Goal: Communication & Community: Answer question/provide support

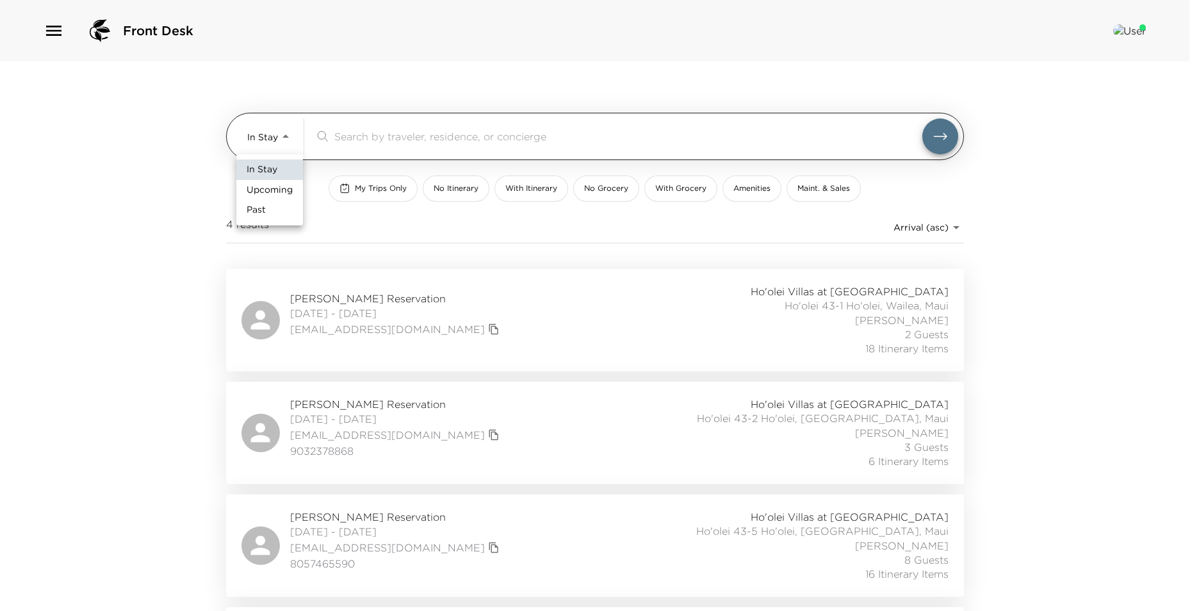
click at [289, 142] on body "Front Desk In Stay In-Stay ​ My Trips Only No Itinerary With Itinerary No Groce…" at bounding box center [599, 305] width 1199 height 611
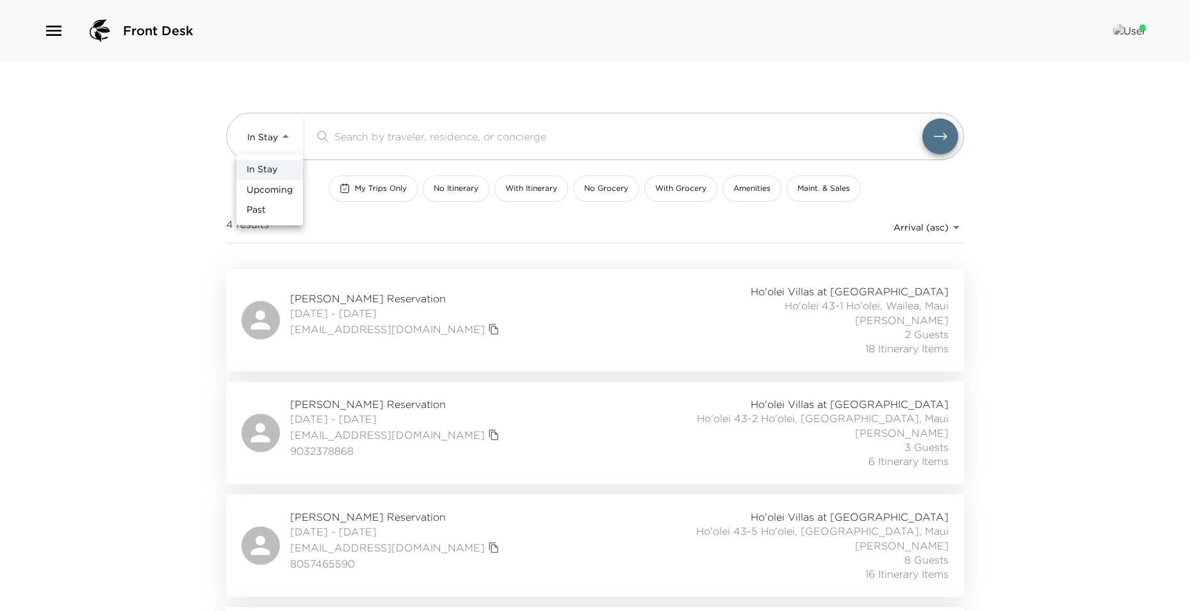
click at [57, 27] on div at bounding box center [599, 305] width 1199 height 611
click at [45, 33] on icon "button" at bounding box center [54, 30] width 20 height 20
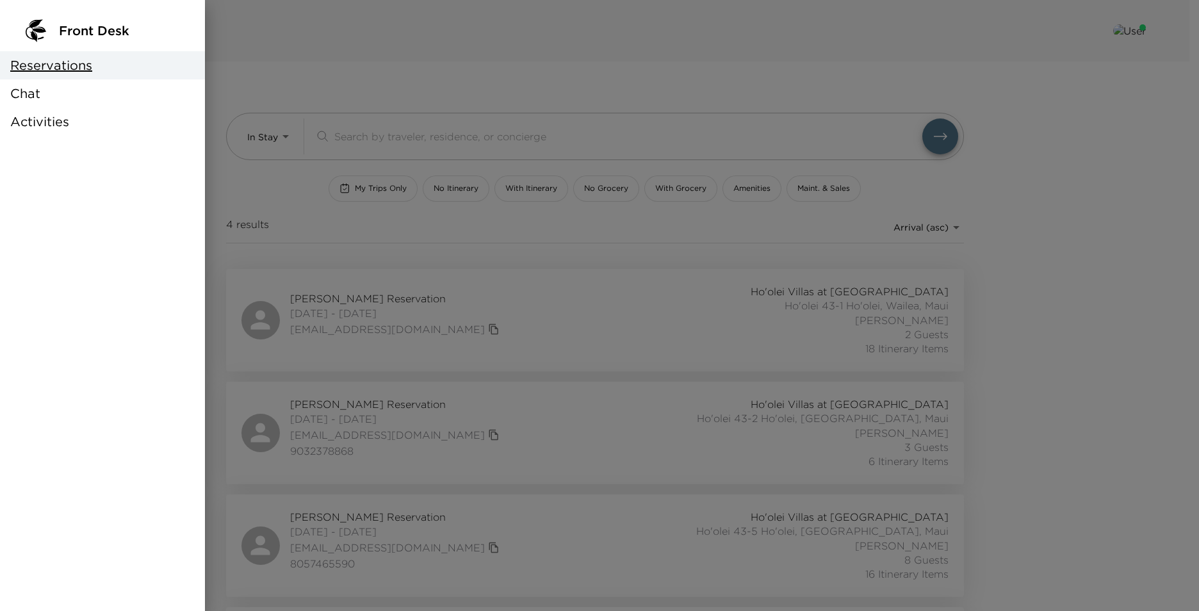
click at [44, 83] on div "Chat" at bounding box center [102, 93] width 205 height 28
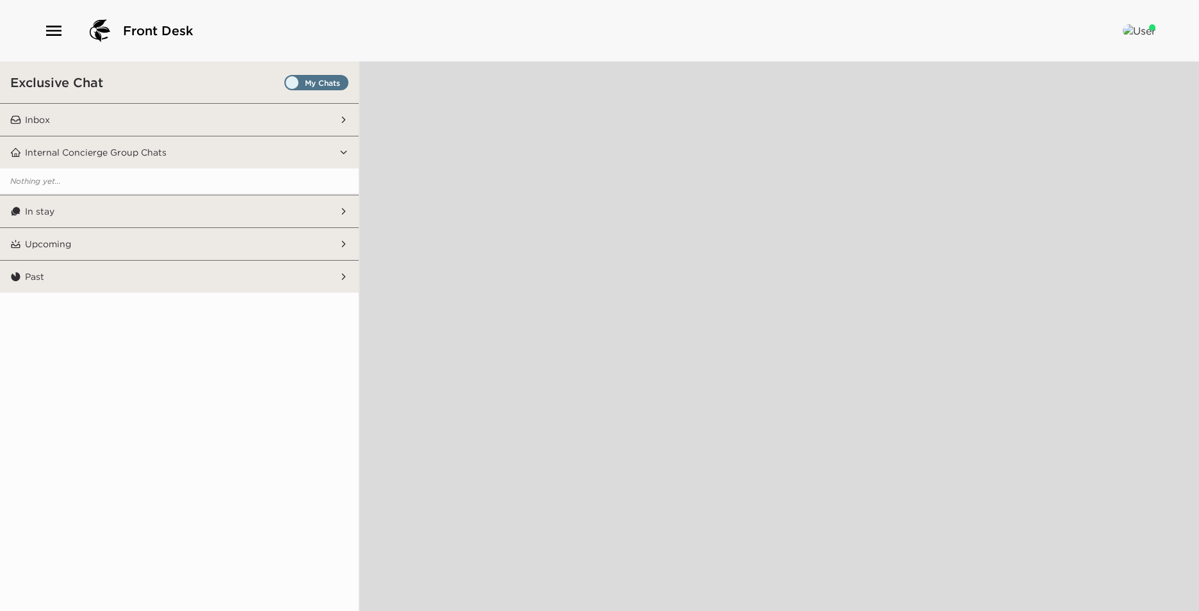
click at [286, 78] on span "Set all destinations" at bounding box center [316, 85] width 64 height 15
click at [287, 85] on input "Set all destinations" at bounding box center [287, 85] width 0 height 0
click at [239, 230] on button "Upcoming" at bounding box center [180, 244] width 318 height 32
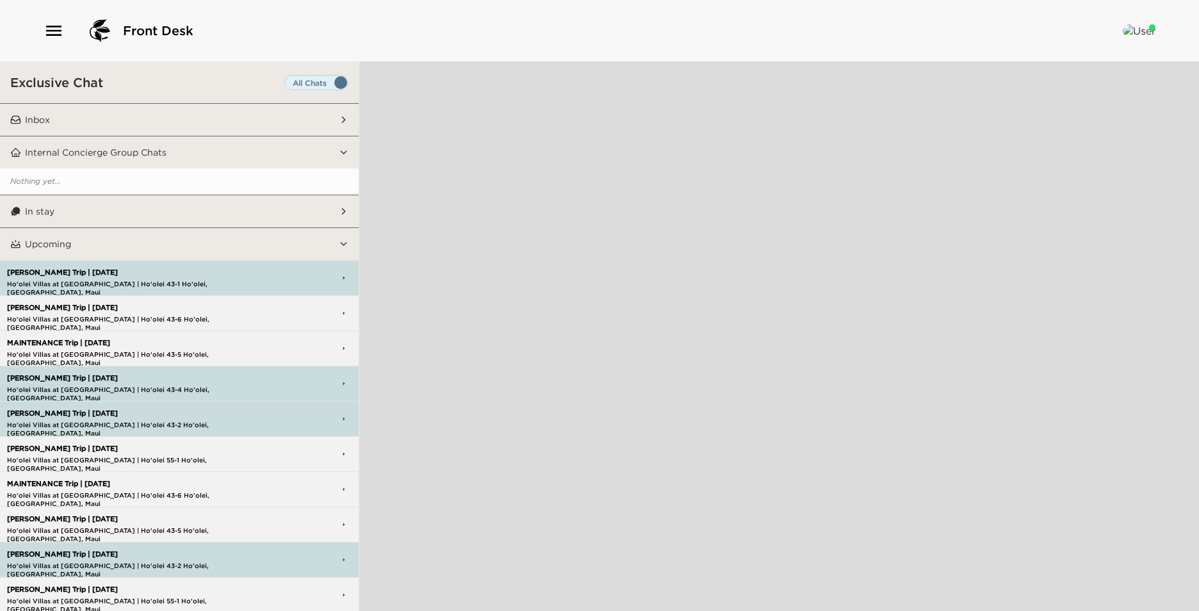
scroll to position [64, 0]
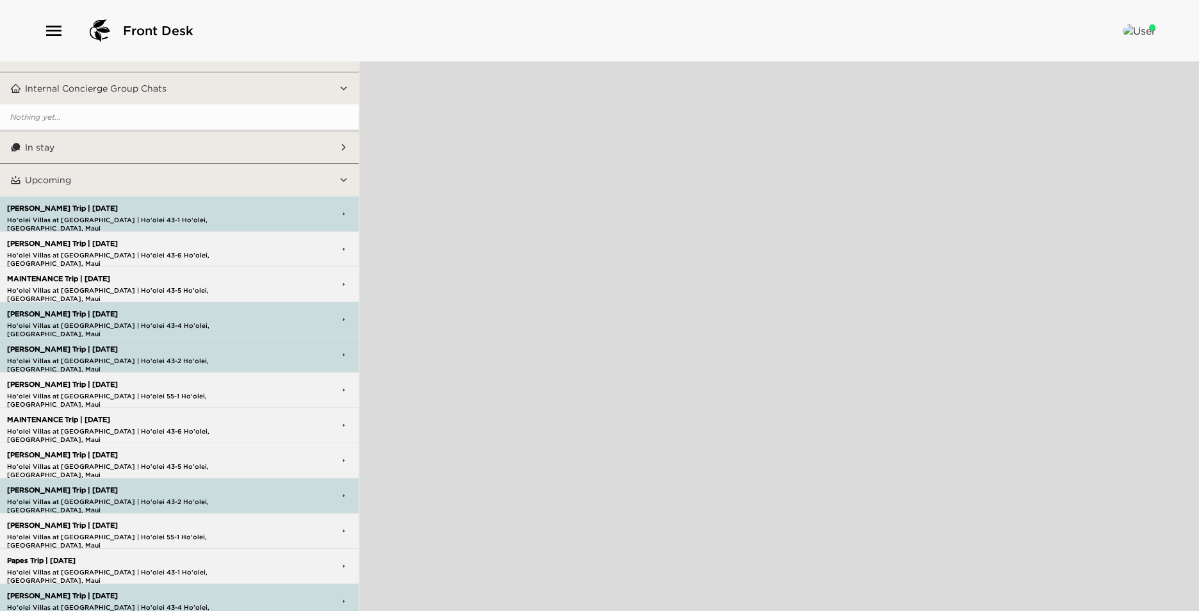
click at [147, 253] on p "Ho'olei Villas at [GEOGRAPHIC_DATA] | Ho'olei 43-6 Ho'olei, [GEOGRAPHIC_DATA], …" at bounding box center [142, 255] width 277 height 8
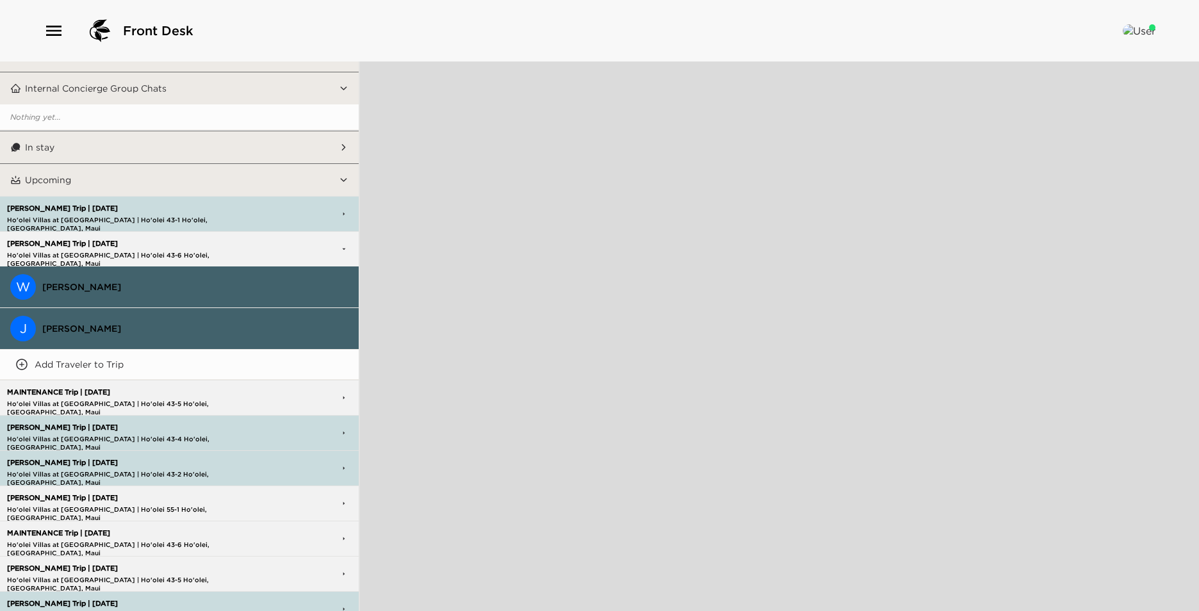
click at [130, 286] on span "[PERSON_NAME]" at bounding box center [195, 287] width 306 height 12
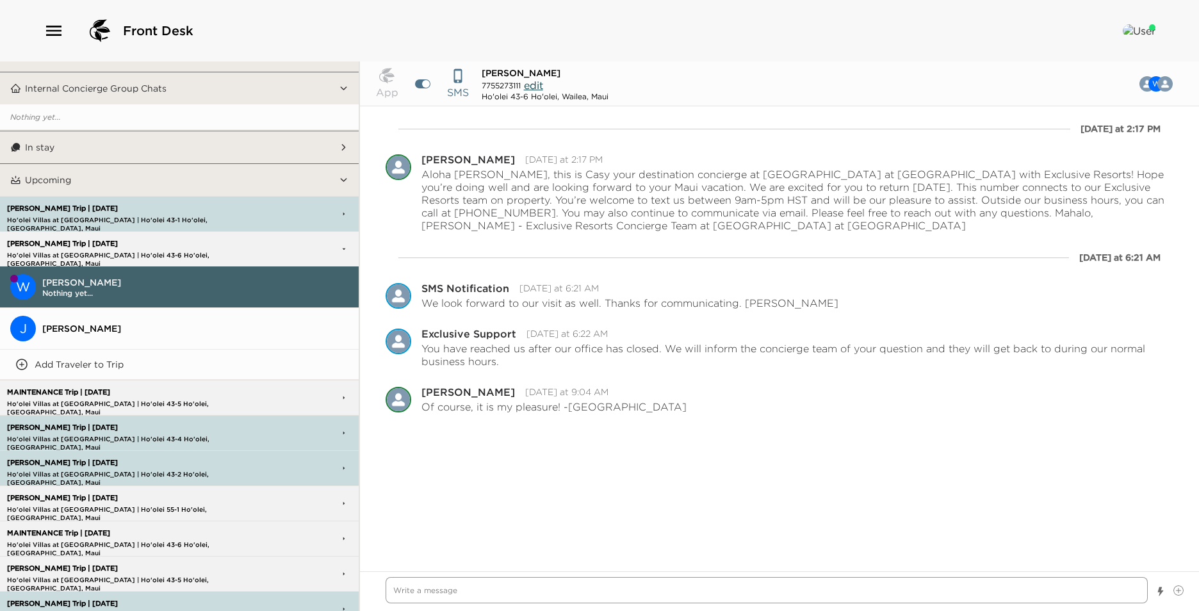
click at [489, 594] on textarea "Write a message" at bounding box center [766, 590] width 762 height 26
type textarea "x"
type textarea "O"
type textarea "x"
type textarea "Ou"
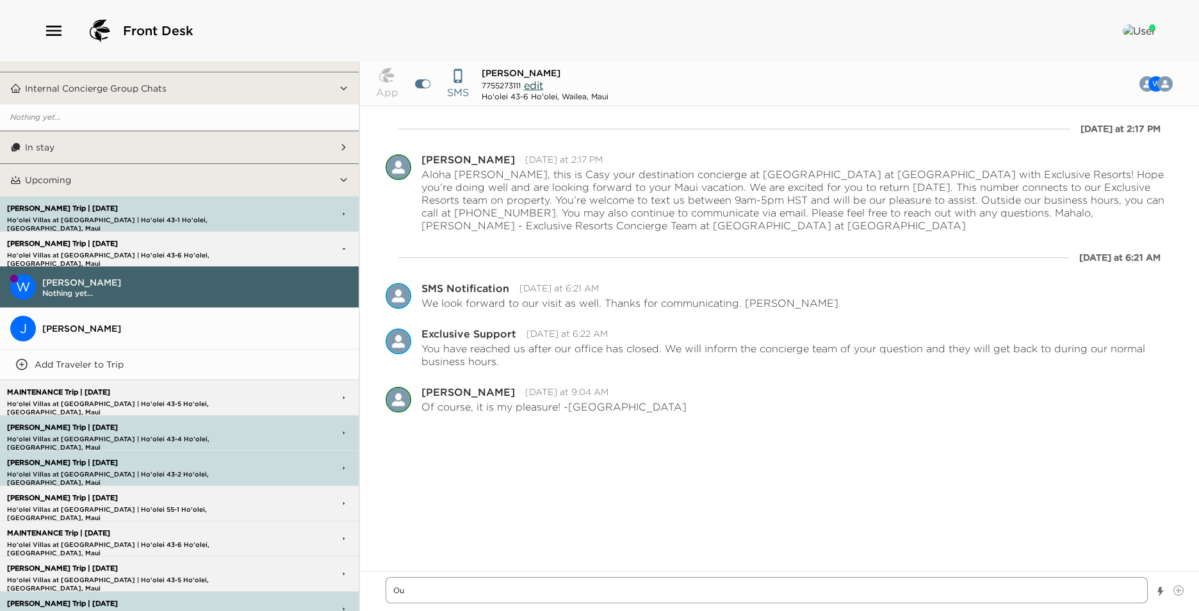
type textarea "x"
type textarea "Our"
type textarea "x"
type textarea "Our"
type textarea "x"
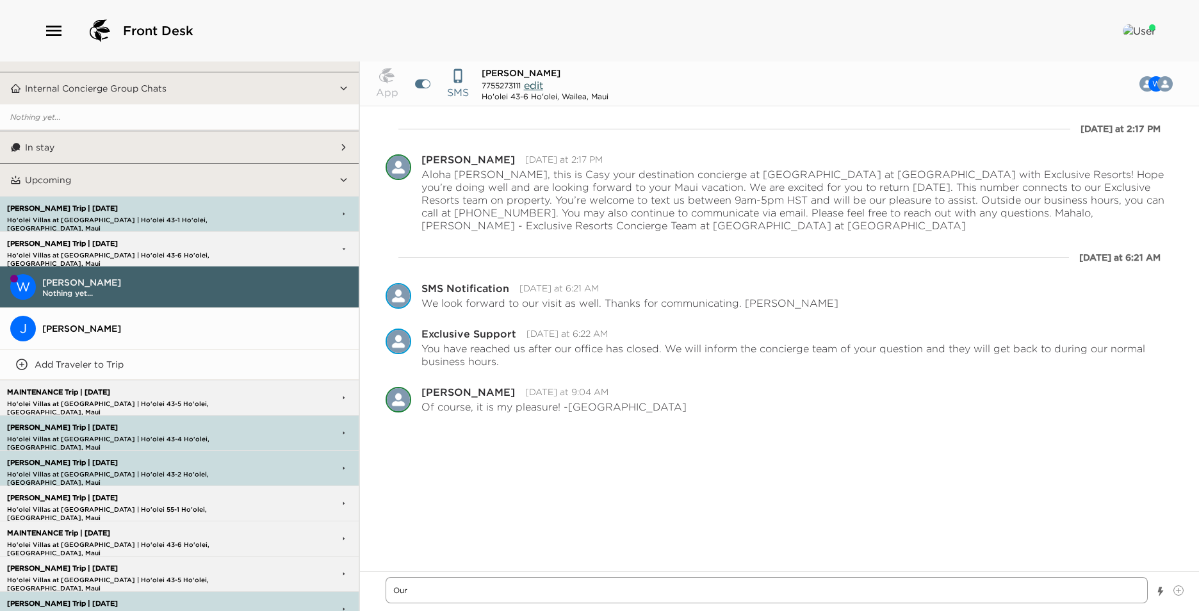
scroll to position [0, 0]
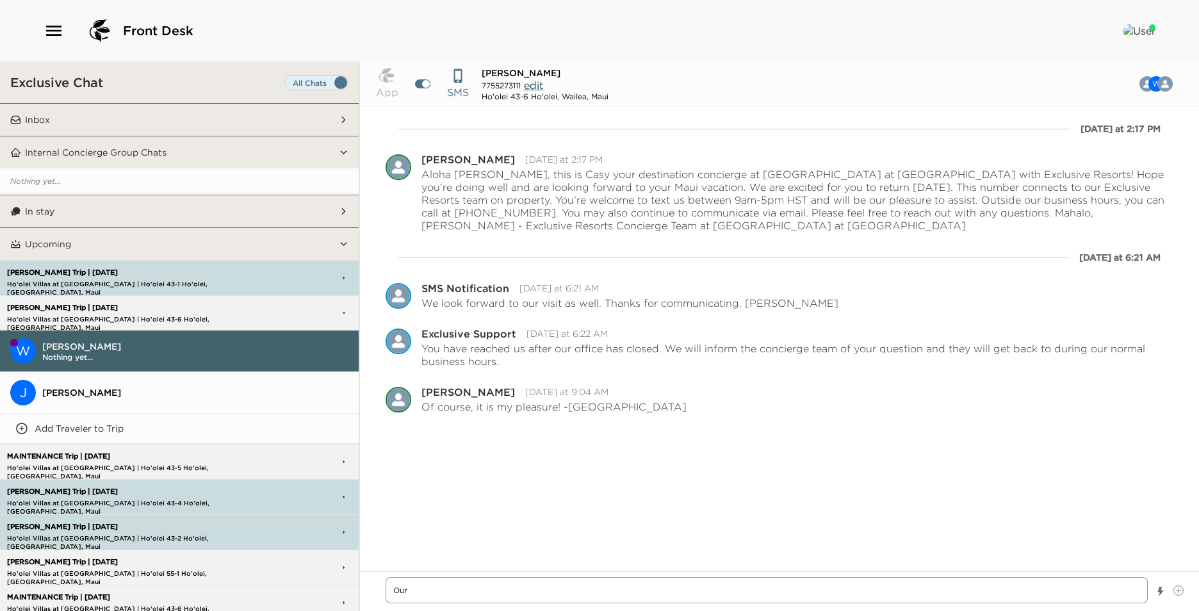
type textarea "Our"
click at [164, 127] on button "Inbox" at bounding box center [180, 120] width 318 height 32
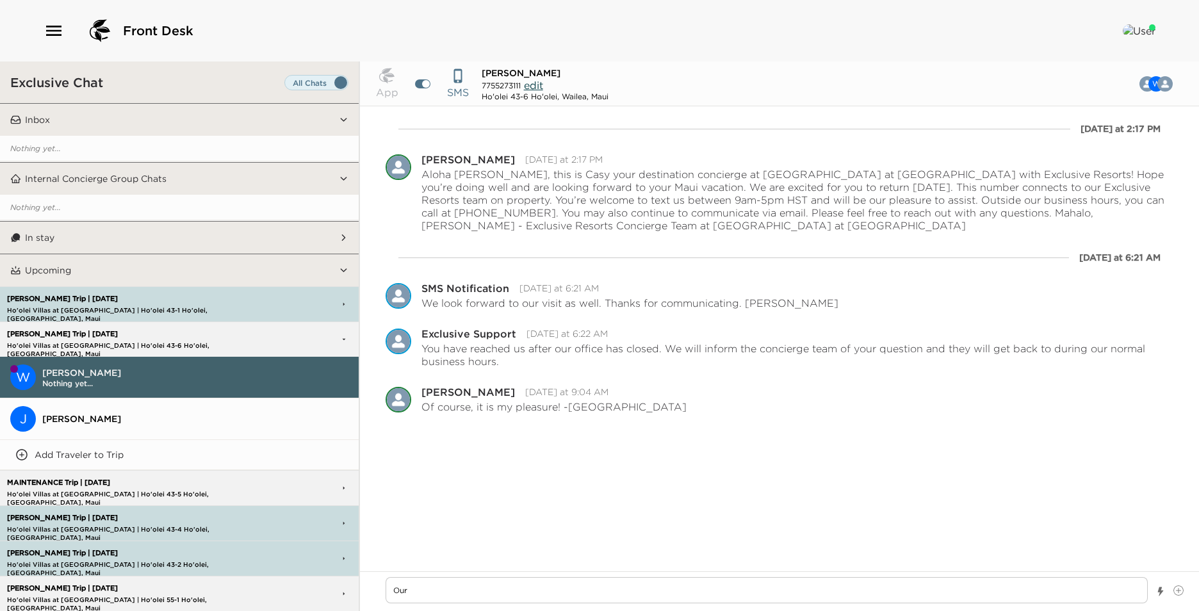
click at [124, 240] on button "In stay" at bounding box center [180, 238] width 318 height 32
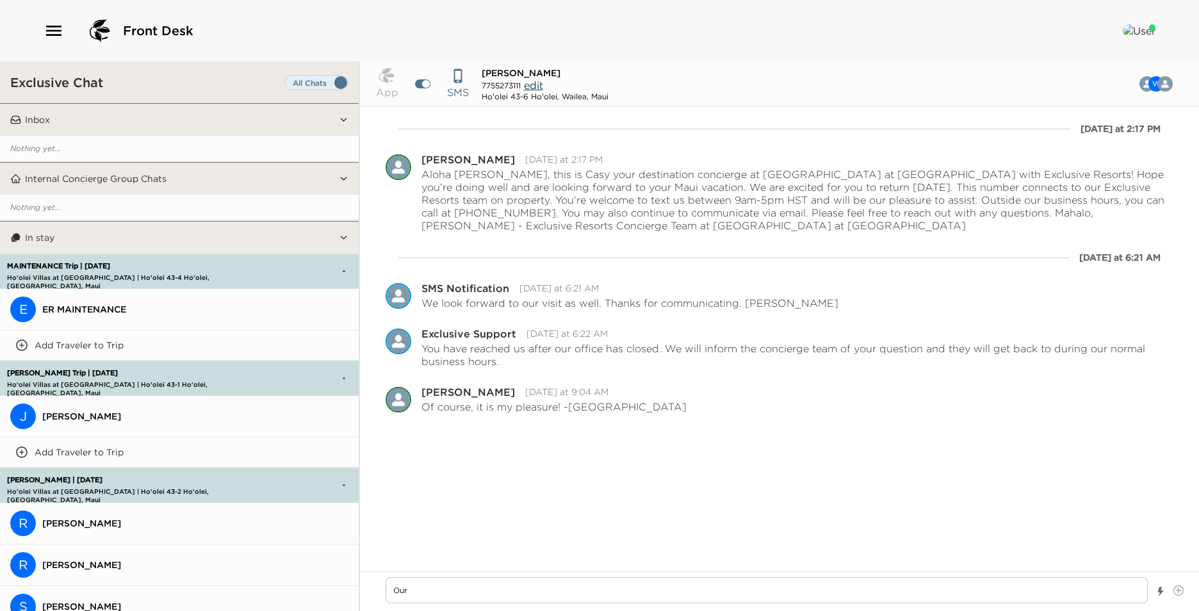
scroll to position [256, 0]
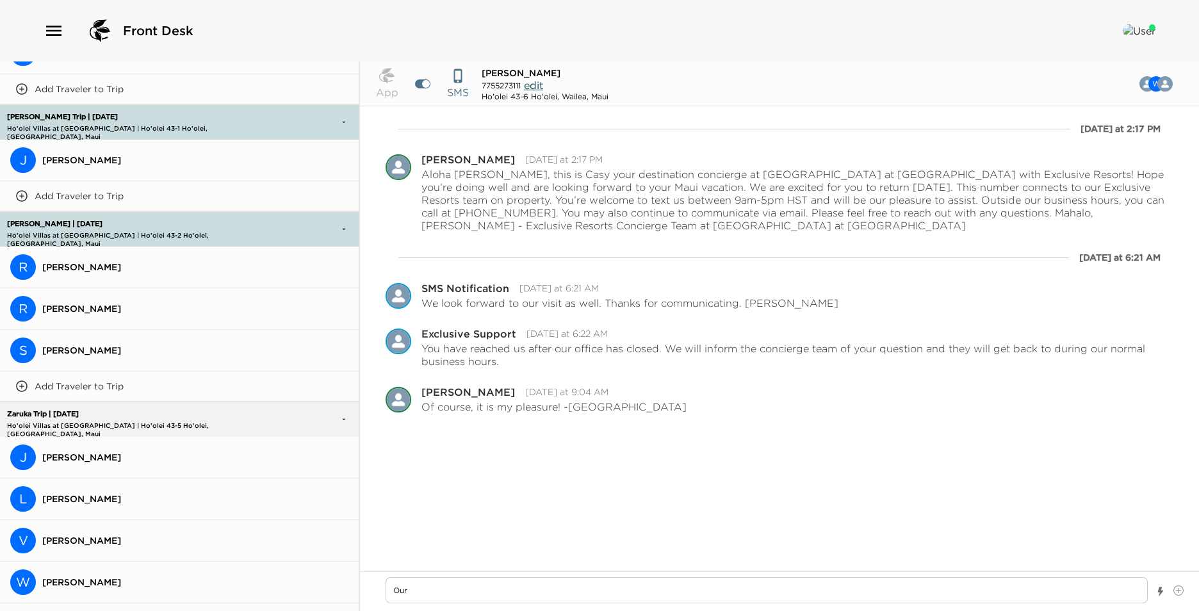
click at [109, 263] on span "[PERSON_NAME]" at bounding box center [195, 267] width 306 height 12
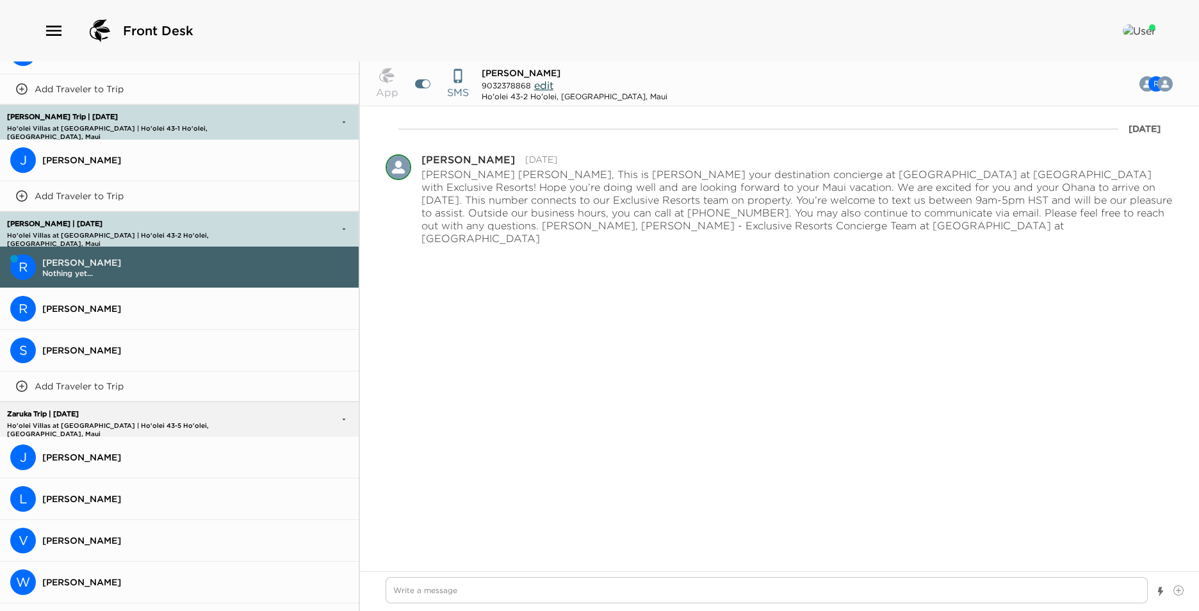
click at [117, 339] on button "S [PERSON_NAME]" at bounding box center [179, 351] width 359 height 42
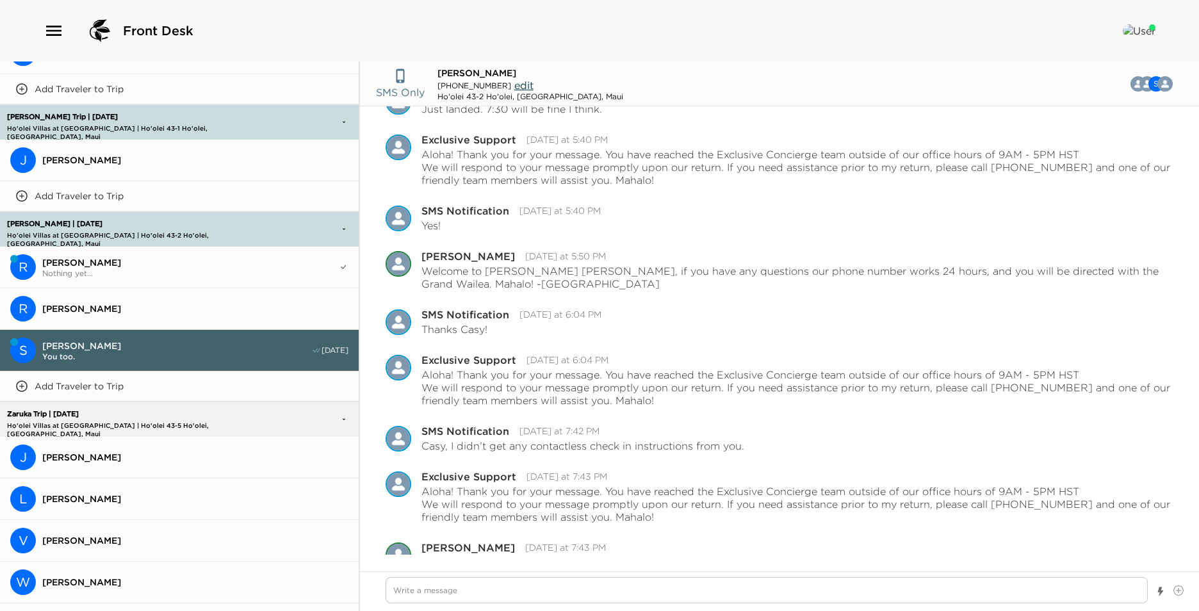
scroll to position [693, 0]
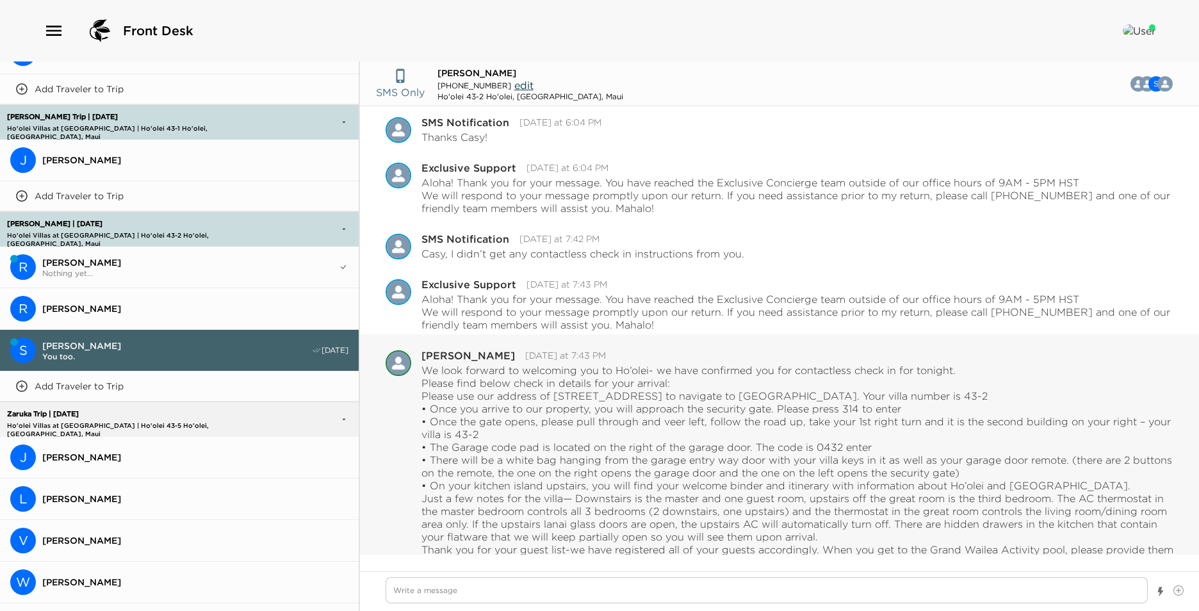
click at [519, 426] on p "Please use our address of [STREET_ADDRESS] to navigate to [GEOGRAPHIC_DATA]. Yo…" at bounding box center [797, 440] width 752 height 102
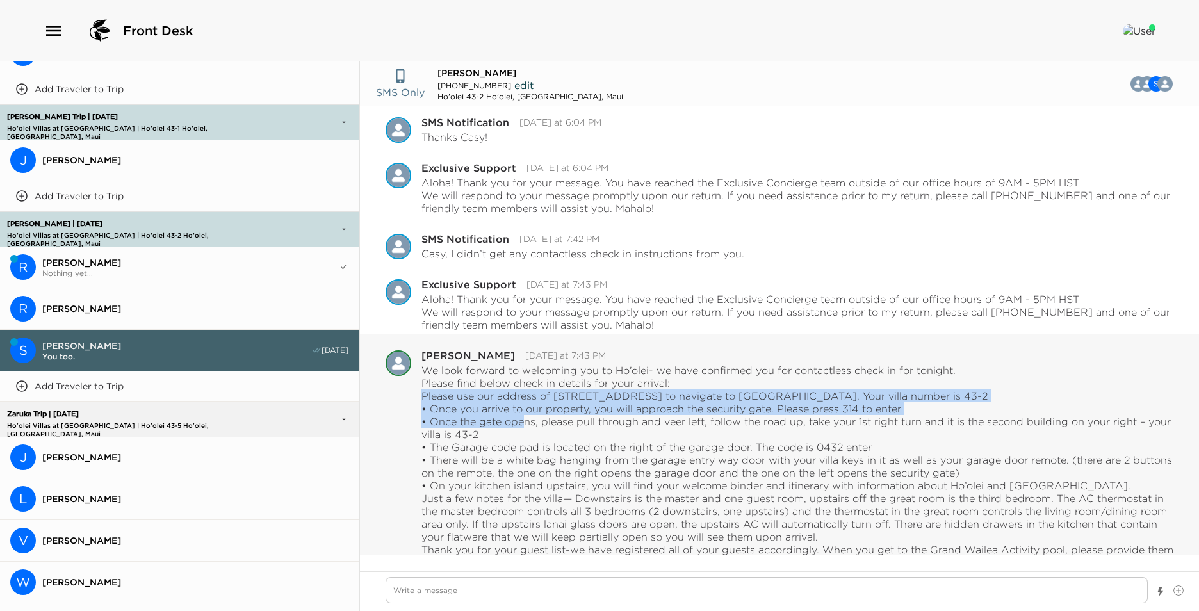
drag, startPoint x: 514, startPoint y: 426, endPoint x: 422, endPoint y: 392, distance: 98.2
click at [422, 392] on p "Please use our address of [STREET_ADDRESS] to navigate to [GEOGRAPHIC_DATA]. Yo…" at bounding box center [797, 440] width 752 height 102
copy p "Please use our address of [STREET_ADDRESS] to navigate to [GEOGRAPHIC_DATA]. Yo…"
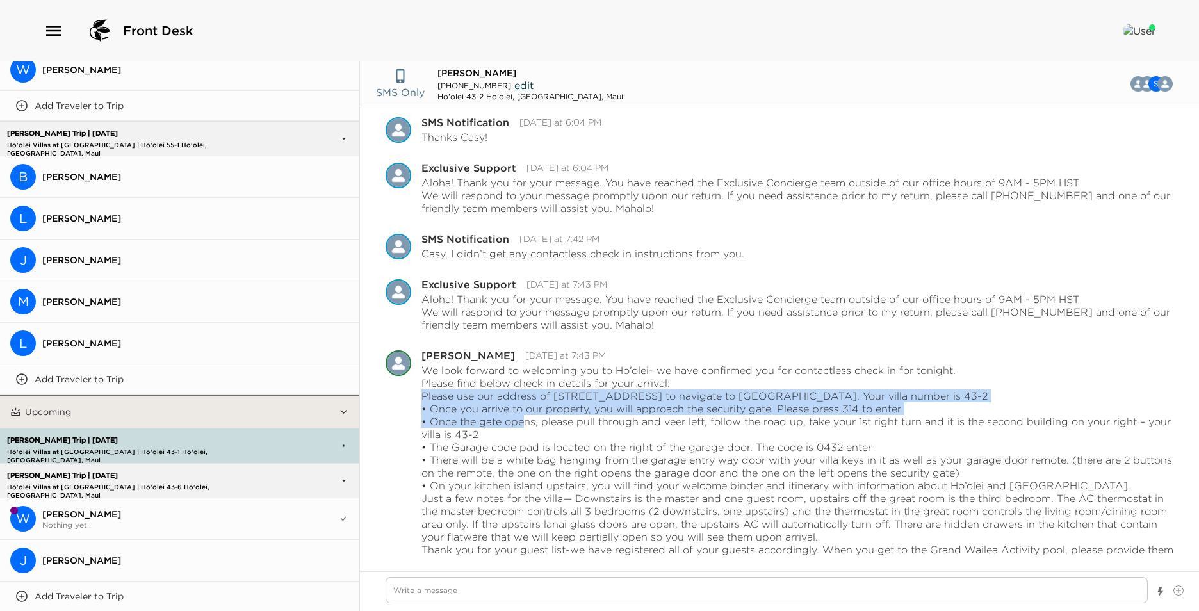
click at [119, 501] on button "W [PERSON_NAME] Nothing yet..." at bounding box center [179, 519] width 359 height 42
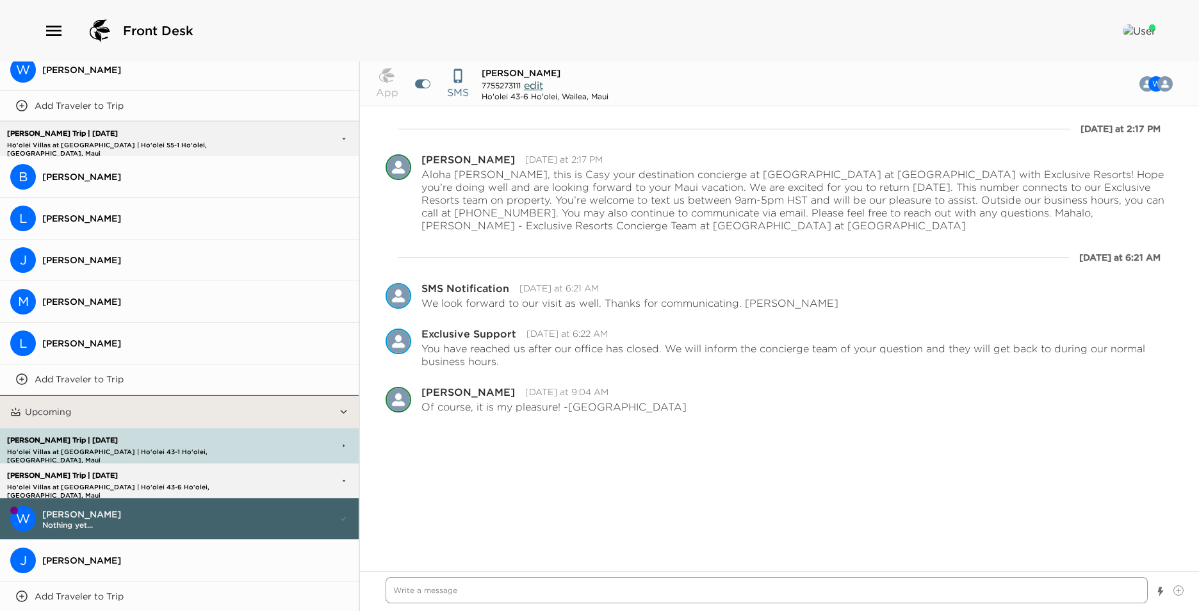
drag, startPoint x: 396, startPoint y: 587, endPoint x: 694, endPoint y: 610, distance: 299.3
click at [396, 588] on textarea "Write a message" at bounding box center [766, 590] width 762 height 26
paste textarea "Please use our address of [STREET_ADDRESS] to navigate to [GEOGRAPHIC_DATA]. Yo…"
type textarea "x"
type textarea "Please use our address of [STREET_ADDRESS] to navigate to [GEOGRAPHIC_DATA]. Yo…"
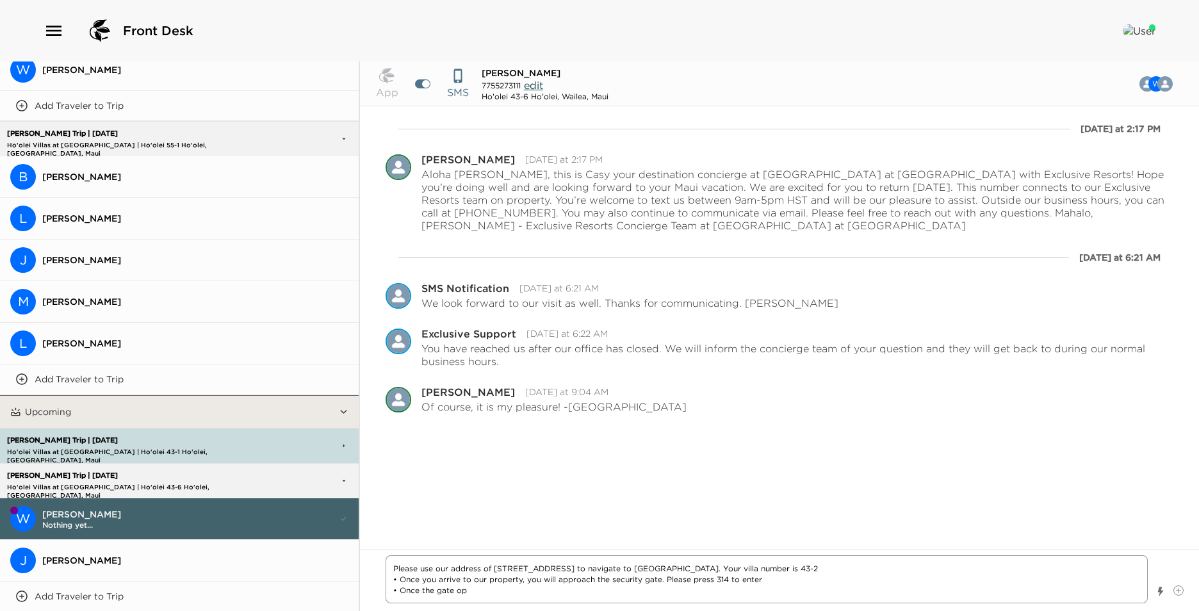
click at [391, 569] on textarea "Please use our address of [STREET_ADDRESS] to navigate to [GEOGRAPHIC_DATA]. Yo…" at bounding box center [766, 579] width 762 height 48
type textarea "x"
type textarea "Please use our address of [STREET_ADDRESS] to navigate to [GEOGRAPHIC_DATA]. Yo…"
type textarea "x"
type textarea "APlease use our address of [STREET_ADDRESS] to navigate to us. Your villa numbe…"
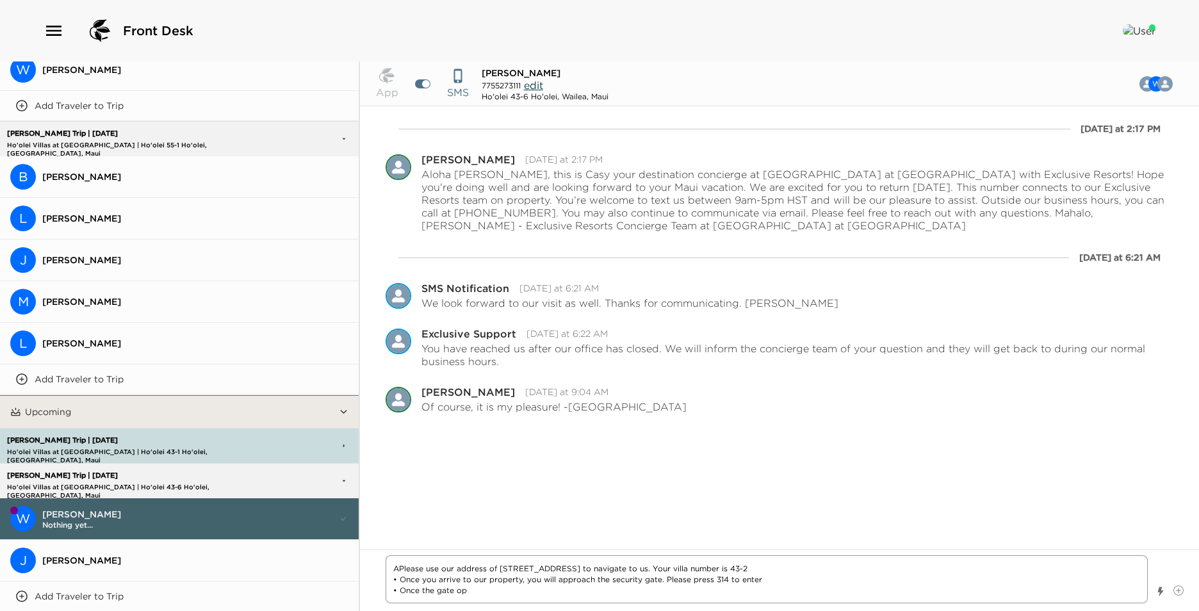
type textarea "x"
type textarea "ALPlease use our address of [STREET_ADDRESS] to navigate to [GEOGRAPHIC_DATA]. …"
type textarea "x"
type textarea "ALoPlease use our address of [STREET_ADDRESS] to navigate to [GEOGRAPHIC_DATA].…"
type textarea "x"
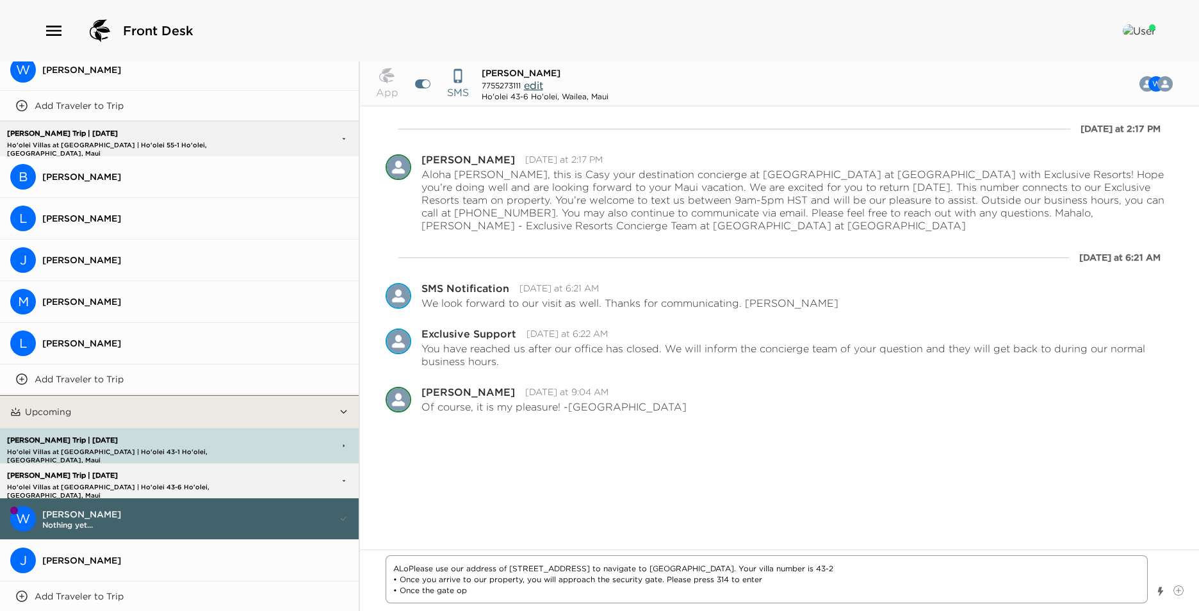
type textarea "ALohPlease use our address of [STREET_ADDRESS] to navigate to [GEOGRAPHIC_DATA]…"
type textarea "x"
type textarea "ALohaPlease use our address of [STREET_ADDRESS] to navigate to [GEOGRAPHIC_DATA…"
type textarea "x"
type textarea "ALoha Please use our address of [STREET_ADDRESS] to navigate to [GEOGRAPHIC_DAT…"
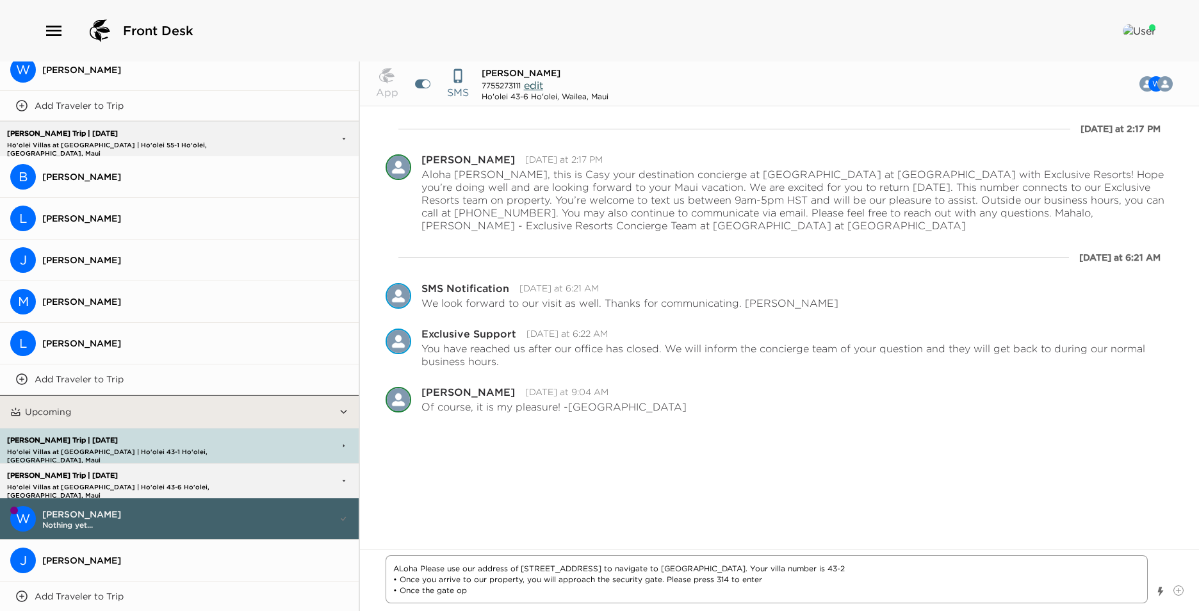
type textarea "x"
type textarea "ALohaPlease use our address of [STREET_ADDRESS] to navigate to [GEOGRAPHIC_DATA…"
type textarea "x"
type textarea "ALohPlease use our address of [STREET_ADDRESS] to navigate to [GEOGRAPHIC_DATA]…"
type textarea "x"
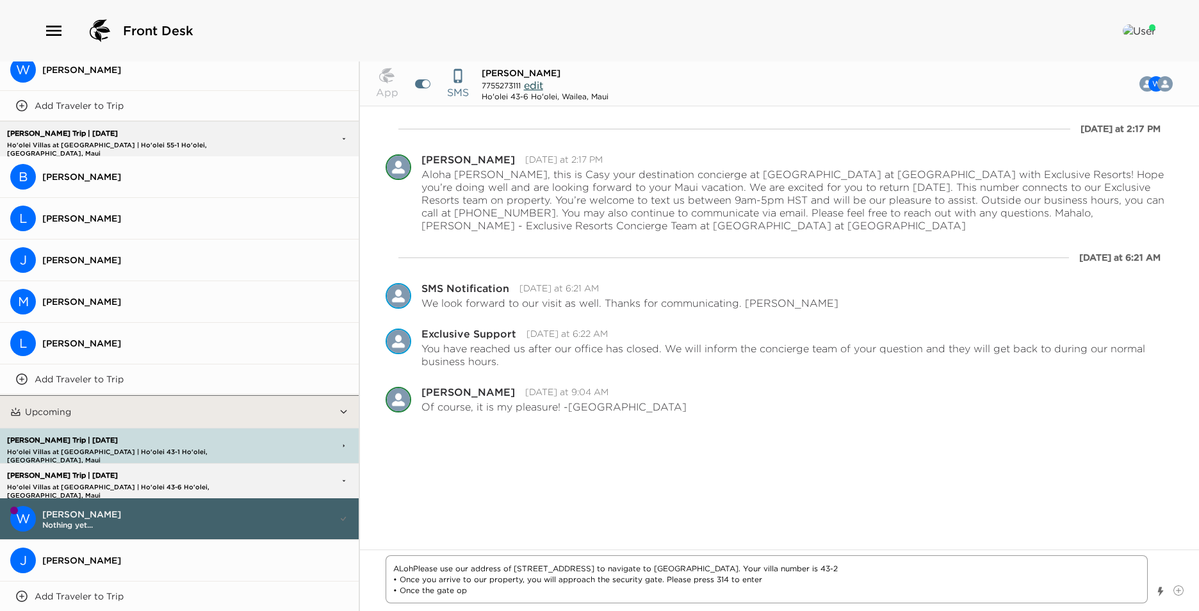
type textarea "ALoPlease use our address of [STREET_ADDRESS] to navigate to [GEOGRAPHIC_DATA].…"
type textarea "x"
type textarea "ALPlease use our address of [STREET_ADDRESS] to navigate to [GEOGRAPHIC_DATA]. …"
type textarea "x"
type textarea "APlease use our address of [STREET_ADDRESS] to navigate to us. Your villa numbe…"
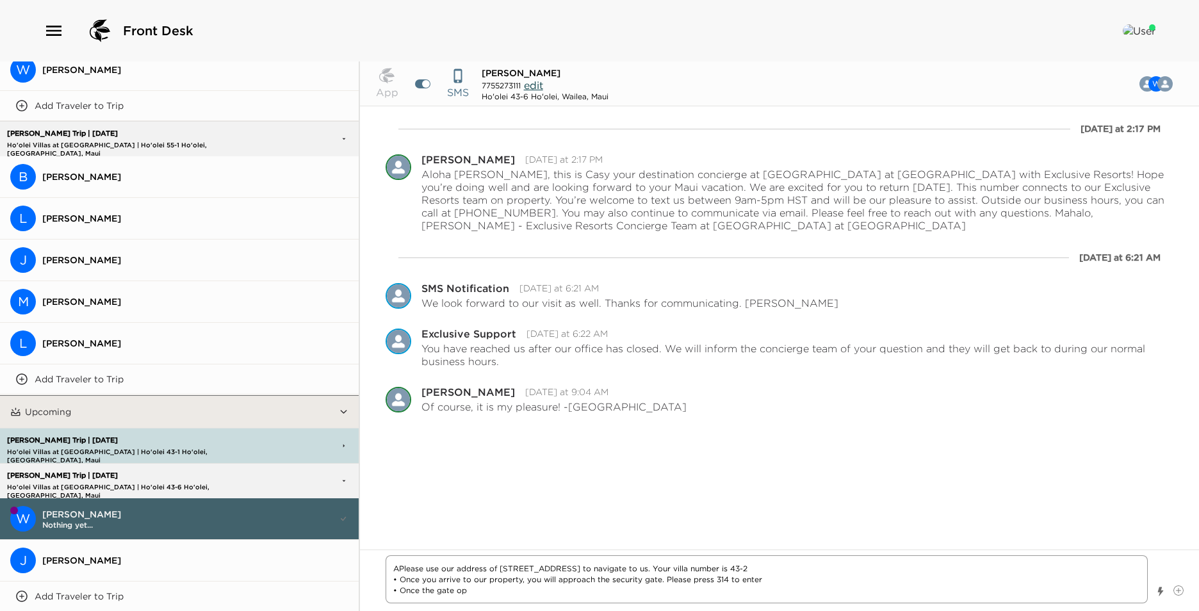
type textarea "x"
type textarea "AlPlease use our address of [STREET_ADDRESS] to navigate to [GEOGRAPHIC_DATA]. …"
type textarea "x"
type textarea "AloPlease use our address of [STREET_ADDRESS] to navigate to [GEOGRAPHIC_DATA].…"
type textarea "x"
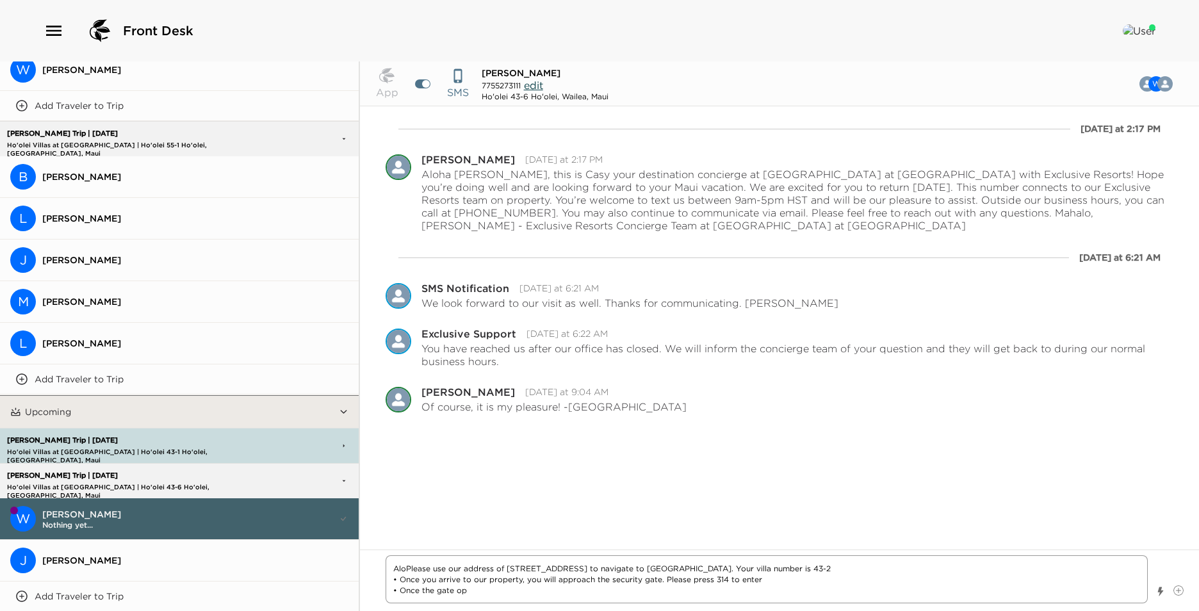
type textarea "AlohPlease use our address of [STREET_ADDRESS] to navigate to [GEOGRAPHIC_DATA]…"
type textarea "x"
type textarea "AlohaPlease use our address of [STREET_ADDRESS] to navigate to [GEOGRAPHIC_DATA…"
type textarea "x"
type textarea "Aloha Please use our address of [STREET_ADDRESS] to navigate to [GEOGRAPHIC_DAT…"
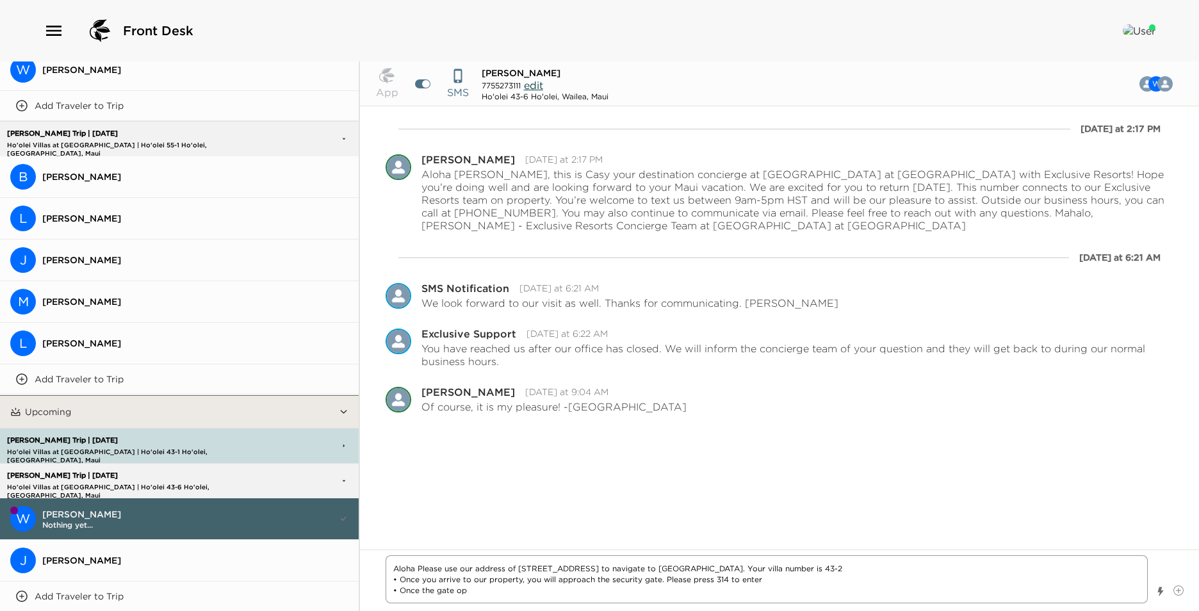
type textarea "x"
type textarea "Aloha MPlease use our address of [STREET_ADDRESS] to navigate to us. Your villa…"
type textarea "x"
type textarea "Aloha MrPlease use our address of [STREET_ADDRESS] to navigate to [GEOGRAPHIC_D…"
type textarea "x"
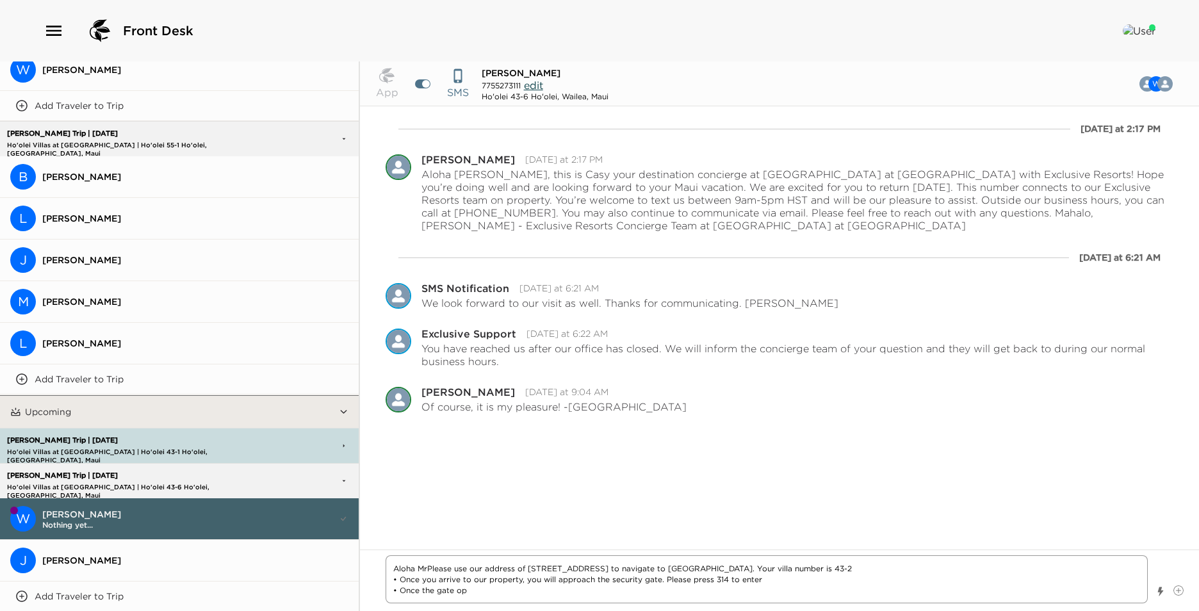
type textarea "Aloha Mr Please use our address of [STREET_ADDRESS] to navigate to [GEOGRAPHIC_…"
type textarea "x"
type textarea "Aloha Mr [PERSON_NAME] use our address of [STREET_ADDRESS] to navigate to [GEOG…"
type textarea "x"
type textarea "Aloha Mr [PERSON_NAME] use our address of [STREET_ADDRESS] to navigate to [GEOG…"
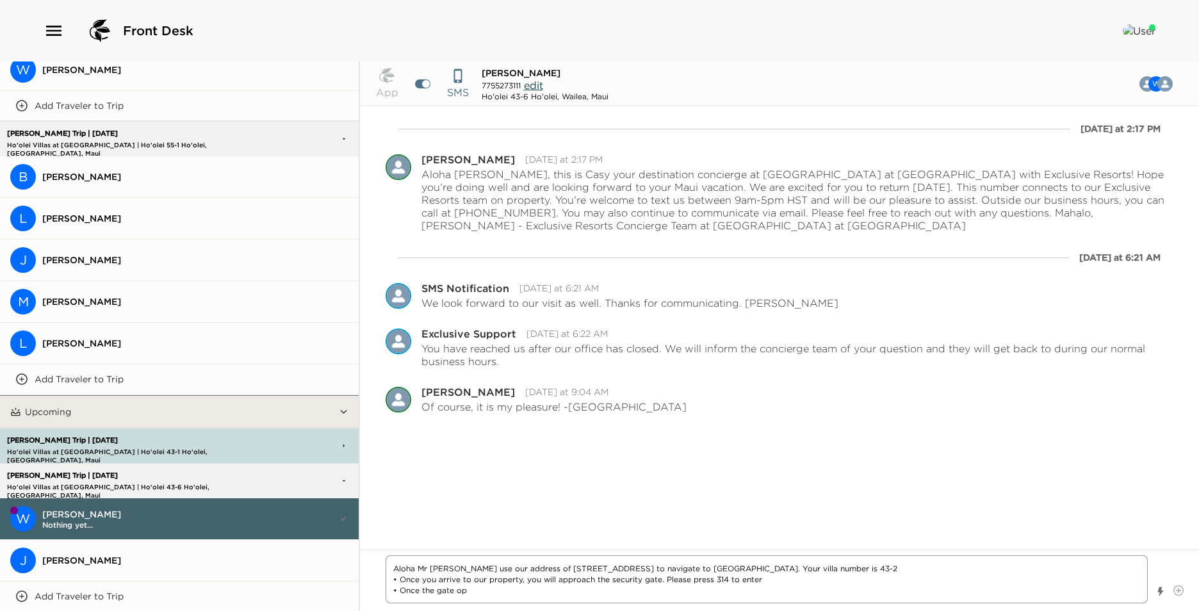
type textarea "x"
type textarea "Aloha Mr [PERSON_NAME] use our address of [STREET_ADDRESS] to navigate to [GEOG…"
type textarea "x"
type textarea "Aloha Mr Please use our address of [STREET_ADDRESS] to navigate to [GEOGRAPHIC_…"
type textarea "x"
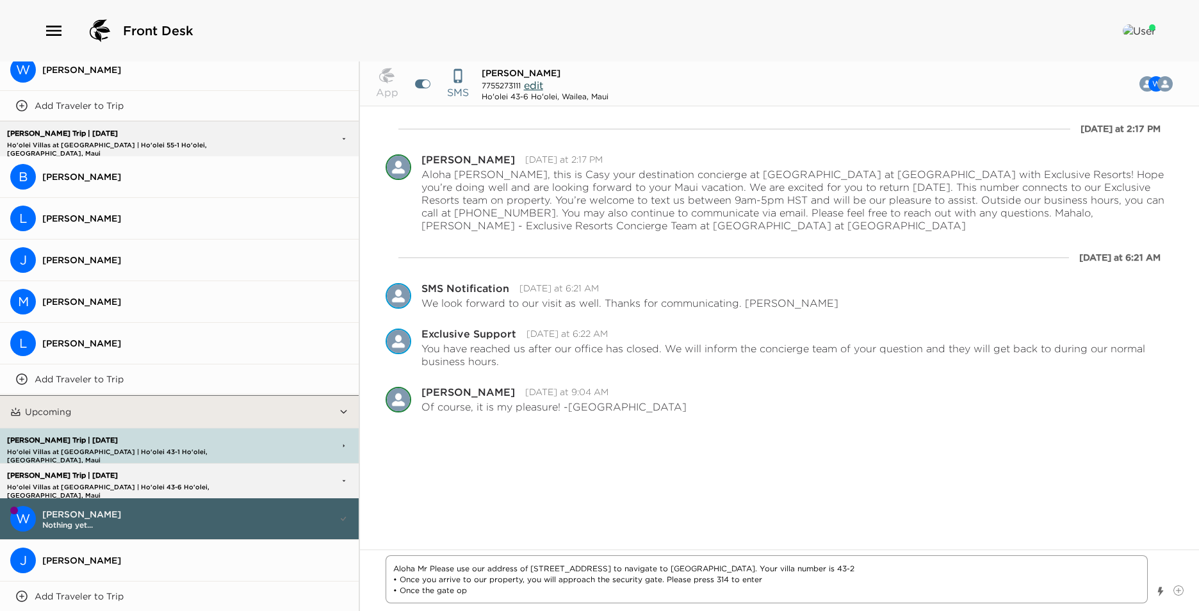
type textarea "Aloha Mr [PERSON_NAME] use our address of [STREET_ADDRESS] to navigate to [GEOG…"
type textarea "x"
type textarea "Aloha Mr [PERSON_NAME] use our address of [STREET_ADDRESS] to navigate to [GEOG…"
type textarea "x"
type textarea "Aloha Mr [PERSON_NAME] use our address of [STREET_ADDRESS] to navigate to [GEOG…"
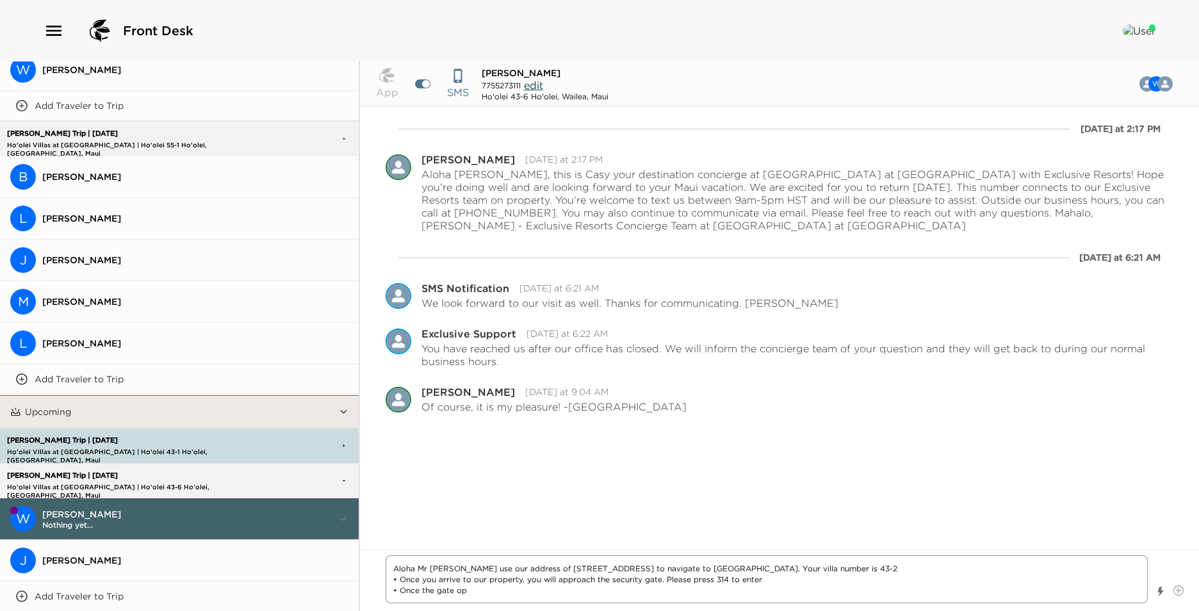
type textarea "x"
type textarea "Aloha Mr [PERSON_NAME] use our address of [STREET_ADDRESS] to navigate to [GEOG…"
type textarea "x"
type textarea "Aloha Mr [PERSON_NAME] use our address of [STREET_ADDRESS] to navigate to [GEOG…"
type textarea "x"
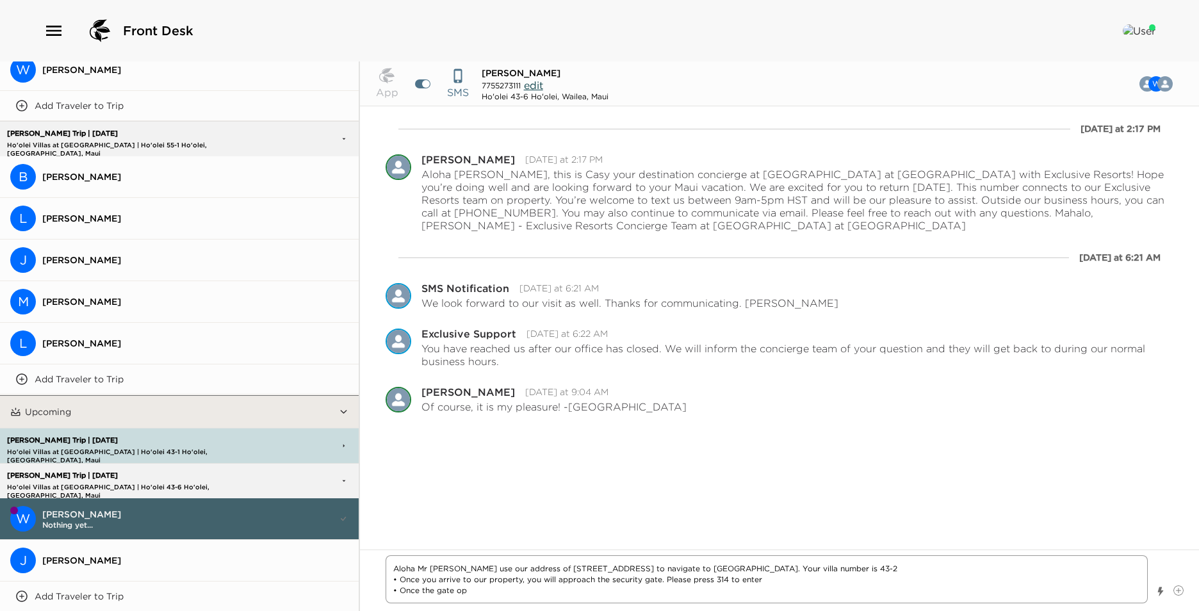
type textarea "Aloha Mr [PERSON_NAME] use our address of [STREET_ADDRESS] to navigate to [GEOG…"
type textarea "x"
type textarea "Aloha Mr [PERSON_NAME] use our address of [STREET_ADDRESS] to navigate to [GEOG…"
type textarea "x"
type textarea "Aloha [PERSON_NAME],Please use our address of [STREET_ADDRESS] to navigate to […"
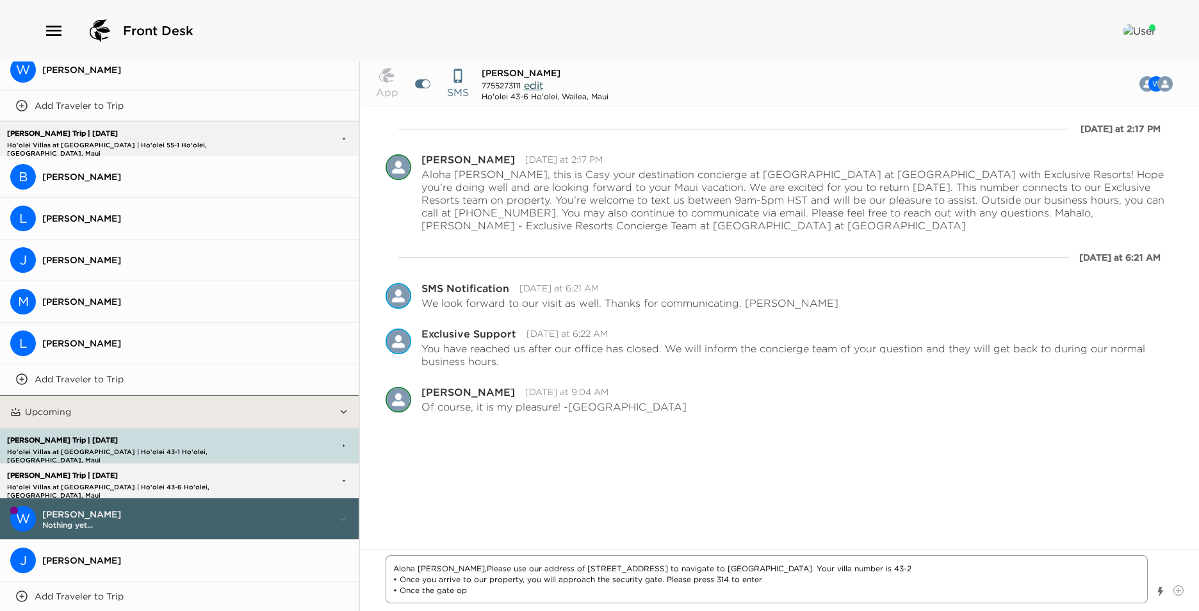
type textarea "x"
type textarea "Aloha [PERSON_NAME], Please use our address of [STREET_ADDRESS] to navigate to …"
type textarea "x"
type textarea "Aloha [PERSON_NAME], iPlease use our address of [STREET_ADDRESS] to navigate to…"
type textarea "x"
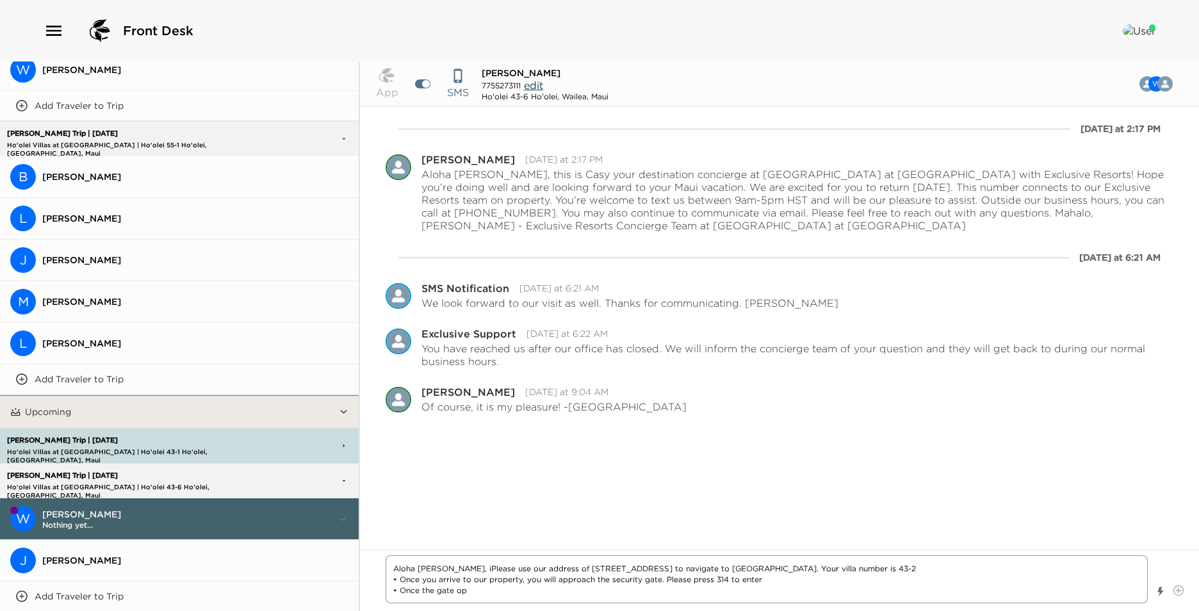
type textarea "Aloha [PERSON_NAME], itPlease use our address of [STREET_ADDRESS] to navigate t…"
type textarea "x"
type textarea "Aloha [PERSON_NAME], it Please use our address of [STREET_ADDRESS] to navigate …"
type textarea "x"
type textarea "Aloha [PERSON_NAME], it wPlease use our address of [STREET_ADDRESS] to navigate…"
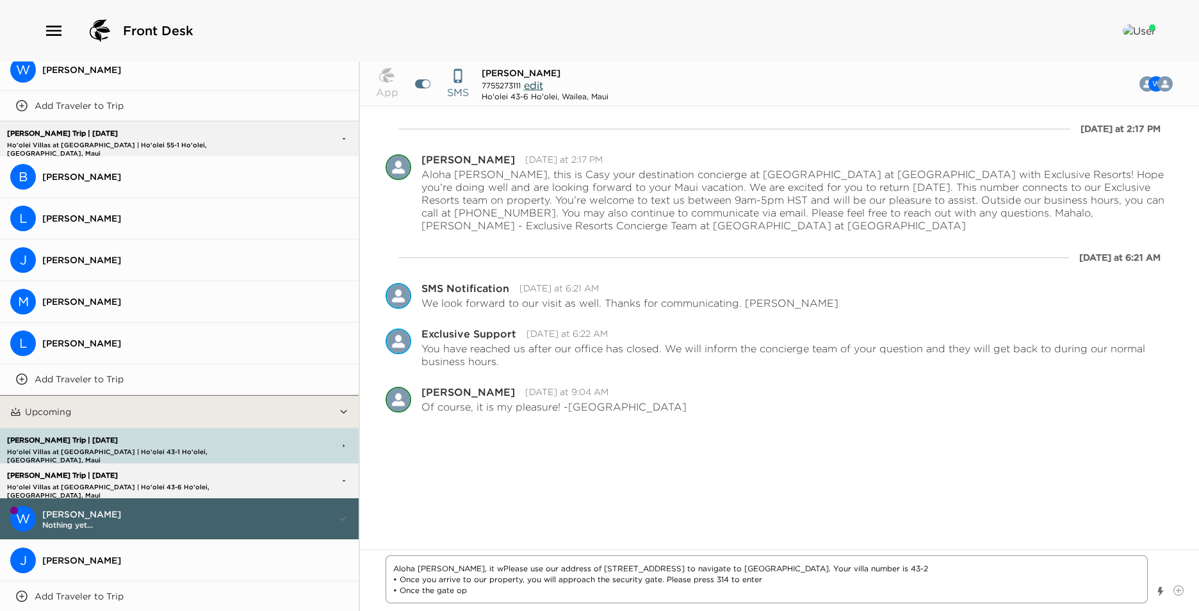
type textarea "x"
type textarea "Aloha [PERSON_NAME], it waPlease use our address of [STREET_ADDRESS] to navigat…"
type textarea "x"
type textarea "Aloha [PERSON_NAME], it wasPlease use our address of [STREET_ADDRESS] to naviga…"
type textarea "x"
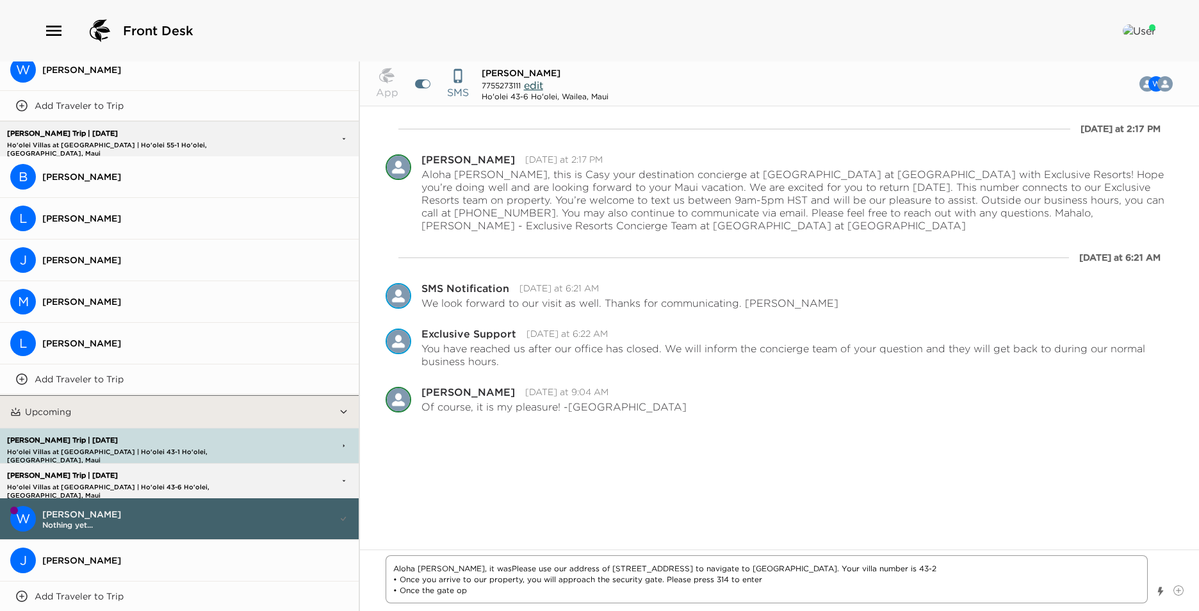
type textarea "Aloha [PERSON_NAME], it was Please use our address of [STREET_ADDRESS] to navig…"
type textarea "x"
type textarea "Aloha [PERSON_NAME], it was aPlease use our address of [STREET_ADDRESS] to navi…"
type textarea "x"
type textarea "Aloha [PERSON_NAME], it was a Please use our address of [STREET_ADDRESS] to nav…"
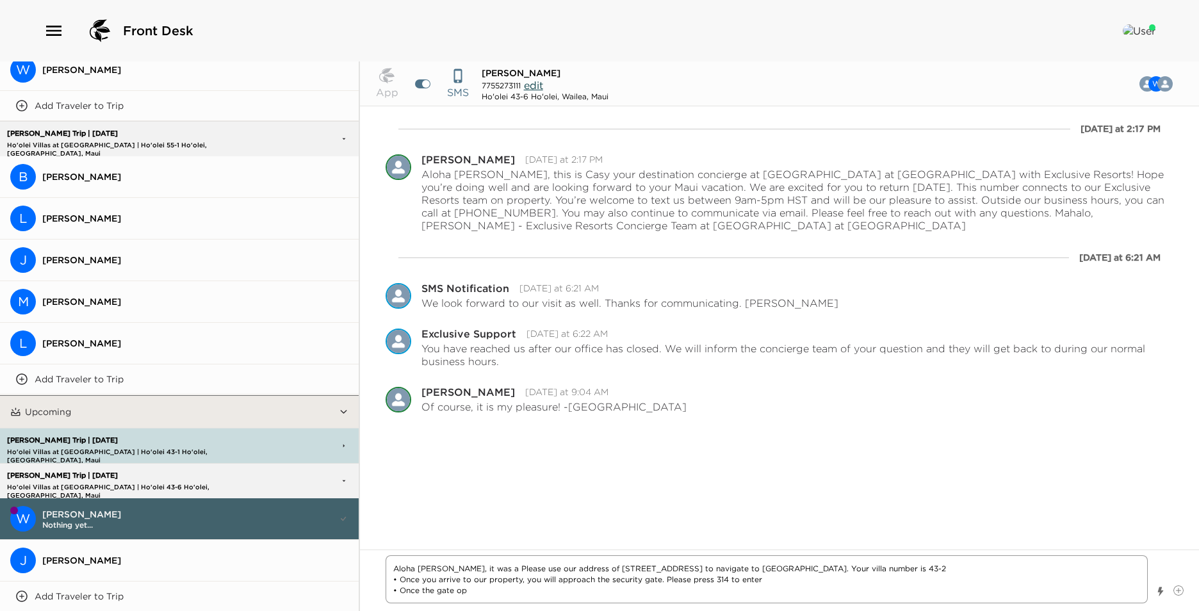
type textarea "x"
type textarea "Aloha [PERSON_NAME], it was a pPlease use our address of [STREET_ADDRESS] to na…"
type textarea "x"
type textarea "Aloha [PERSON_NAME], it was a plPlease use our address of [STREET_ADDRESS] to n…"
type textarea "x"
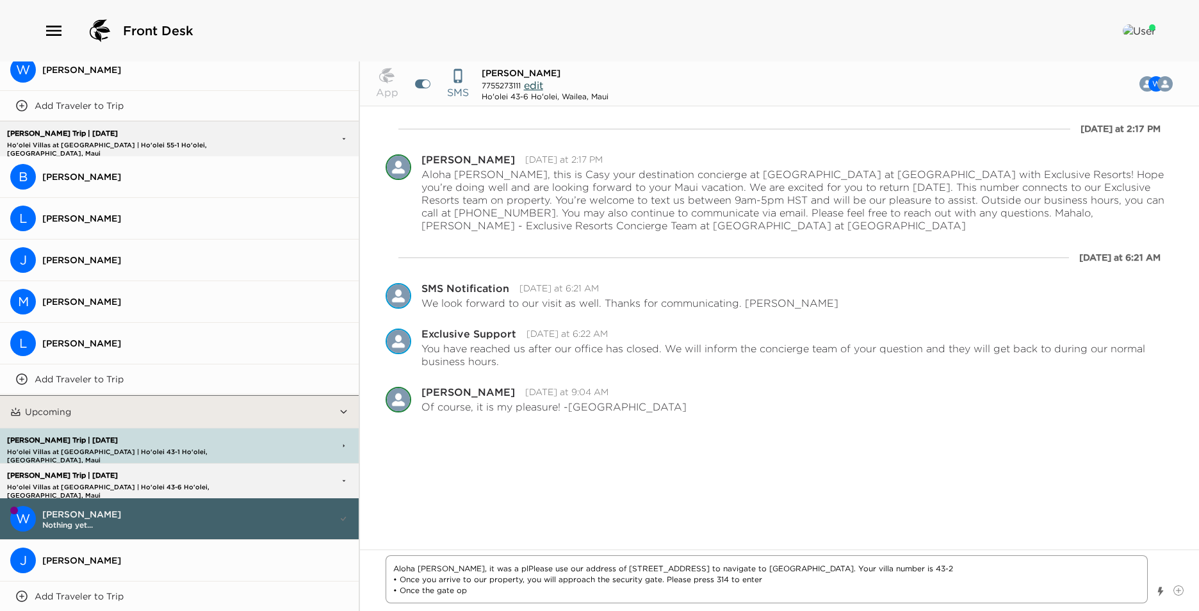
type textarea "Aloha [PERSON_NAME], it was a plePlease use our address of [STREET_ADDRESS] to …"
type textarea "x"
type textarea "Aloha [PERSON_NAME], it was a pleaPlease use our address of [STREET_ADDRESS] to…"
type textarea "x"
type textarea "Aloha [PERSON_NAME], it was a pleasPlease use our address of [STREET_ADDRESS] t…"
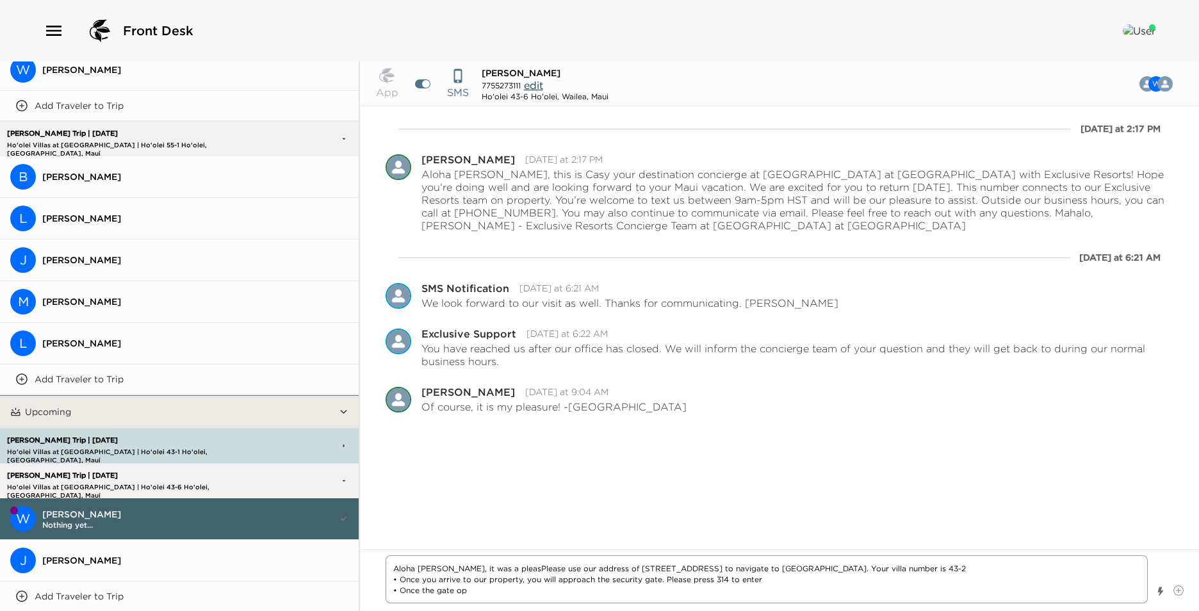
type textarea "x"
type textarea "Aloha [PERSON_NAME], it was a pleasuPlease use our address of [STREET_ADDRESS] …"
type textarea "x"
type textarea "Aloha [PERSON_NAME], it was a pleasurPlease use our address of [STREET_ADDRESS]…"
type textarea "x"
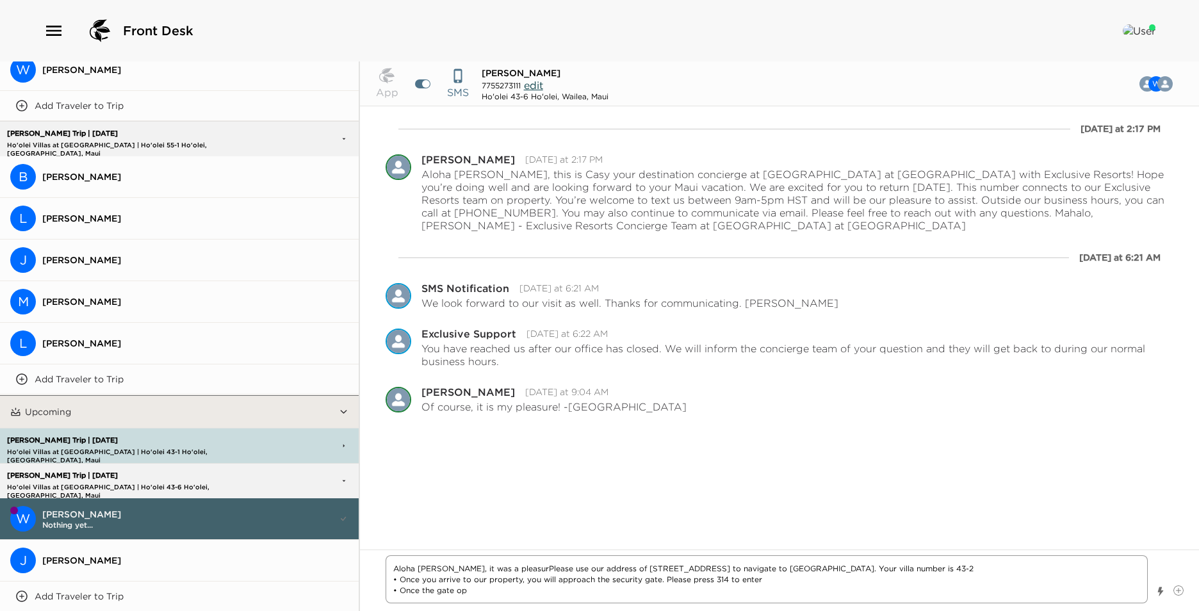
type textarea "Aloha [PERSON_NAME], it was a pleasurePlease use our address of [STREET_ADDRESS…"
type textarea "x"
type textarea "[PERSON_NAME] [PERSON_NAME], it was a pleasure Please use our address of [STREE…"
type textarea "x"
type textarea "[PERSON_NAME] [PERSON_NAME], it was a pleasure sPlease use our address of [STRE…"
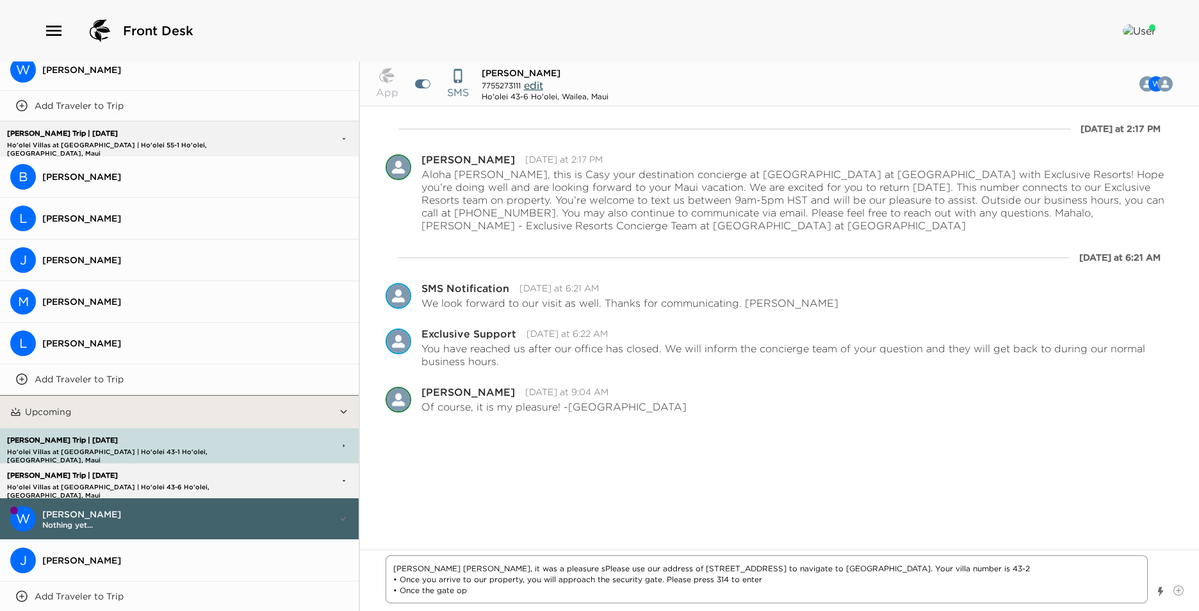
type textarea "x"
type textarea "[PERSON_NAME] [PERSON_NAME], it was a pleasure spPlease use our address of [STR…"
type textarea "x"
type textarea "[PERSON_NAME] [PERSON_NAME], it was a pleasure spePlease use our address of [ST…"
type textarea "x"
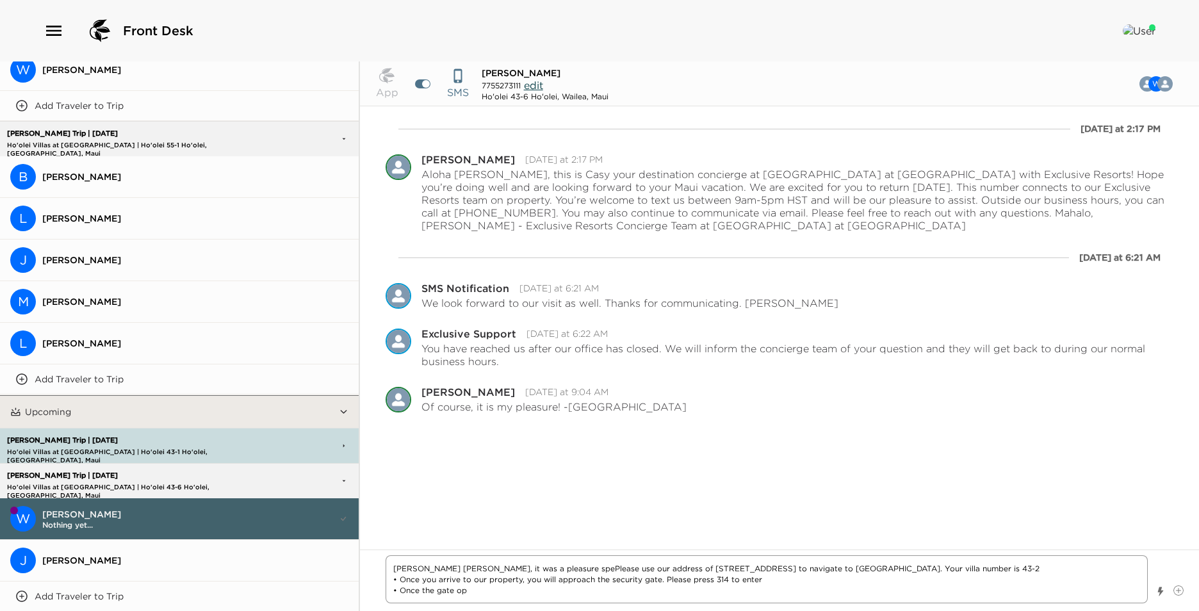
type textarea "Aloha [PERSON_NAME], it was a pleasure speaPlease use our address of [STREET_AD…"
type textarea "x"
type textarea "Aloha [PERSON_NAME], it was a pleasure speakPlease use our address of [STREET_A…"
type textarea "x"
type textarea "[PERSON_NAME] [PERSON_NAME], it was a pleasure speakiPlease use our address of …"
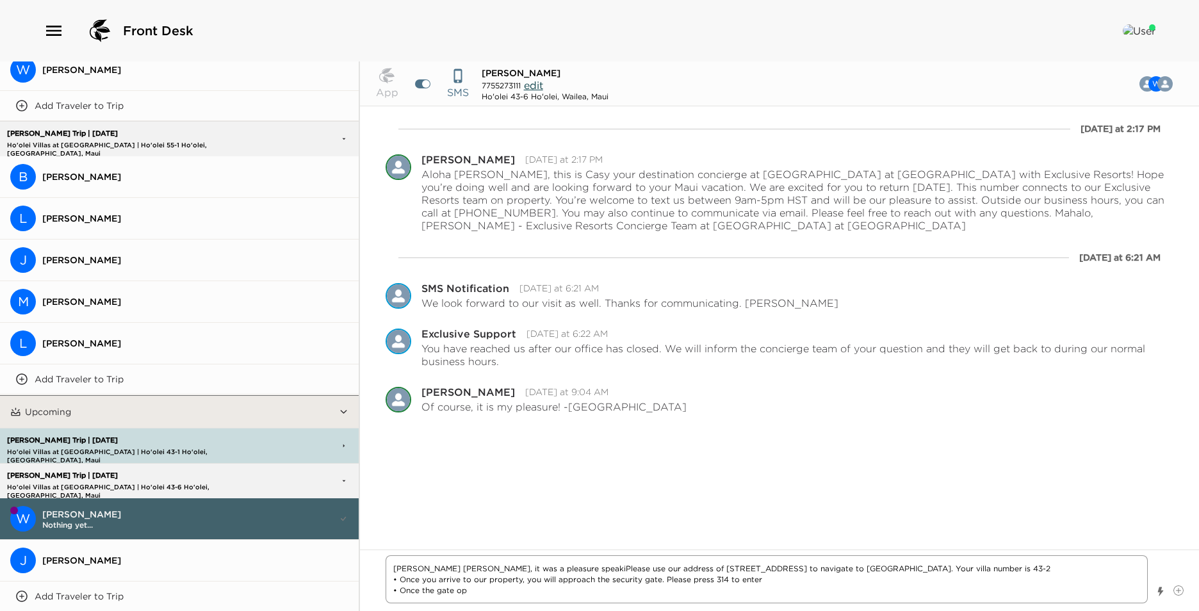
type textarea "x"
type textarea "Aloha [PERSON_NAME], it was a pleasure speakinPlease use our address of [STREET…"
type textarea "x"
type textarea "Aloha [PERSON_NAME], it was a pleasure speakingPlease use our address of [STREE…"
type textarea "x"
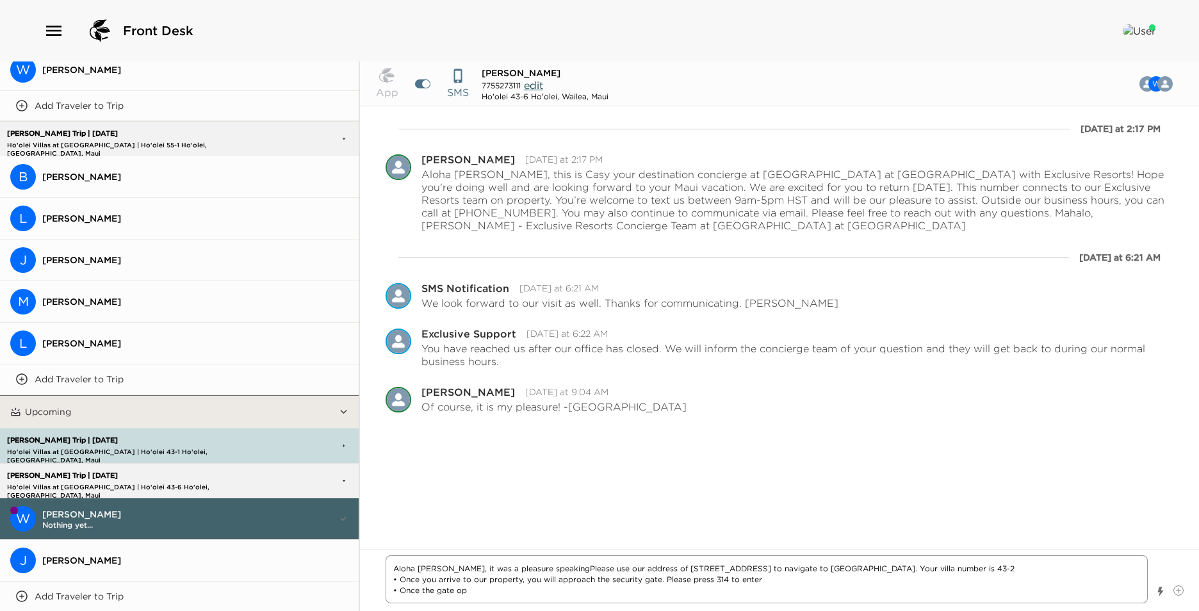
type textarea "[PERSON_NAME] [PERSON_NAME], it was a pleasure speaking Please use our address …"
type textarea "x"
type textarea "Aloha [PERSON_NAME], it was a pleasure speaking wPlease use our address of [STR…"
type textarea "x"
type textarea "[PERSON_NAME] [PERSON_NAME], it was a pleasure speaking wiPlease use our addres…"
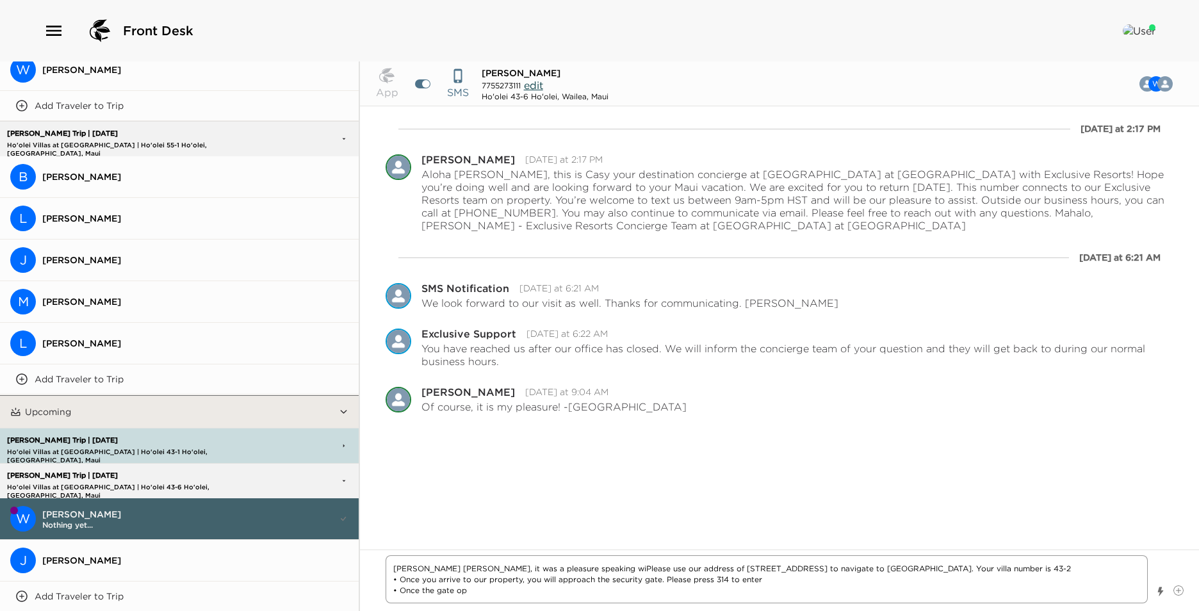
type textarea "x"
type textarea "Aloha [PERSON_NAME], it was a pleasure speaking witPlease use our address of [S…"
type textarea "x"
type textarea "Aloha [PERSON_NAME], it was a pleasure speaking withPlease use our address of […"
type textarea "x"
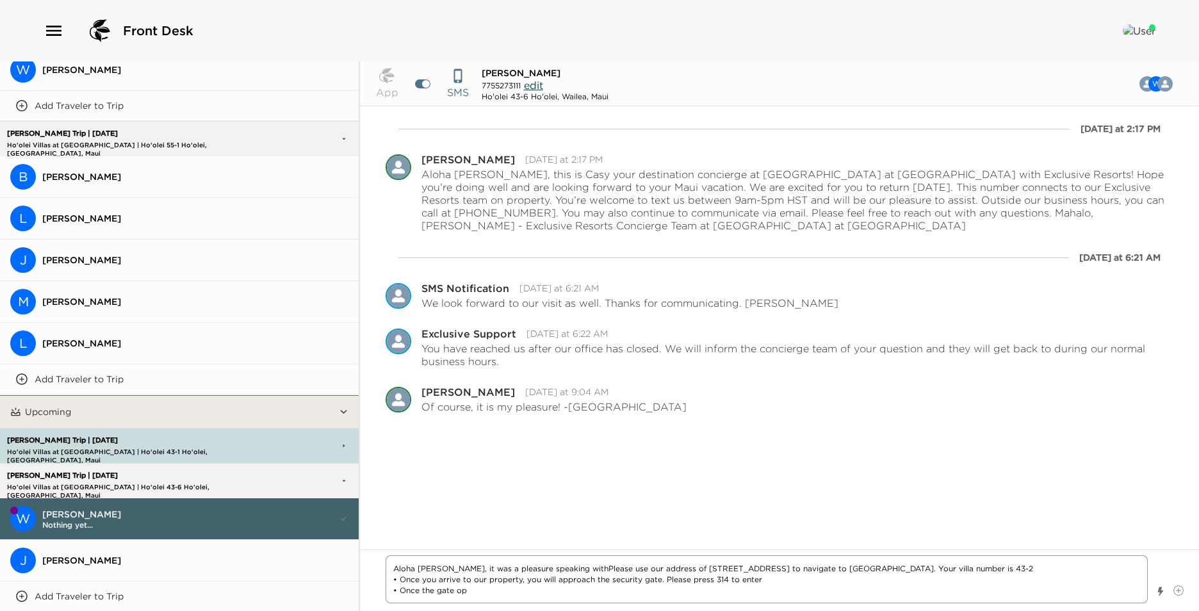
type textarea "[PERSON_NAME] [PERSON_NAME], it was a pleasure speaking with Please use our add…"
type textarea "x"
type textarea "[PERSON_NAME] [PERSON_NAME], it was a pleasure speaking with yPlease use our ad…"
type textarea "x"
type textarea "[PERSON_NAME] [PERSON_NAME], it was a pleasure speaking with yoPlease use our a…"
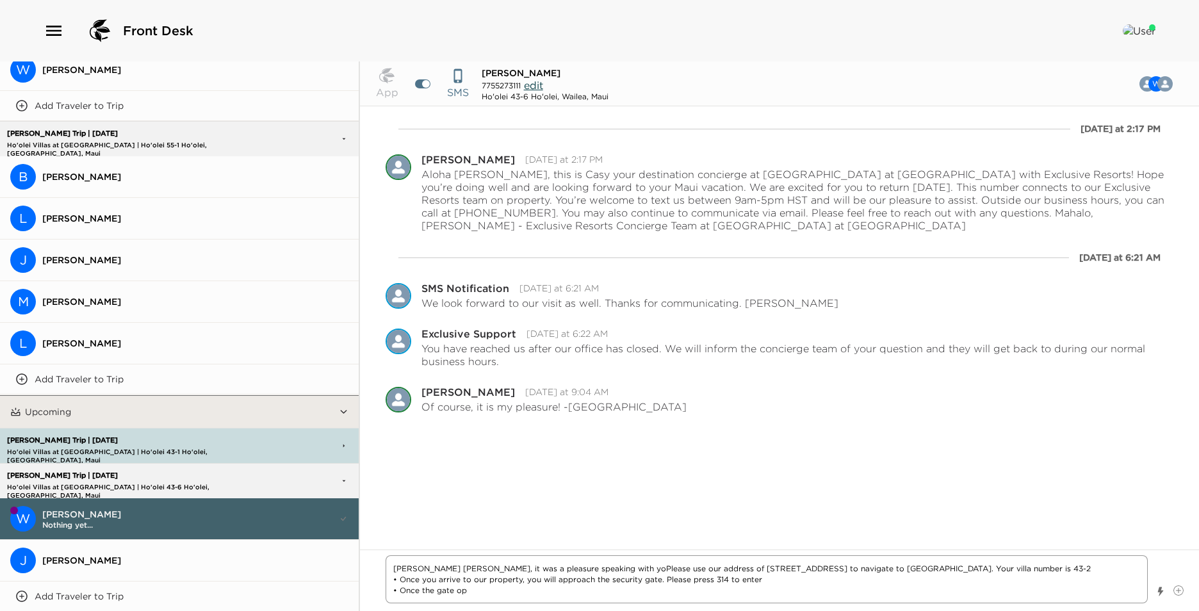
type textarea "x"
type textarea "[PERSON_NAME] [PERSON_NAME], it was a pleasure speaking with youPlease use our …"
type textarea "x"
type textarea "[PERSON_NAME] [PERSON_NAME], it was a pleasure speaking with you.Please use our…"
type textarea "x"
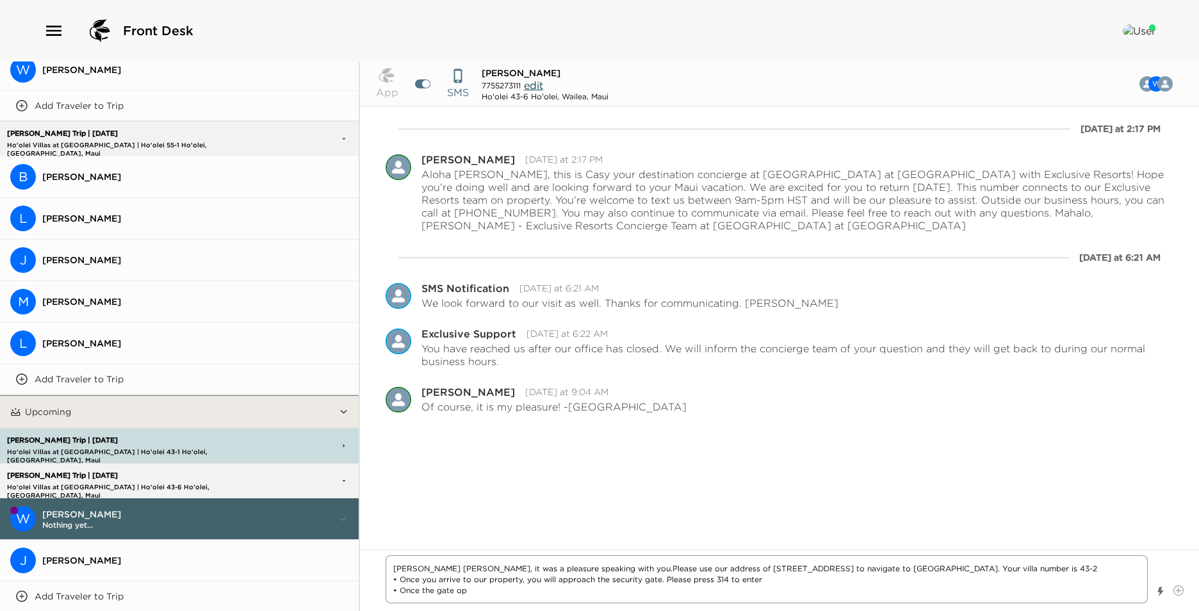
type textarea "[PERSON_NAME] [PERSON_NAME], it was a pleasure speaking with you. Please use ou…"
drag, startPoint x: 999, startPoint y: 569, endPoint x: 900, endPoint y: 567, distance: 99.3
click at [900, 565] on textarea "[PERSON_NAME] [PERSON_NAME], it was a pleasure speaking with you. Please use ou…" at bounding box center [766, 579] width 762 height 48
type textarea "x"
type textarea "[PERSON_NAME] [PERSON_NAME], it was a pleasure speaking with you. Please use ou…"
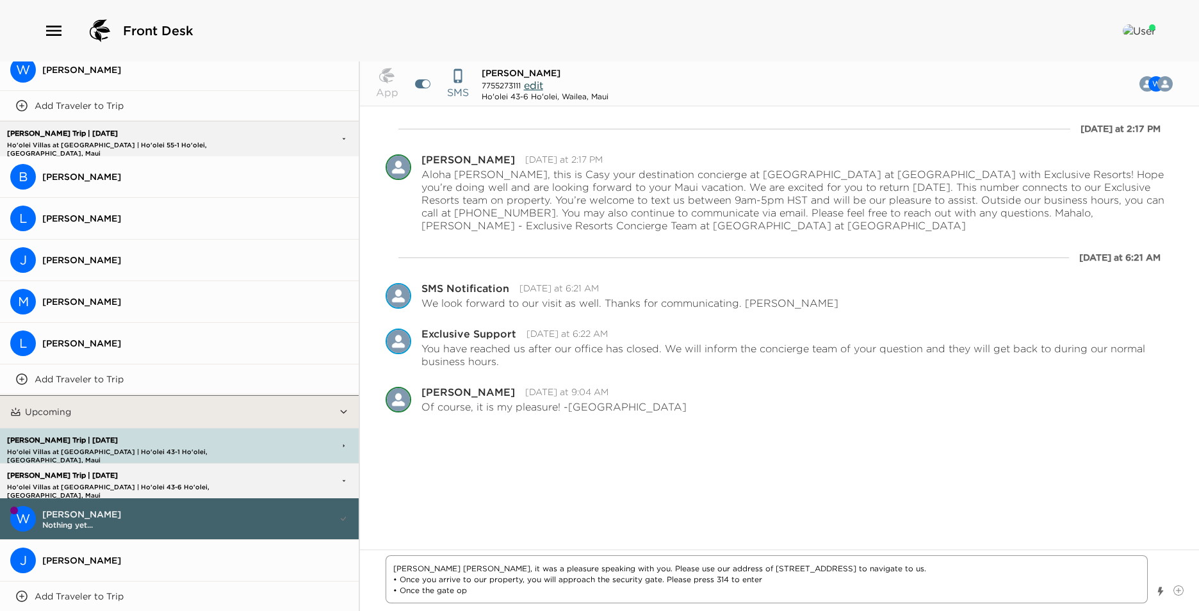
drag, startPoint x: 759, startPoint y: 579, endPoint x: 526, endPoint y: 565, distance: 233.5
click at [526, 565] on textarea "[PERSON_NAME] [PERSON_NAME], it was a pleasure speaking with you. Please use ou…" at bounding box center [766, 579] width 762 height 48
click at [805, 595] on textarea "[PERSON_NAME] [PERSON_NAME], it was a pleasure speaking with you. Please use ou…" at bounding box center [766, 579] width 762 height 48
click at [473, 591] on textarea "[PERSON_NAME] [PERSON_NAME], it was a pleasure speaking with you. Please use ou…" at bounding box center [766, 579] width 762 height 48
type textarea "x"
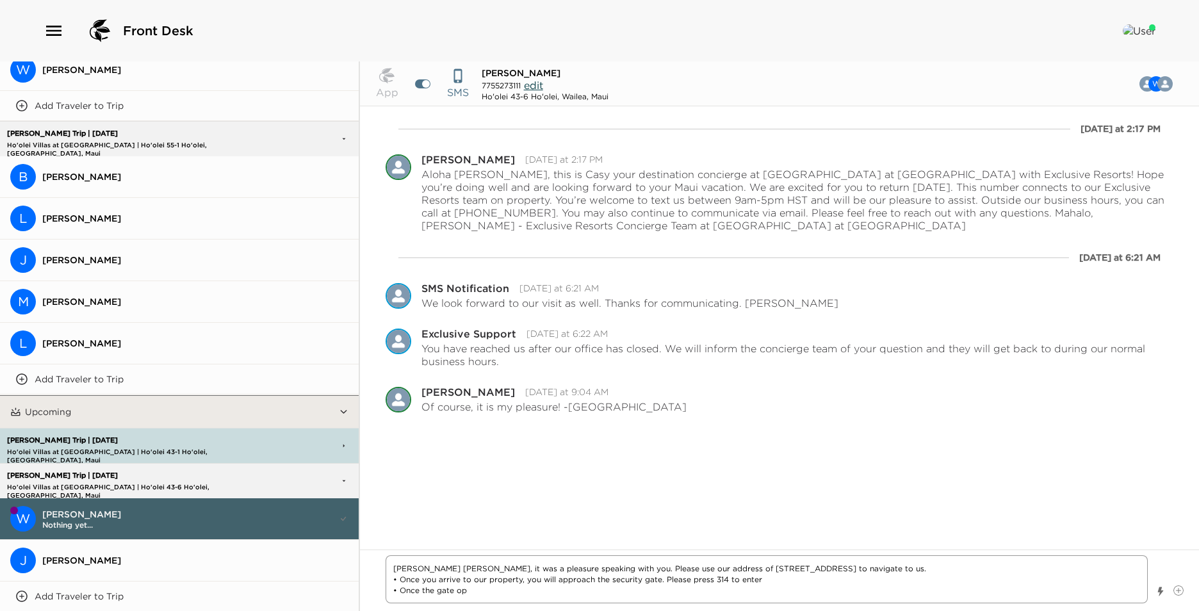
type textarea "[PERSON_NAME] [PERSON_NAME], it was a pleasure speaking with you. Please use ou…"
type textarea "x"
type textarea "[PERSON_NAME] [PERSON_NAME], it was a pleasure speaking with you. Please use ou…"
type textarea "x"
type textarea "[PERSON_NAME] [PERSON_NAME], it was a pleasure speaking with you. Please use ou…"
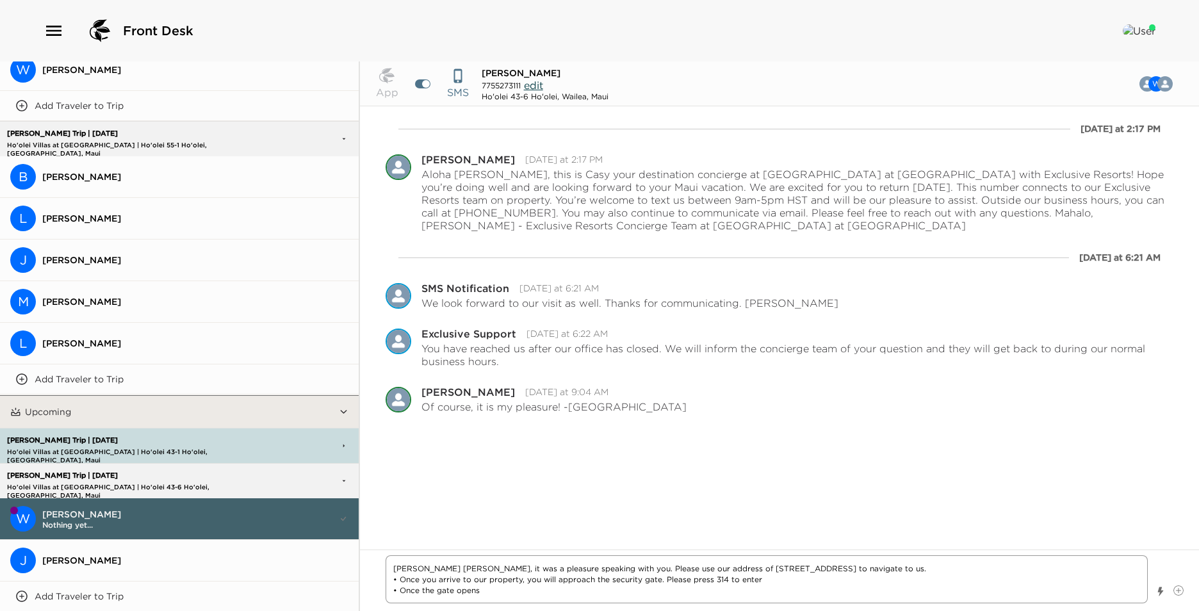
type textarea "x"
type textarea "[PERSON_NAME] [PERSON_NAME], it was a pleasure speaking with you. Please use ou…"
type textarea "x"
type textarea "[PERSON_NAME] [PERSON_NAME], it was a pleasure speaking with you. Please use ou…"
type textarea "x"
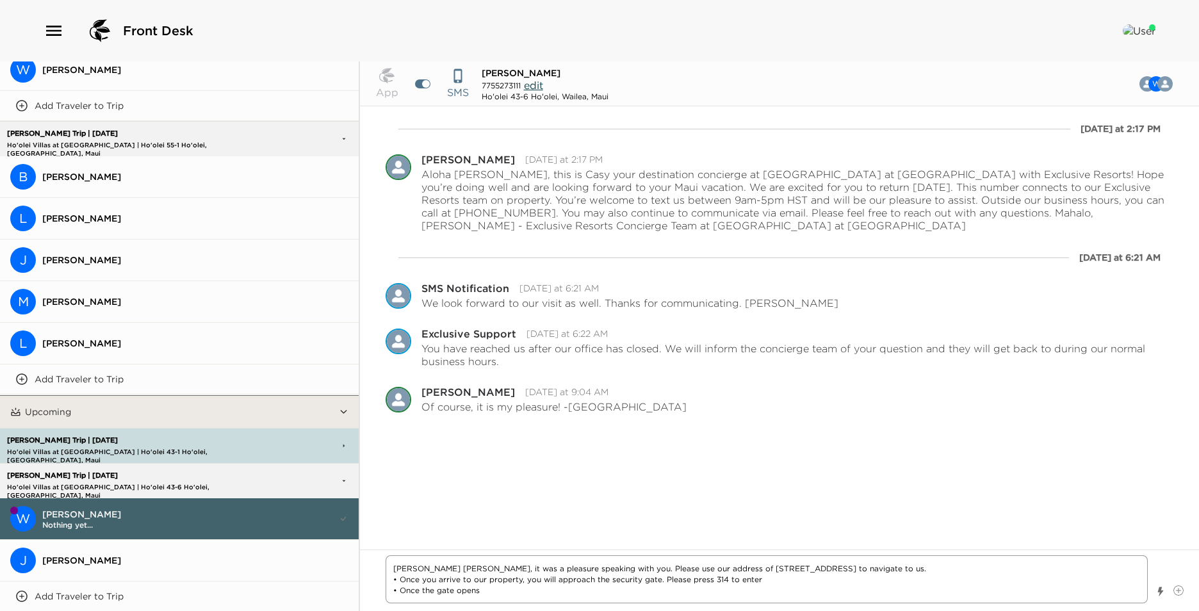
type textarea "[PERSON_NAME] [PERSON_NAME], it was a pleasure speaking with you. Please use ou…"
type textarea "x"
type textarea "[PERSON_NAME] [PERSON_NAME], it was a pleasure speaking with you. Please use ou…"
type textarea "x"
type textarea "[PERSON_NAME] [PERSON_NAME], it was a pleasure speaking with you. Please use ou…"
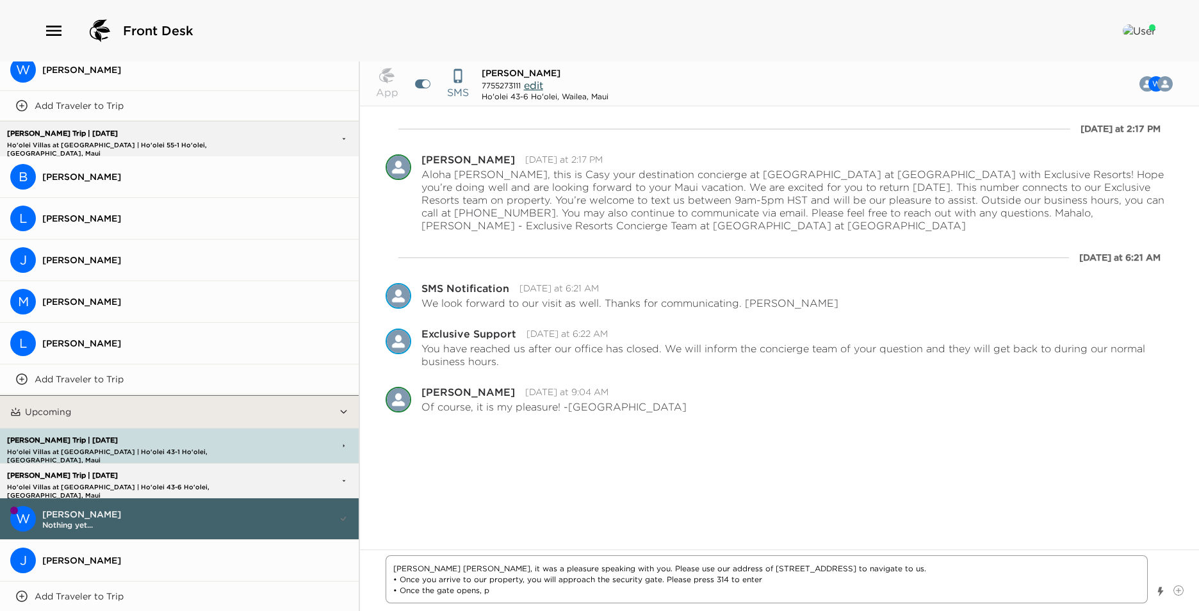
type textarea "x"
type textarea "[PERSON_NAME] [PERSON_NAME], it was a pleasure speaking with you. Please use ou…"
type textarea "x"
type textarea "[PERSON_NAME] [PERSON_NAME], it was a pleasure speaking with you. Please use ou…"
type textarea "x"
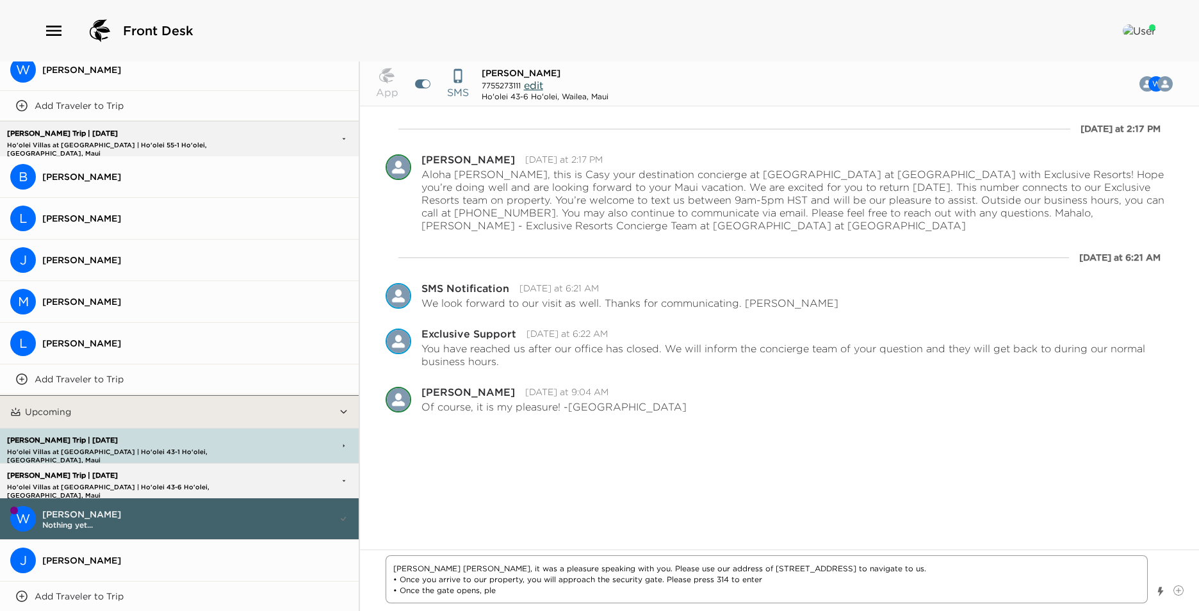
type textarea "[PERSON_NAME] [PERSON_NAME], it was a pleasure speaking with you. Please use ou…"
type textarea "x"
type textarea "[PERSON_NAME] [PERSON_NAME], it was a pleasure speaking with you. Please use ou…"
type textarea "x"
type textarea "[PERSON_NAME] [PERSON_NAME], it was a pleasure speaking with you. Please use ou…"
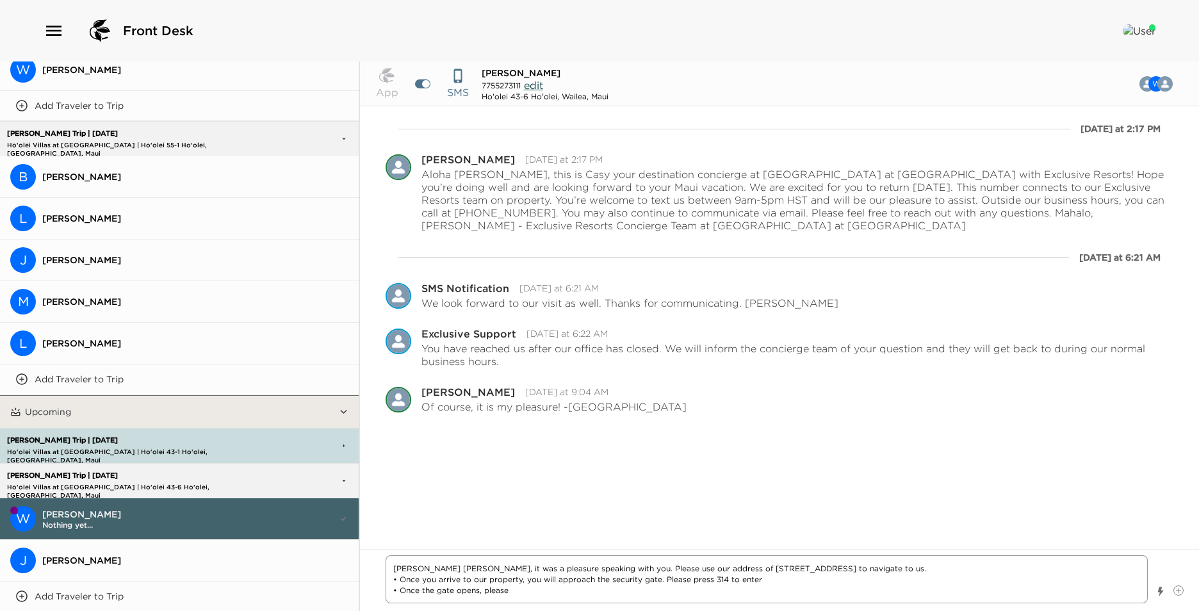
type textarea "x"
type textarea "[PERSON_NAME] [PERSON_NAME], it was a pleasure speaking with you. Please use ou…"
type textarea "x"
type textarea "[PERSON_NAME] [PERSON_NAME], it was a pleasure speaking with you. Please use ou…"
type textarea "x"
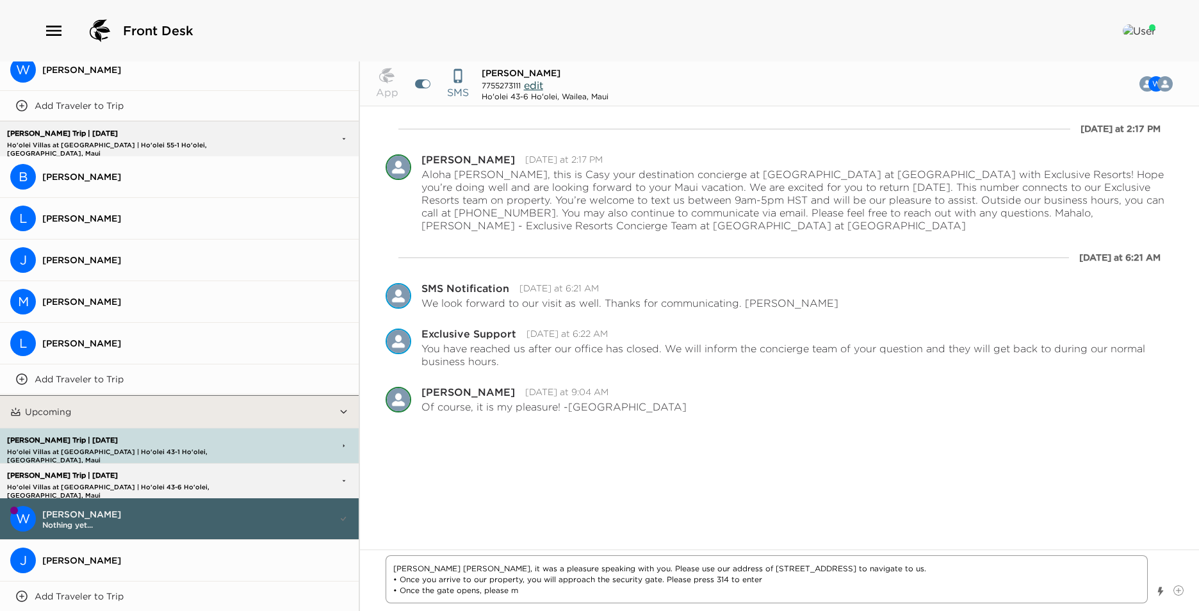
type textarea "[PERSON_NAME] [PERSON_NAME], it was a pleasure speaking with you. Please use ou…"
type textarea "x"
type textarea "[PERSON_NAME] [PERSON_NAME], it was a pleasure speaking with you. Please use ou…"
type textarea "x"
type textarea "[PERSON_NAME] [PERSON_NAME], it was a pleasure speaking with you. Please use ou…"
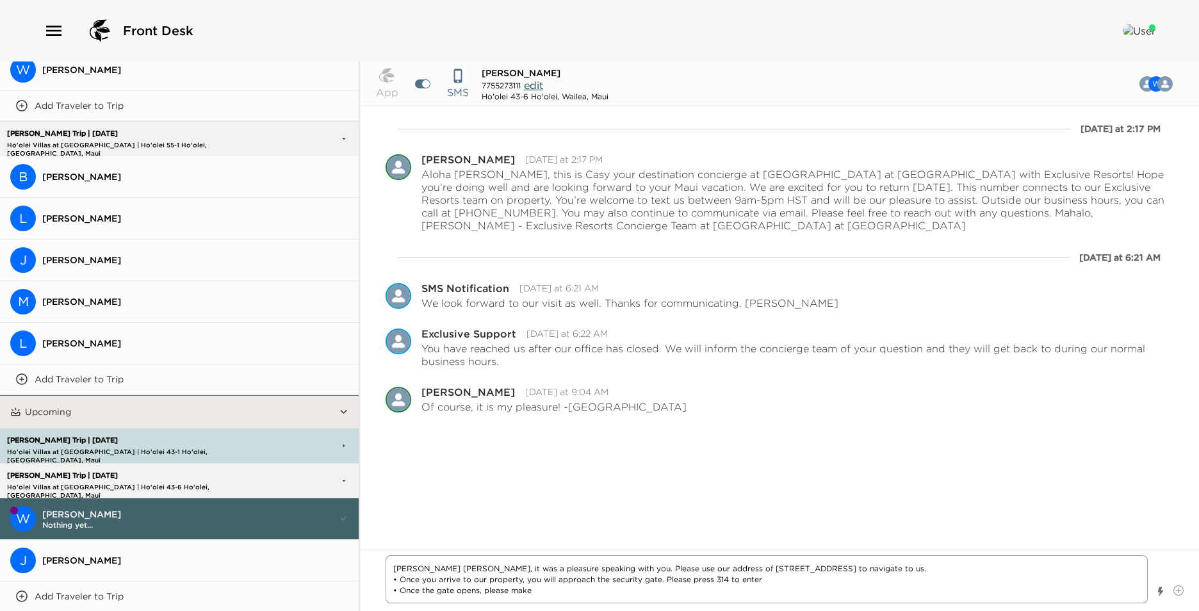
type textarea "x"
type textarea "[PERSON_NAME] [PERSON_NAME], it was a pleasure speaking with you. Please use ou…"
type textarea "x"
type textarea "[PERSON_NAME] [PERSON_NAME], it was a pleasure speaking with you. Please use ou…"
type textarea "x"
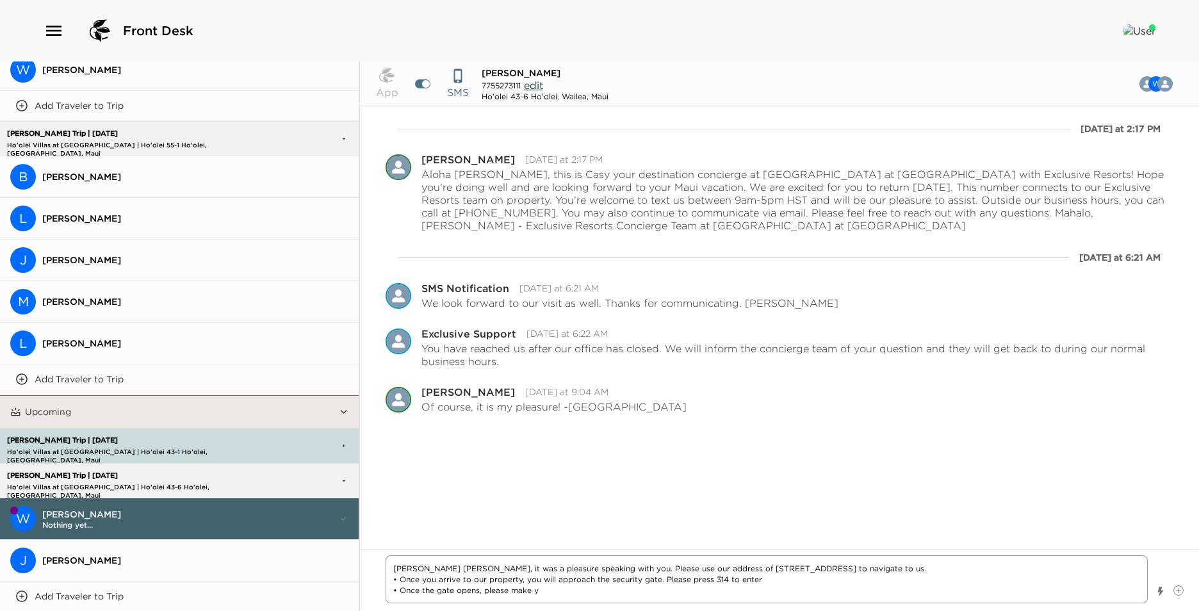
type textarea "[PERSON_NAME] [PERSON_NAME], it was a pleasure speaking with you. Please use ou…"
type textarea "x"
type textarea "[PERSON_NAME] [PERSON_NAME], it was a pleasure speaking with you. Please use ou…"
type textarea "x"
type textarea "[PERSON_NAME] [PERSON_NAME], it was a pleasure speaking with you. Please use ou…"
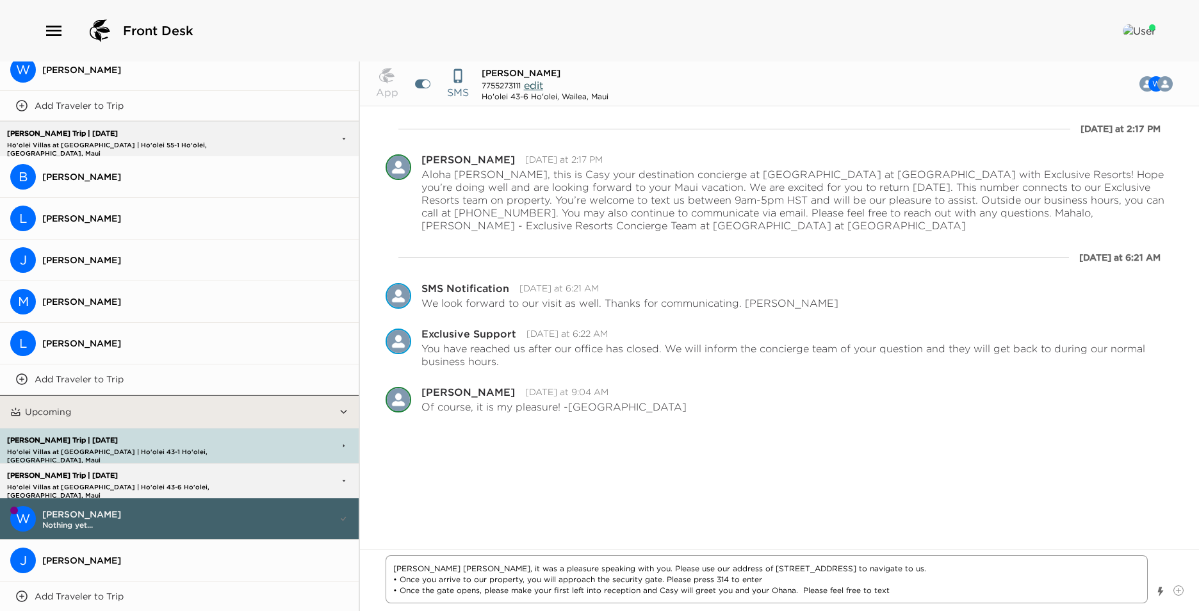
click at [900, 592] on textarea "[PERSON_NAME] [PERSON_NAME], it was a pleasure speaking with you. Please use ou…" at bounding box center [766, 579] width 762 height 48
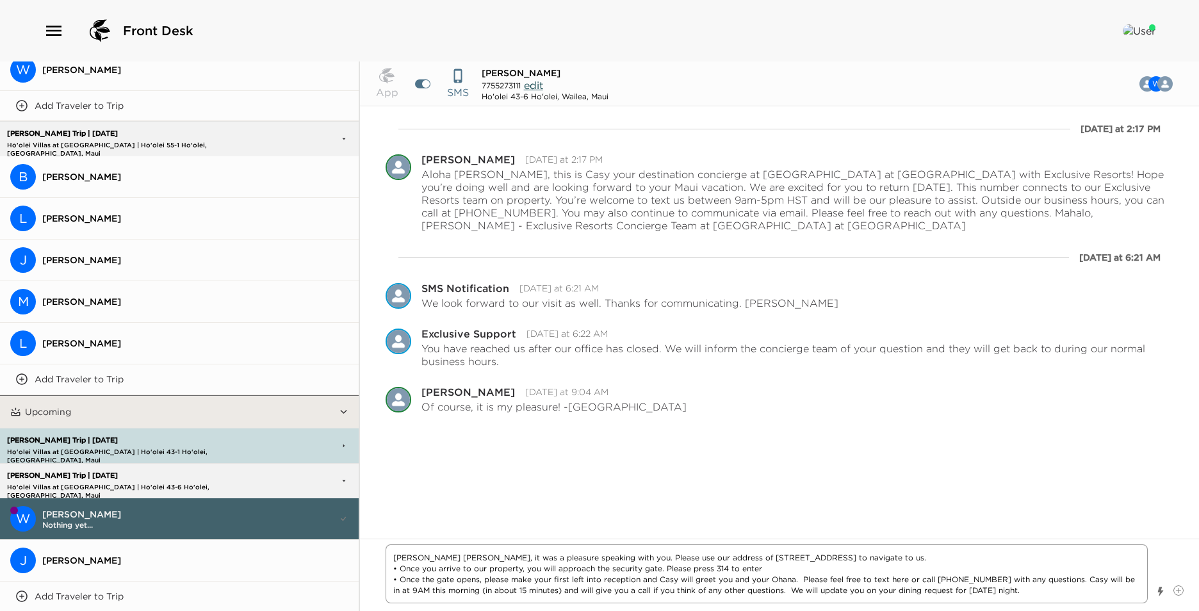
drag, startPoint x: 602, startPoint y: 556, endPoint x: 794, endPoint y: 551, distance: 192.1
click at [602, 558] on textarea "[PERSON_NAME] [PERSON_NAME], it was a pleasure speaking with you. Please use ou…" at bounding box center [766, 573] width 762 height 59
click at [1031, 594] on textarea "[PERSON_NAME] [PERSON_NAME], it was a pleasure speaking with you. Thank you for…" at bounding box center [766, 573] width 762 height 59
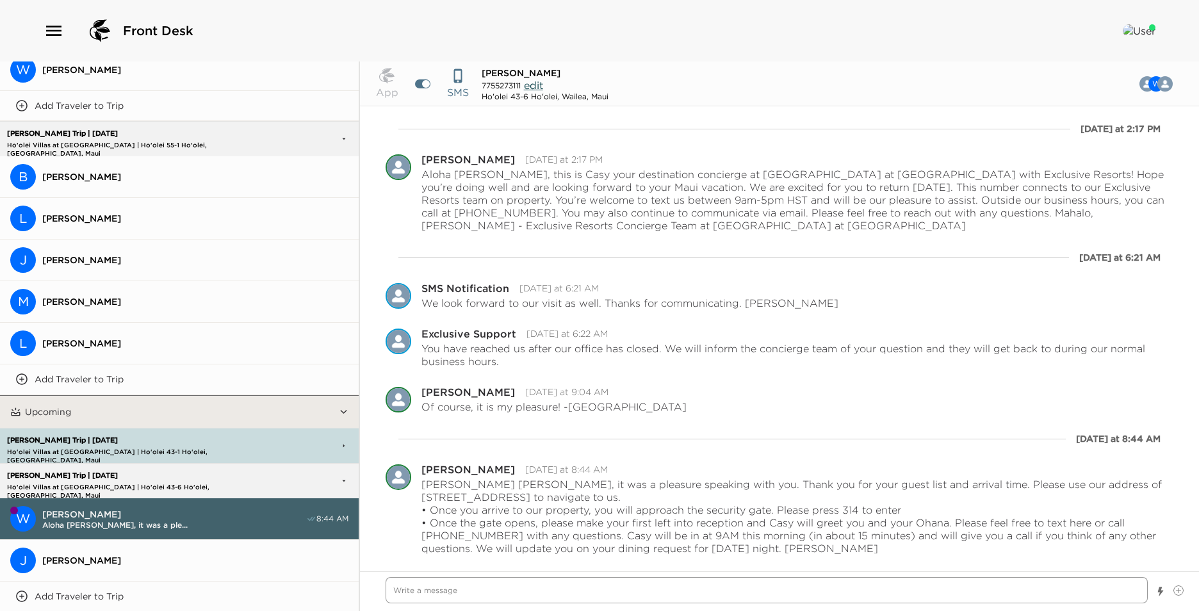
click at [511, 593] on textarea "Write a message" at bounding box center [766, 590] width 762 height 26
click at [1172, 588] on div at bounding box center [1160, 591] width 26 height 29
click at [1177, 590] on icon at bounding box center [1178, 590] width 5 height 5
click at [1173, 585] on input "File input" at bounding box center [1173, 585] width 0 height 0
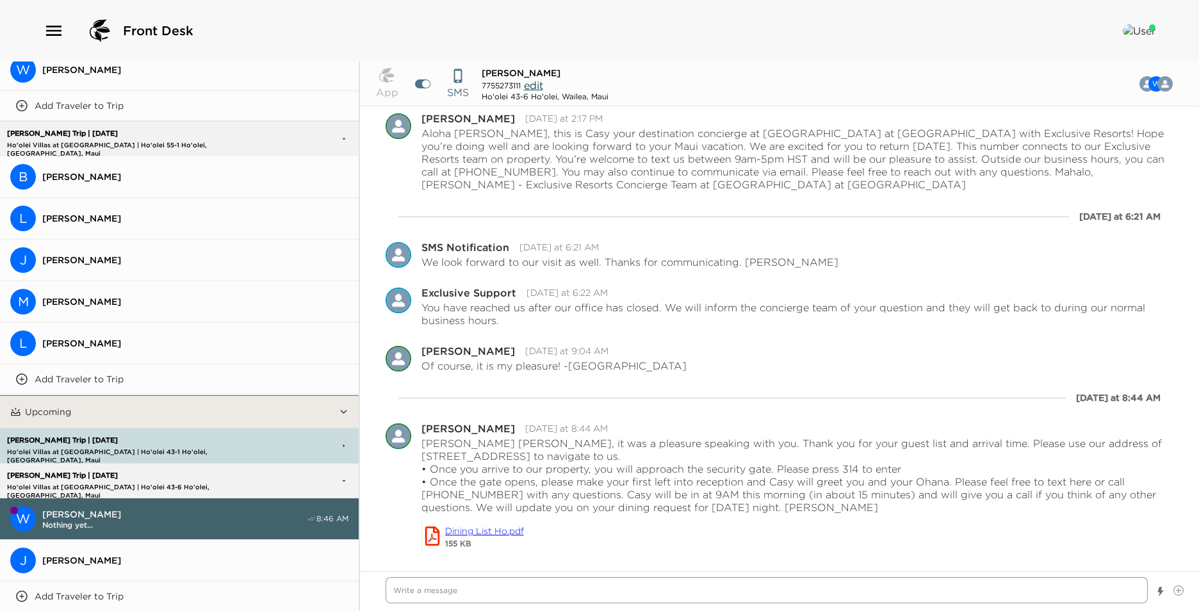
click at [424, 589] on textarea "Write a message" at bounding box center [766, 590] width 762 height 26
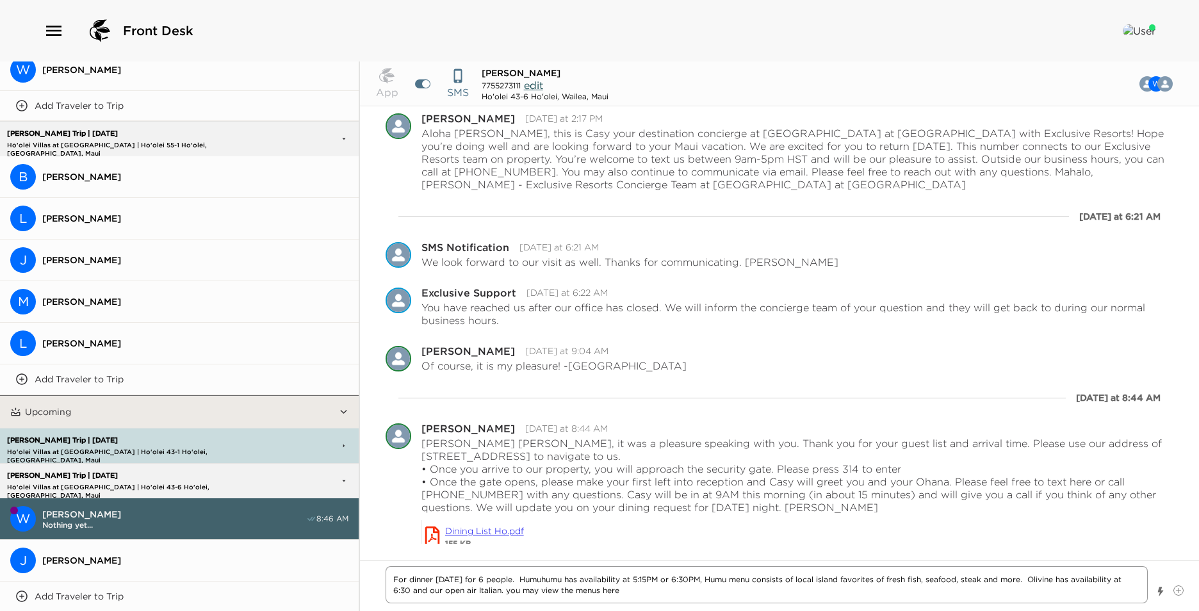
paste textarea "[URL][DOMAIN_NAME]"
click at [428, 591] on textarea "For dinner [DATE] for 6 people. Humuhumu has availability at 5:15PM or 6:30PM, …" at bounding box center [766, 584] width 762 height 37
click at [493, 588] on textarea "For dinner [DATE] for 6 people. Humuhumu has availability at 5:15PM or 6:30PM, …" at bounding box center [766, 584] width 762 height 37
drag, startPoint x: 830, startPoint y: 594, endPoint x: 410, endPoint y: 595, distance: 419.4
click at [410, 595] on textarea "For dinner [DATE] for 6 people. Humuhumu has availability at 5:15PM or 6:30PM, …" at bounding box center [766, 584] width 762 height 37
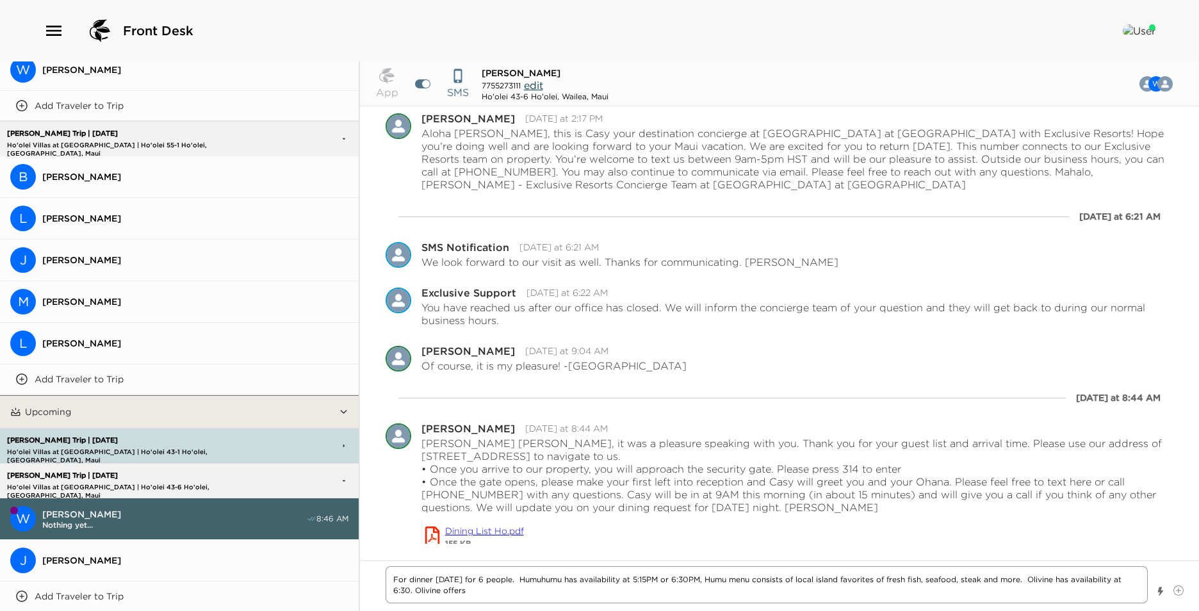
paste textarea "a unique dining experience with stunning ocean views and coastal Italian menu."
click at [814, 599] on textarea "For dinner [DATE] for 6 people. Humuhumu has availability at 5:15PM or 6:30PM, …" at bounding box center [766, 584] width 762 height 37
click at [412, 590] on textarea "For dinner [DATE] for 6 people. Humuhumu has availability at 5:15PM or 6:30PM, …" at bounding box center [766, 584] width 762 height 37
click at [855, 593] on textarea "For dinner [DATE] for 6 people. Humuhumu has availability at 5:15PM or 6:30PM, …" at bounding box center [766, 584] width 762 height 37
paste textarea "a unique dining experience with stunning ocean views and coastal Italian menu."
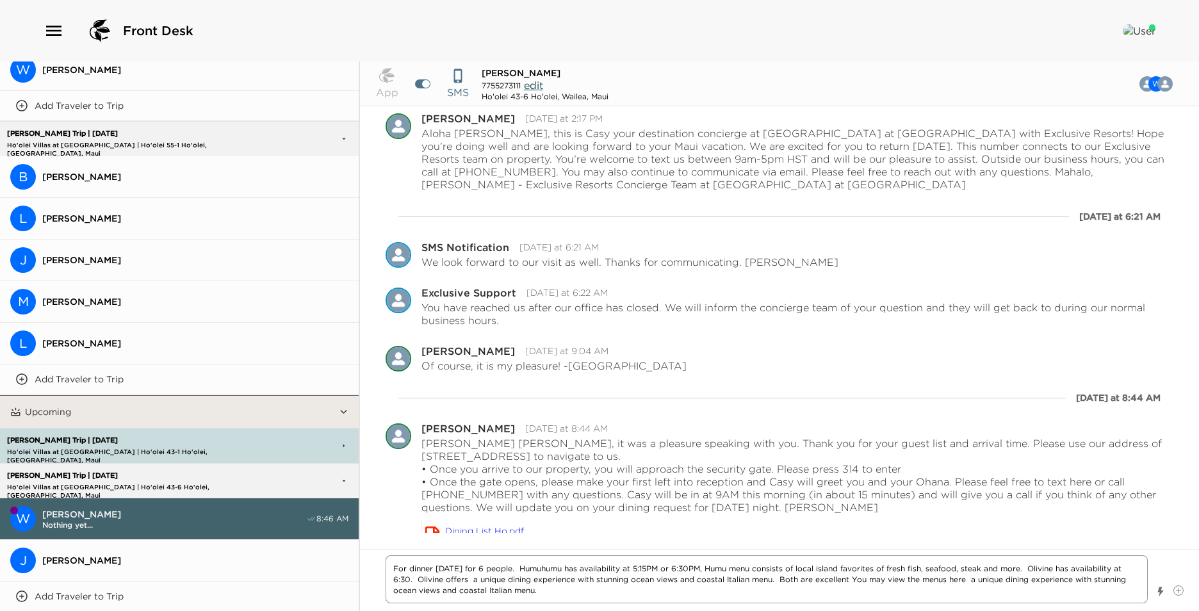
drag, startPoint x: 537, startPoint y: 590, endPoint x: 968, endPoint y: 579, distance: 431.7
click at [968, 579] on textarea "For dinner [DATE] for 6 people. Humuhumu has availability at 5:15PM or 6:30PM, …" at bounding box center [766, 579] width 762 height 48
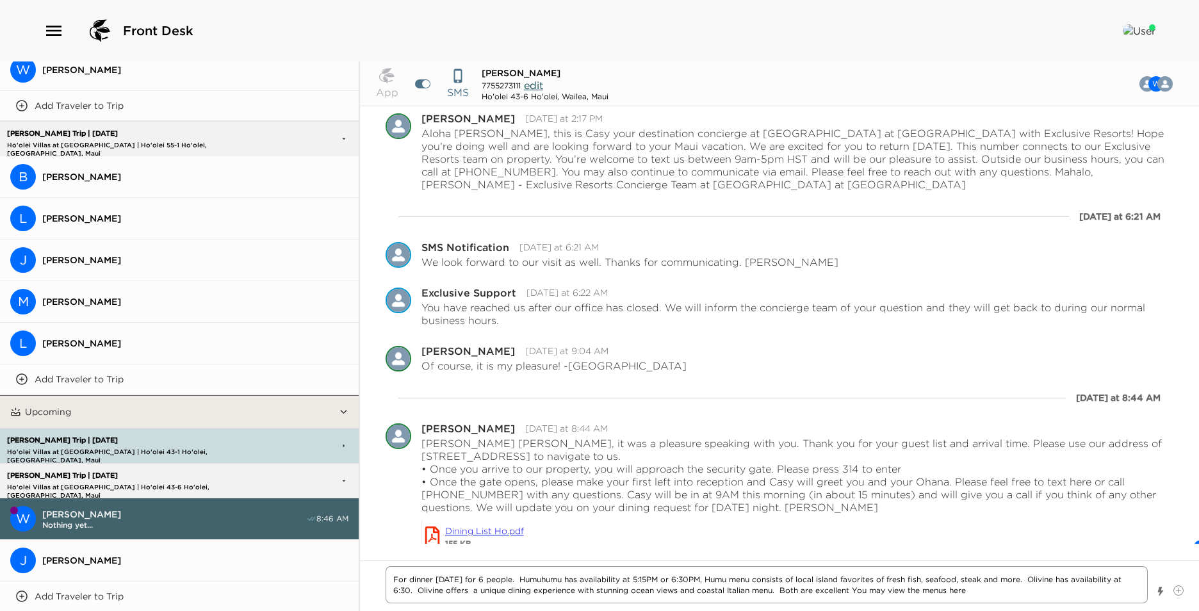
paste textarea "a unique dining experience with stunning ocean views and coastal Italian menu."
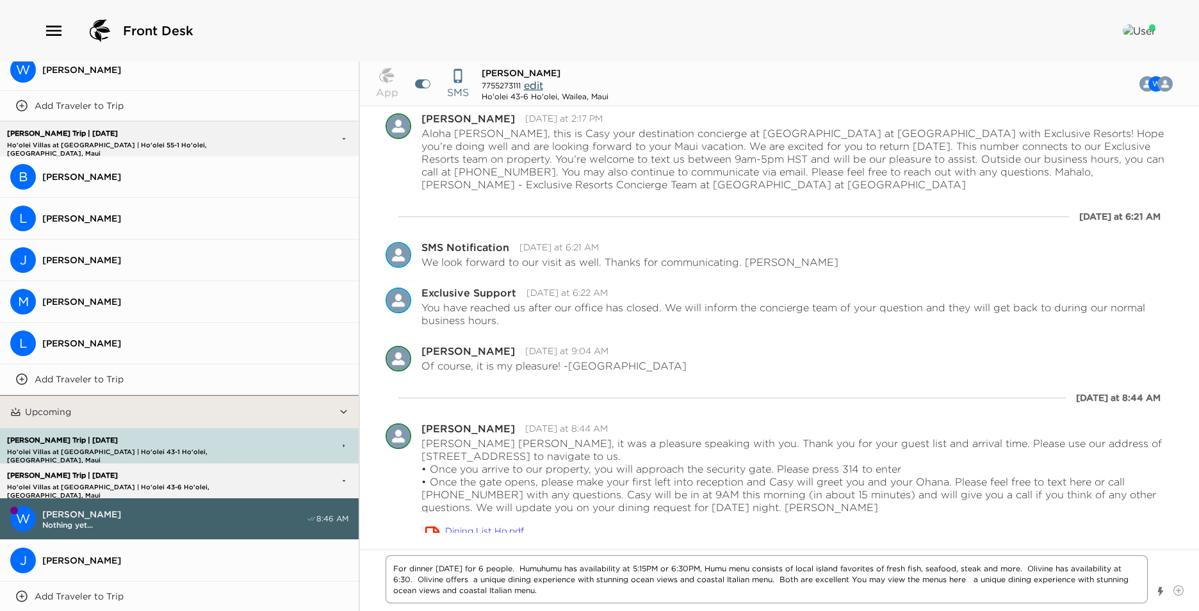
drag, startPoint x: 969, startPoint y: 579, endPoint x: 1097, endPoint y: 591, distance: 128.0
click at [1097, 591] on textarea "For dinner [DATE] for 6 people. Humuhumu has availability at 5:15PM or 6:30PM, …" at bounding box center [766, 579] width 762 height 48
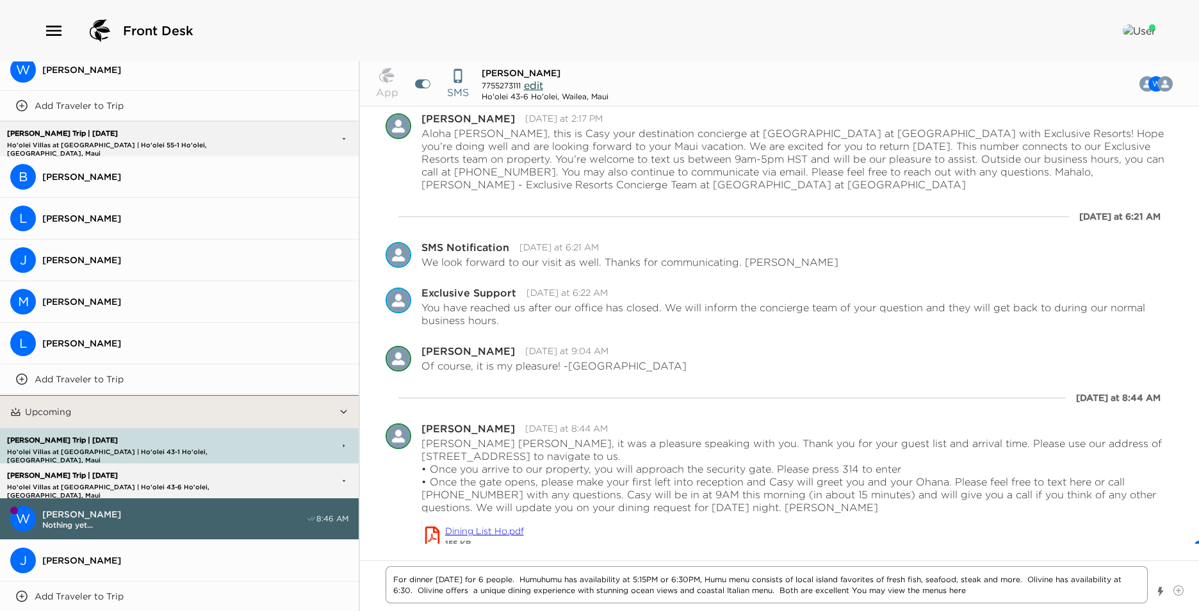
click at [969, 589] on textarea "For dinner [DATE] for 6 people. Humuhumu has availability at 5:15PM or 6:30PM, …" at bounding box center [766, 584] width 762 height 37
paste textarea "[URL][DOMAIN_NAME]"
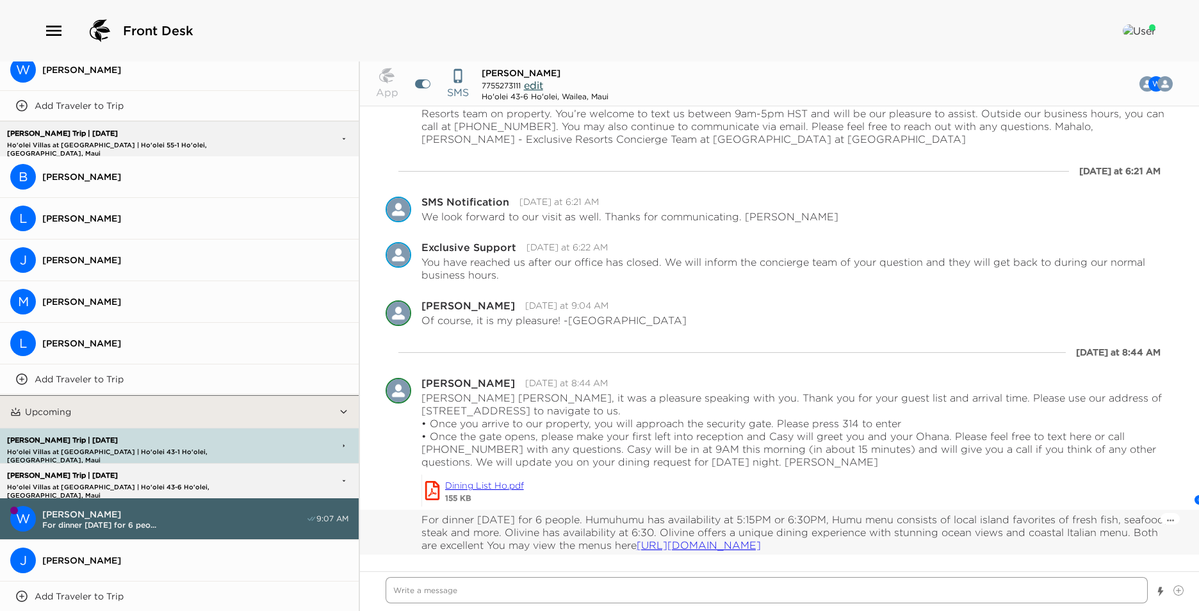
scroll to position [303, 0]
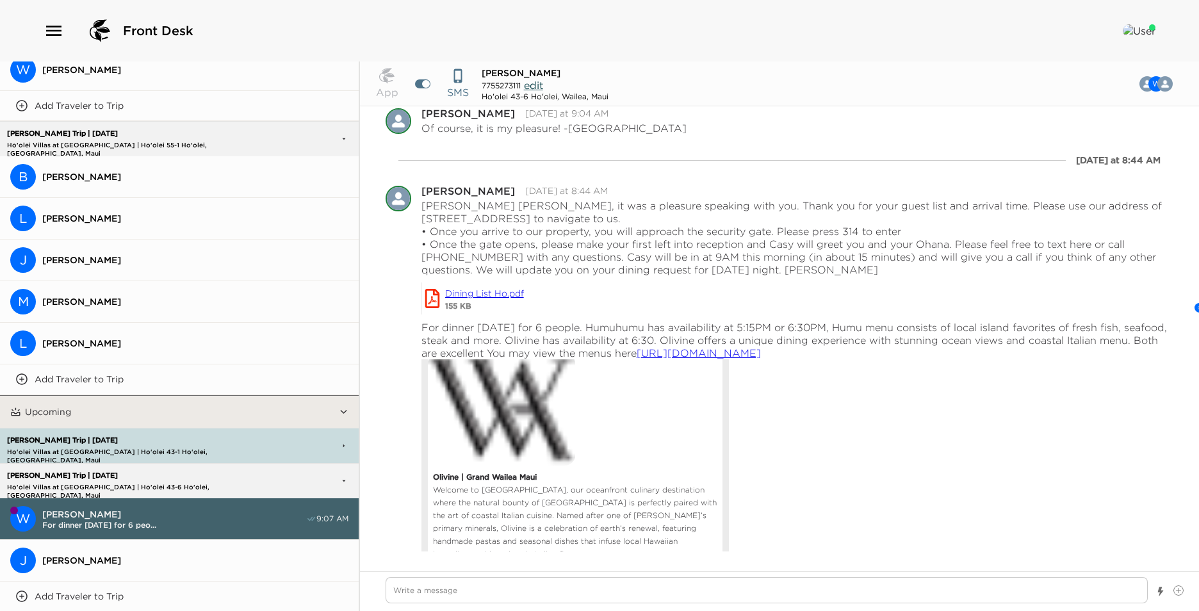
click at [150, 554] on span "[PERSON_NAME]" at bounding box center [195, 560] width 306 height 12
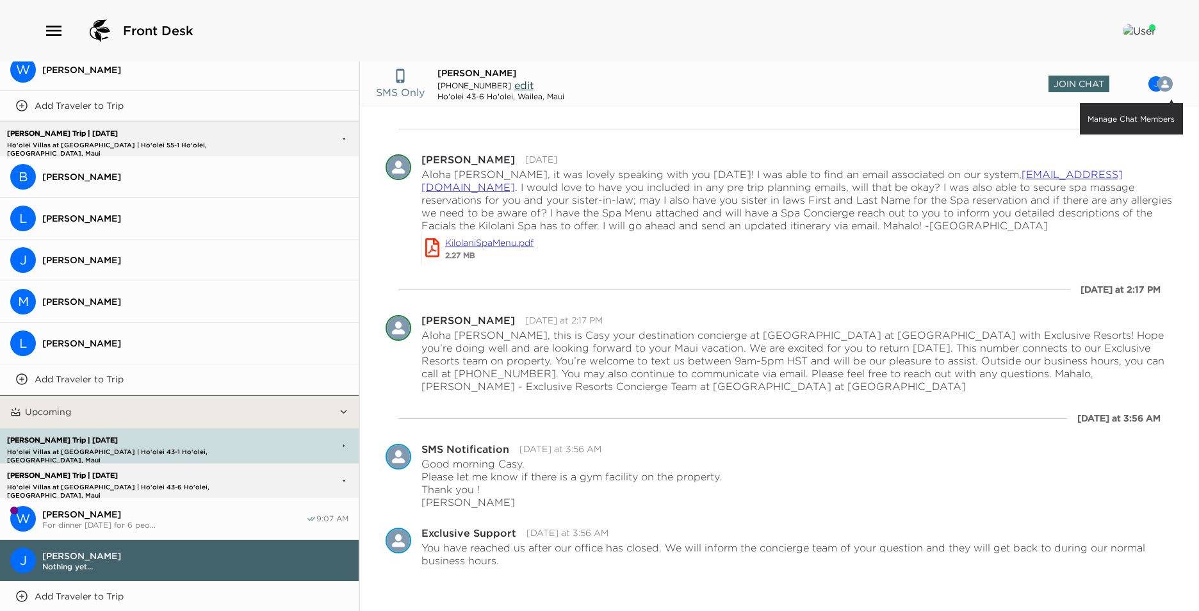
drag, startPoint x: 112, startPoint y: 504, endPoint x: 1120, endPoint y: 118, distance: 1079.0
click at [1142, 224] on div "Exclusive Chat Inbox Nothing yet... Internal Concierge Group Chats Nothing yet.…" at bounding box center [599, 335] width 1199 height 549
click at [1085, 95] on header "SMS Only [PERSON_NAME] [PHONE_NUMBER] edit Ho'olei 43-6 Ho'olei, [PERSON_NAME],…" at bounding box center [779, 83] width 839 height 45
click at [1081, 79] on span "Join Chat" at bounding box center [1078, 84] width 61 height 17
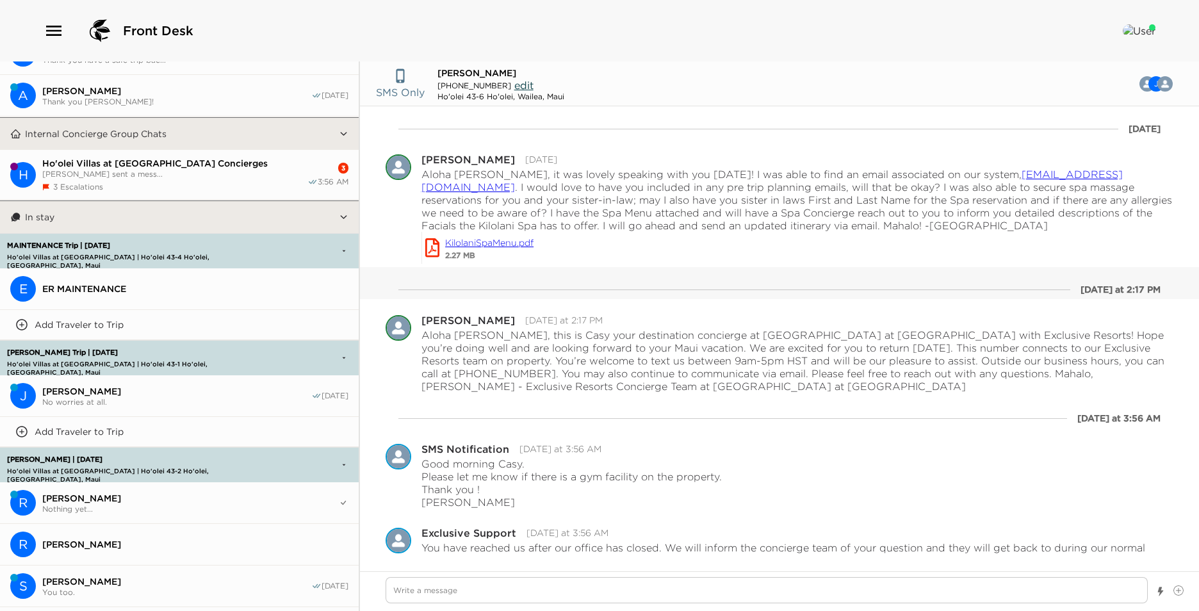
scroll to position [1515, 0]
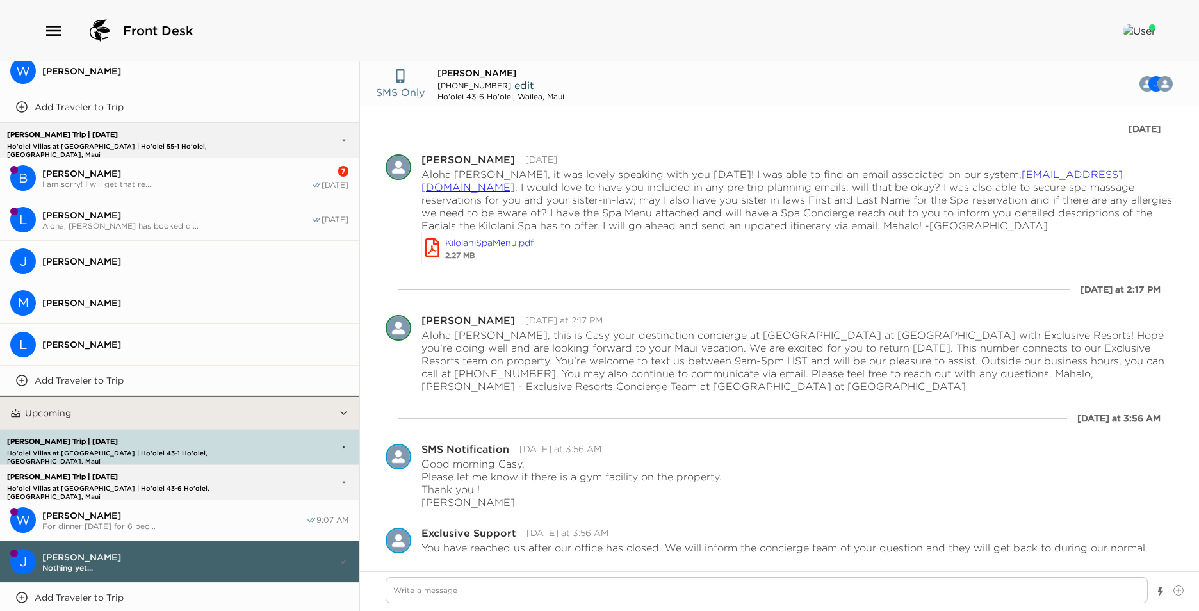
click at [188, 168] on span "[PERSON_NAME]" at bounding box center [176, 174] width 269 height 12
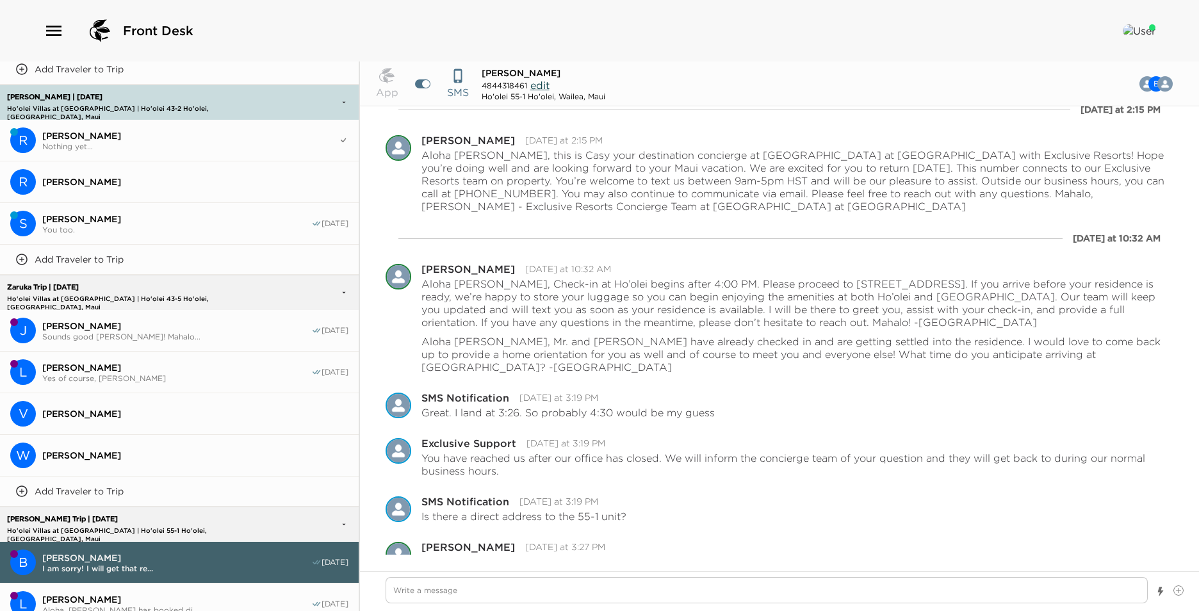
scroll to position [618, 0]
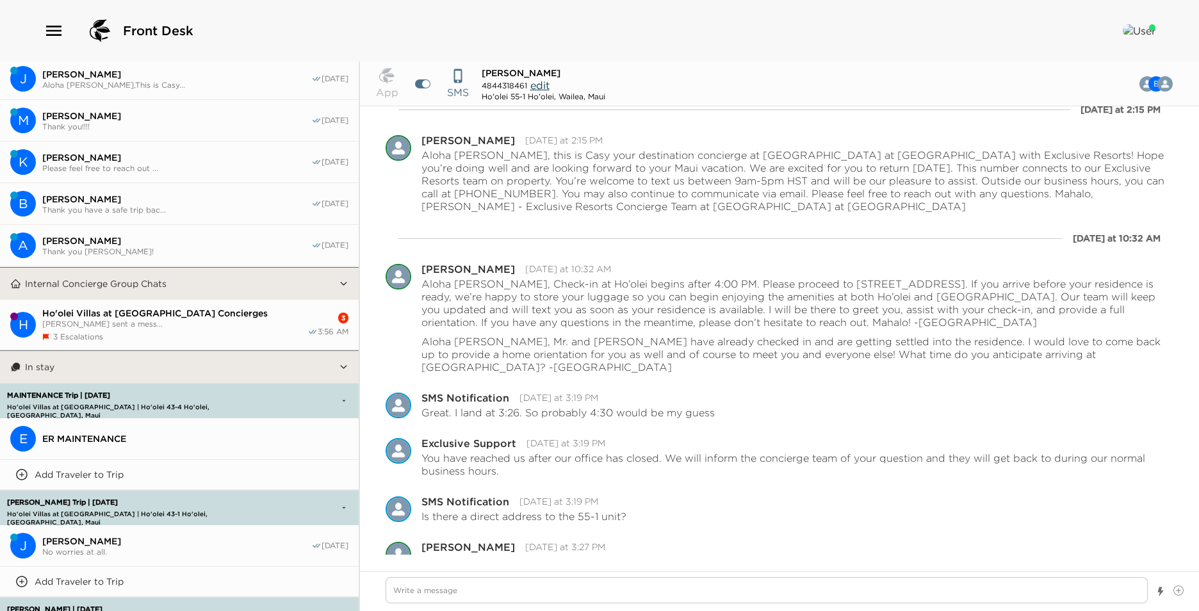
click at [150, 319] on span "[PERSON_NAME] sent a mess..." at bounding box center [174, 324] width 265 height 10
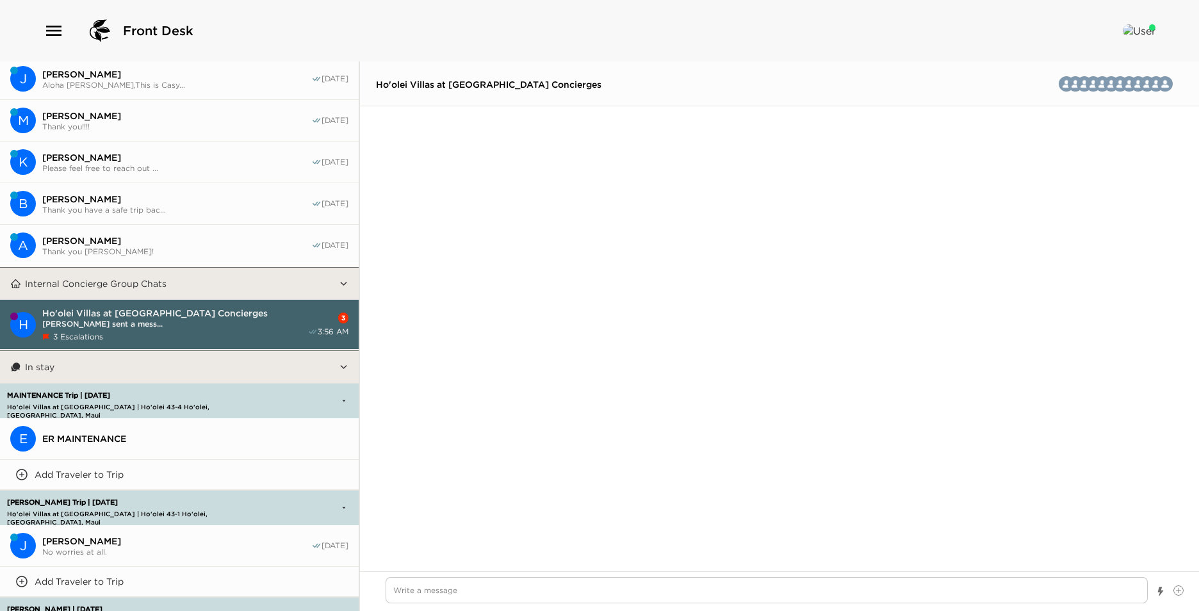
scroll to position [3322, 0]
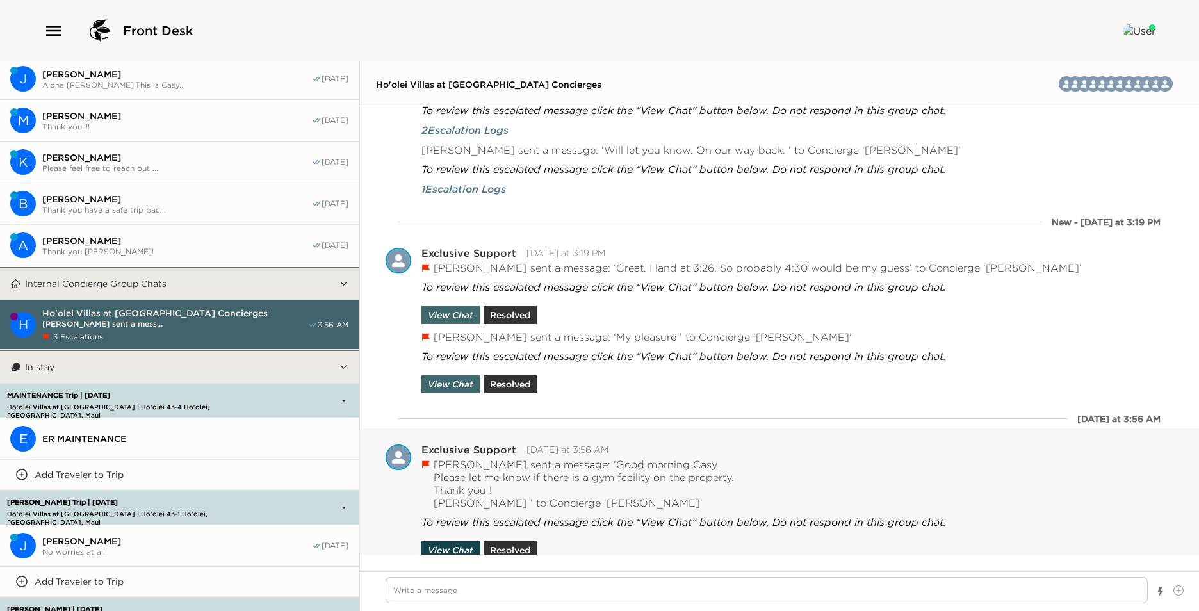
click at [434, 541] on button "View Chat" at bounding box center [450, 550] width 58 height 18
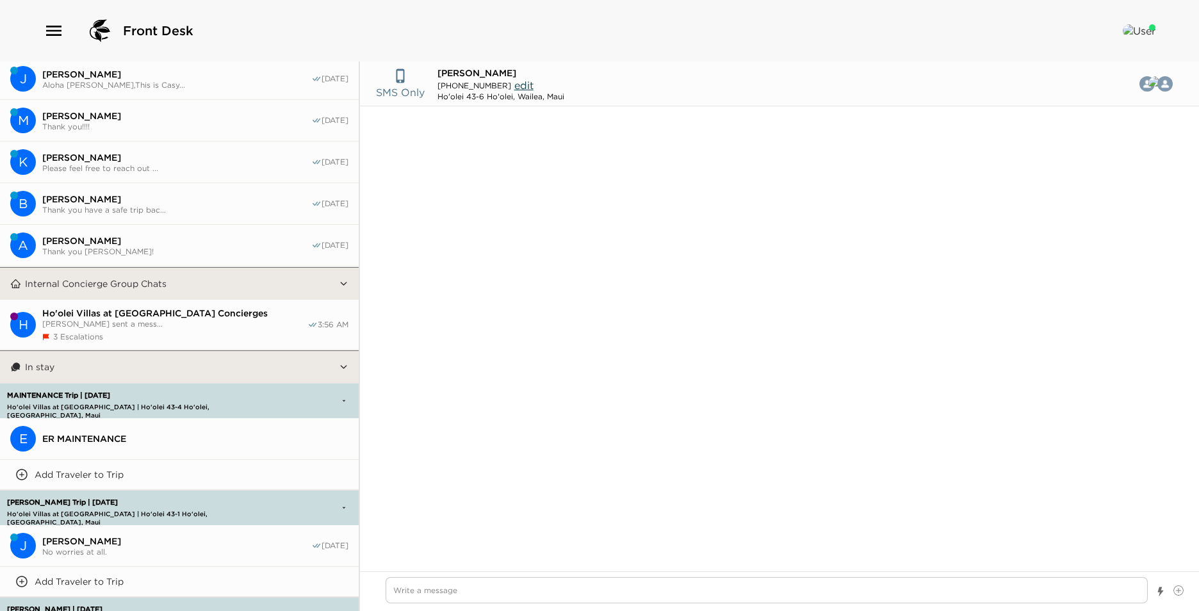
scroll to position [15, 0]
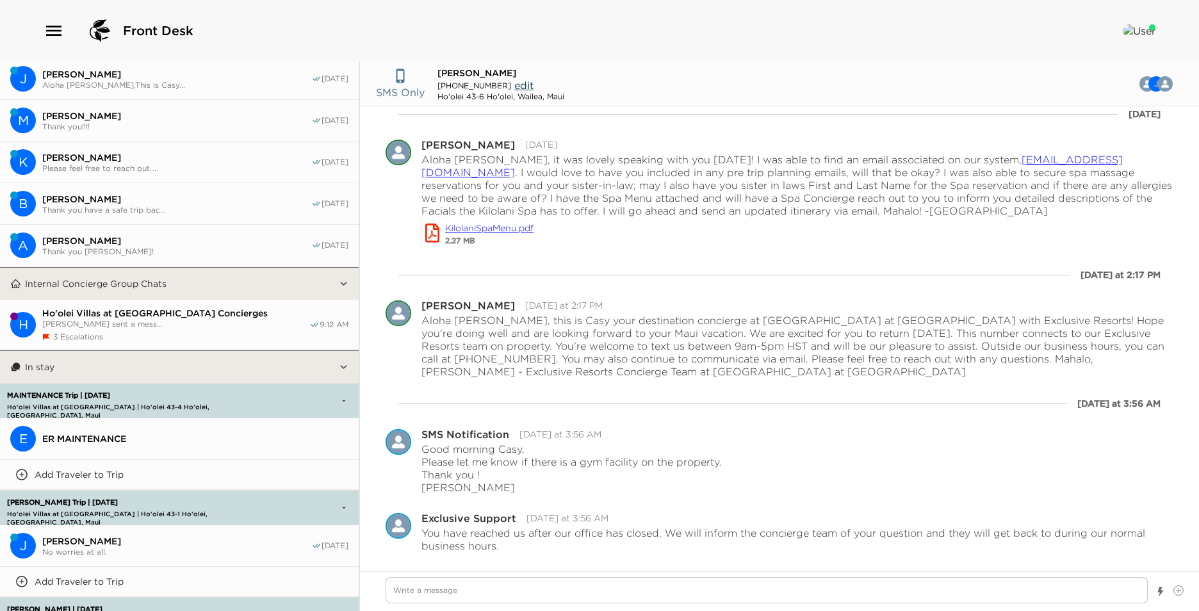
drag, startPoint x: 86, startPoint y: 307, endPoint x: 122, endPoint y: 314, distance: 36.7
click at [86, 307] on span "Ho'olei Villas at [GEOGRAPHIC_DATA] Concierges" at bounding box center [175, 313] width 267 height 12
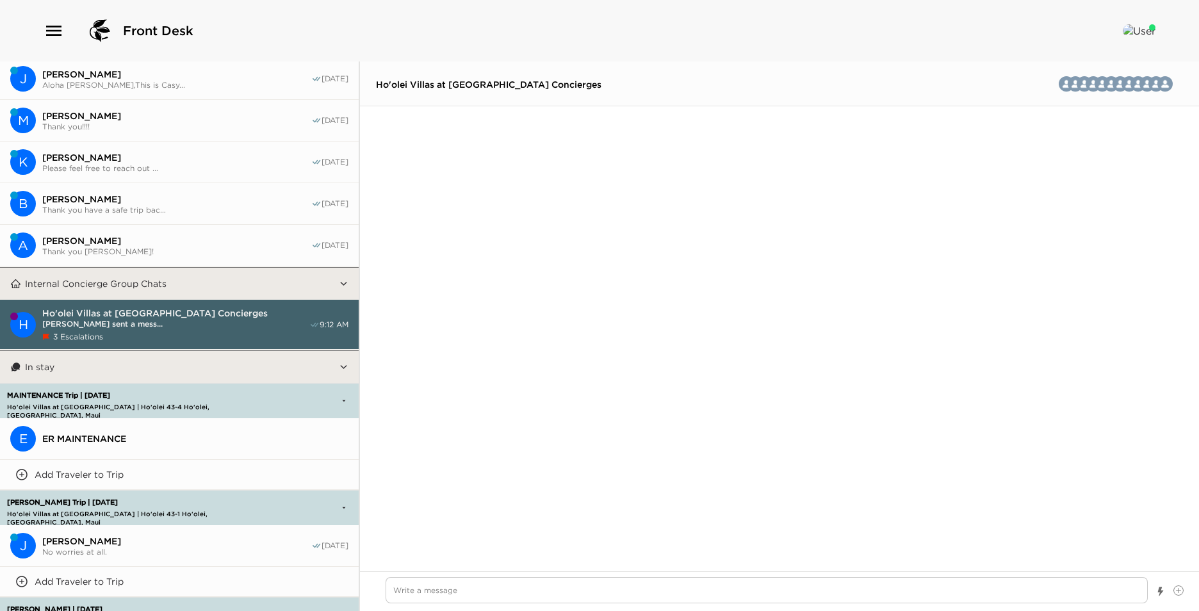
scroll to position [3575, 0]
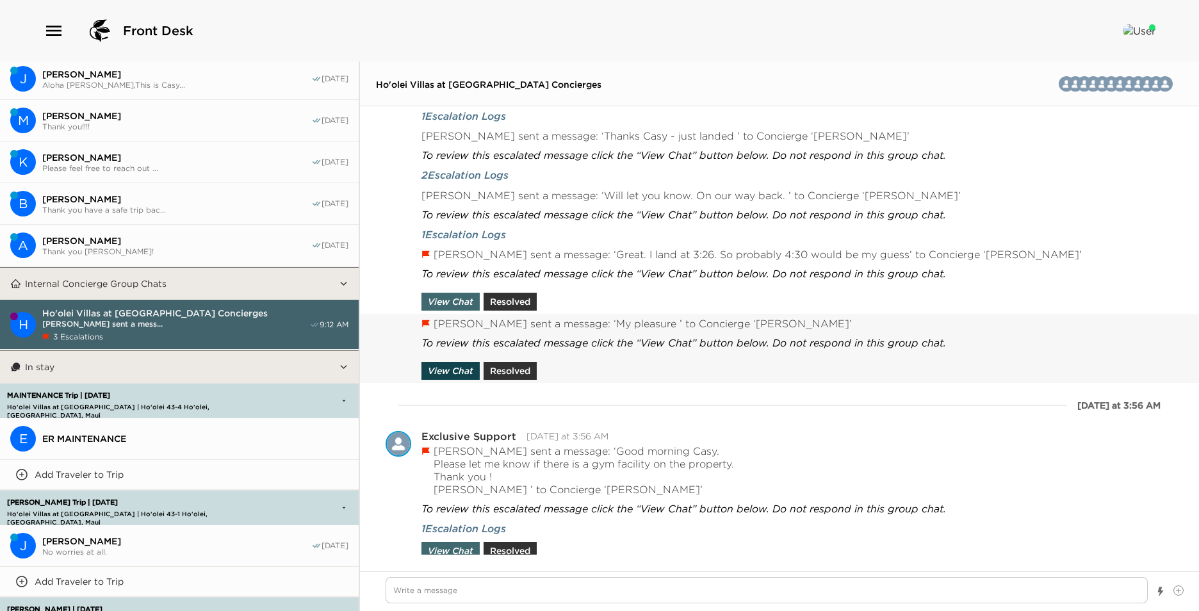
click at [451, 366] on button "View Chat" at bounding box center [450, 371] width 58 height 18
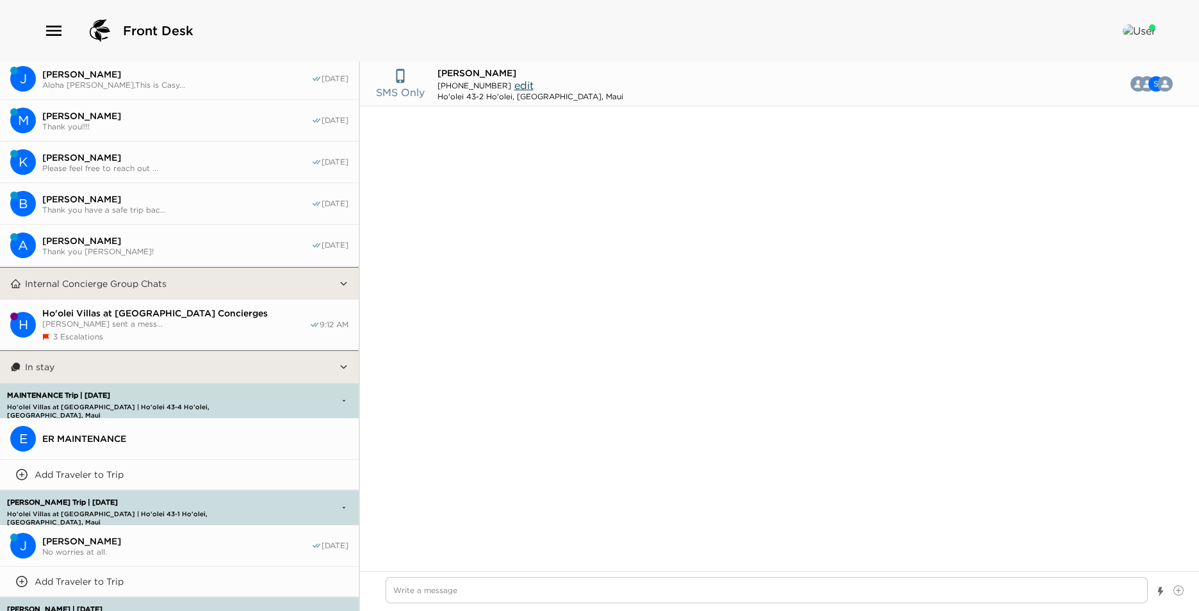
scroll to position [1870, 0]
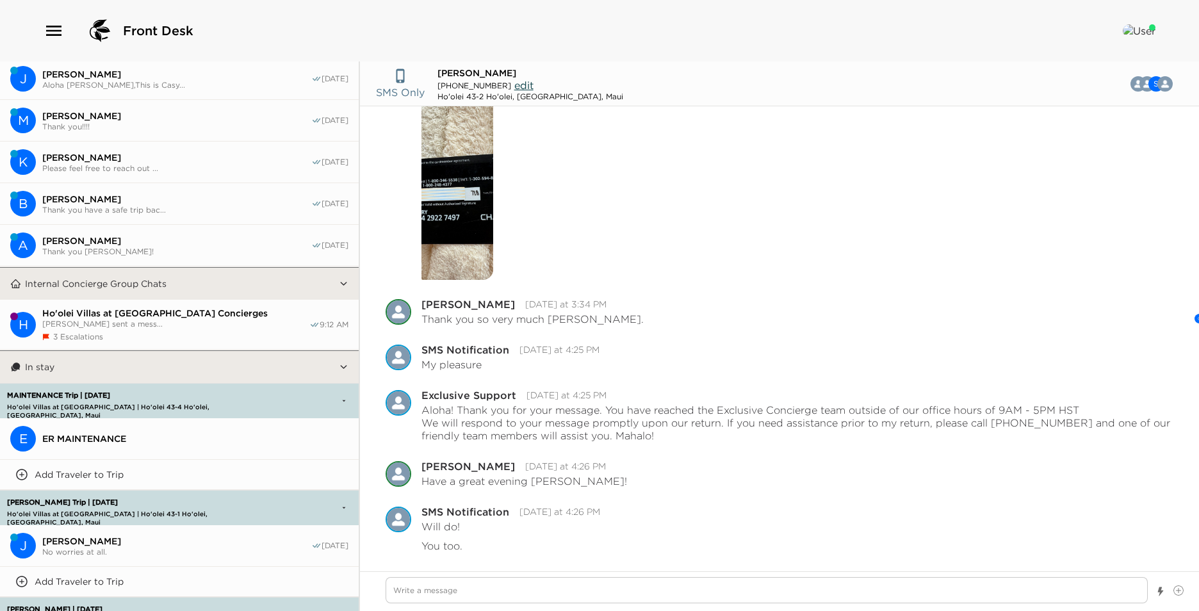
click at [186, 332] on div "3 Escalations" at bounding box center [175, 337] width 267 height 10
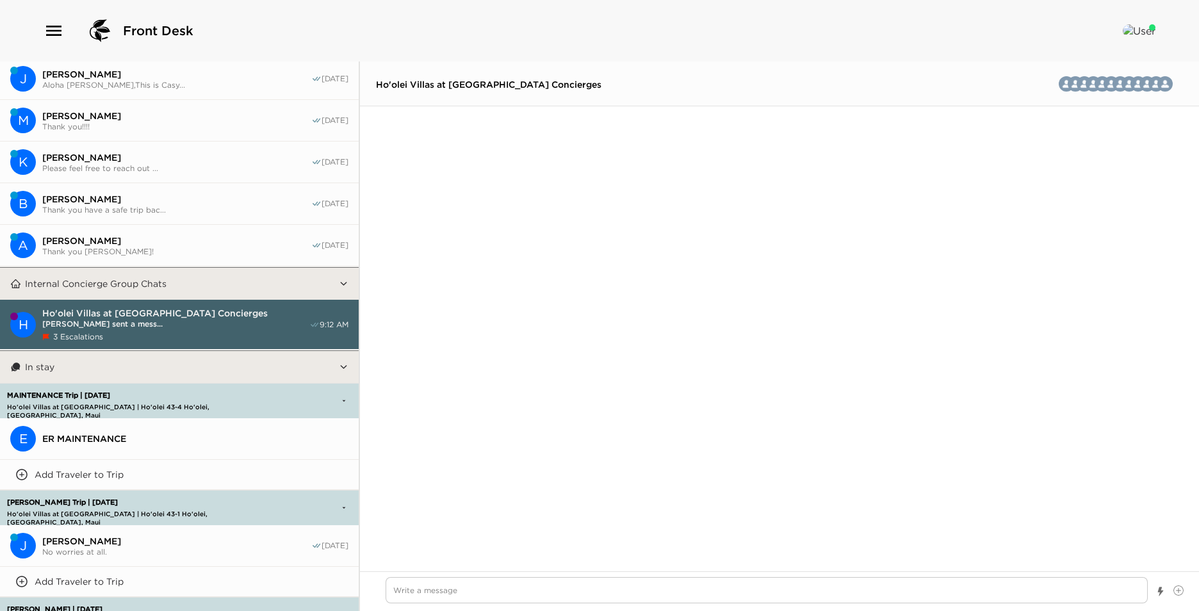
scroll to position [3589, 0]
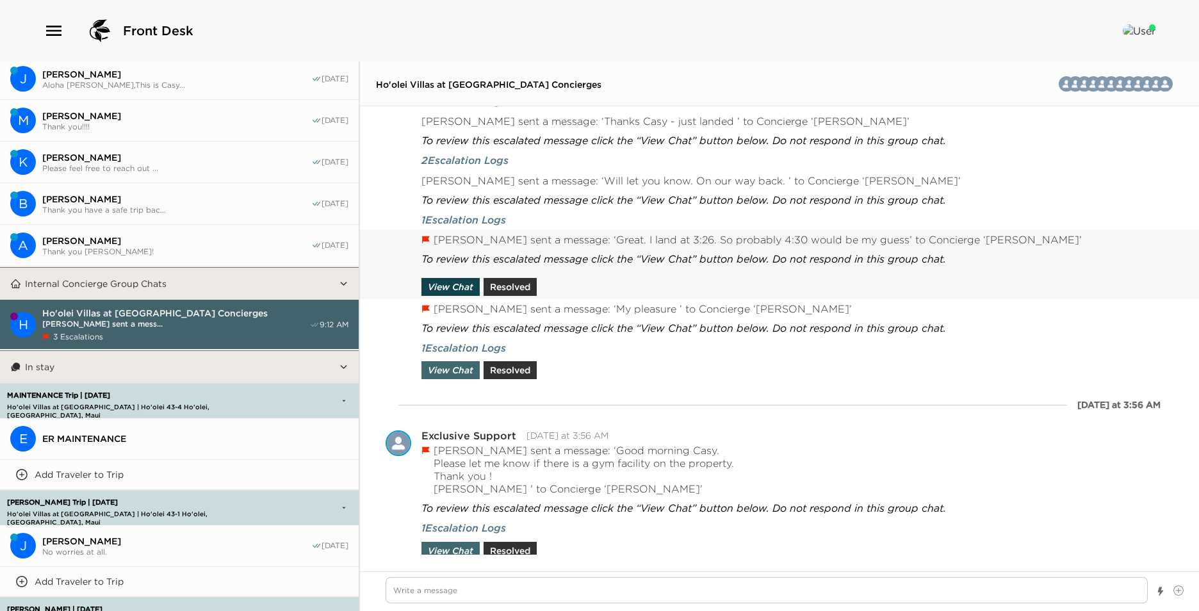
click at [464, 285] on button "View Chat" at bounding box center [450, 287] width 58 height 18
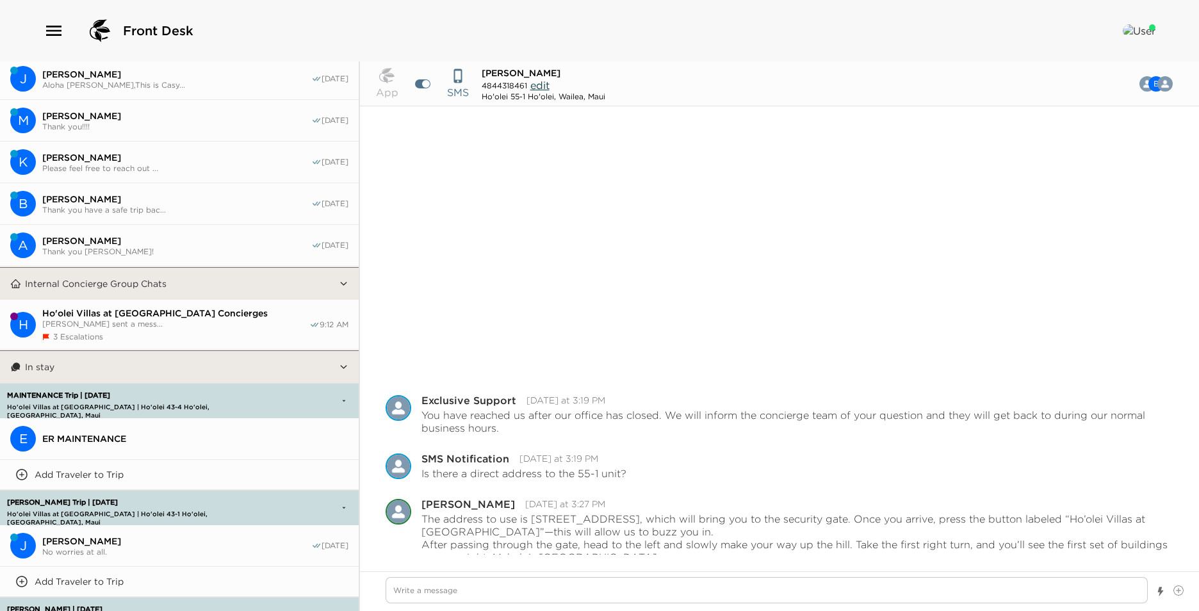
scroll to position [296, 0]
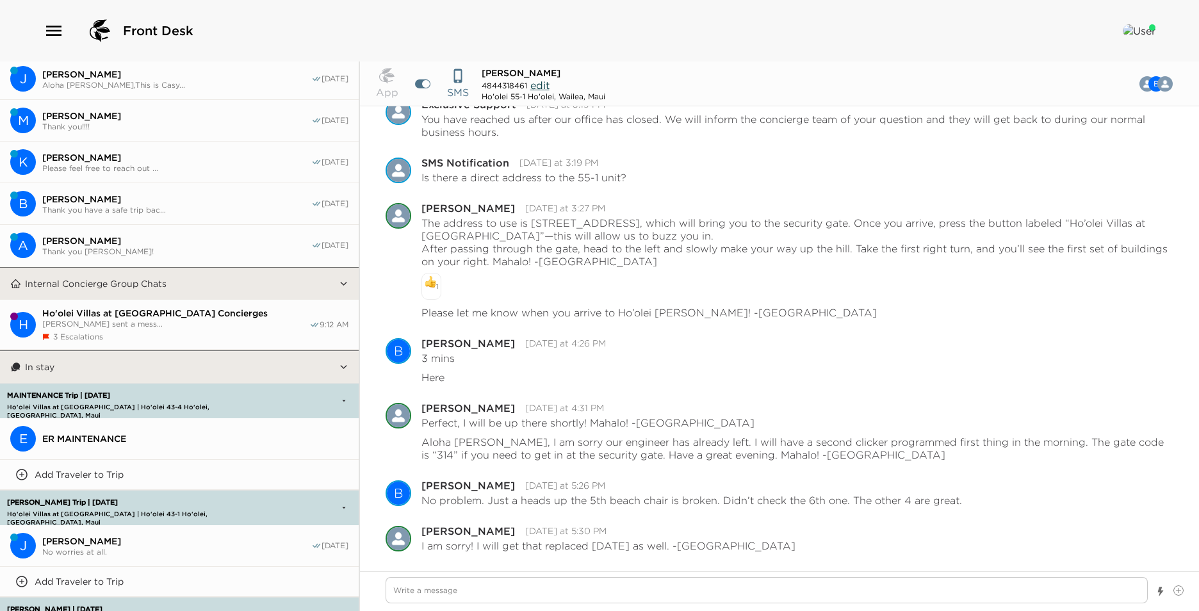
click at [186, 312] on span "Ho'olei Villas at [GEOGRAPHIC_DATA] Concierges" at bounding box center [175, 313] width 267 height 12
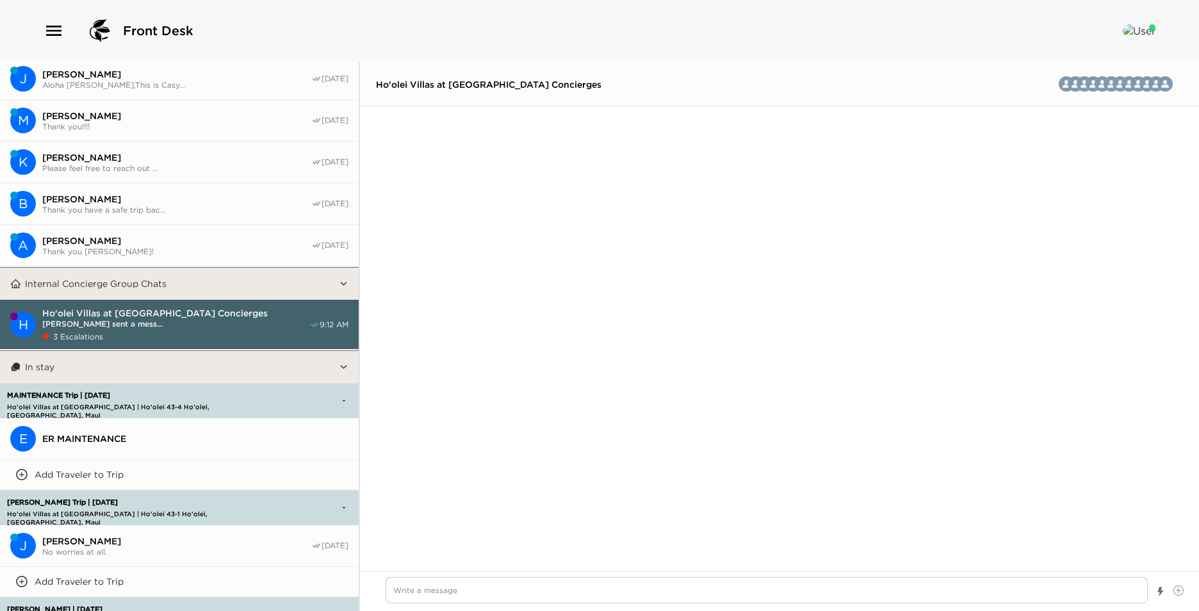
scroll to position [3665, 0]
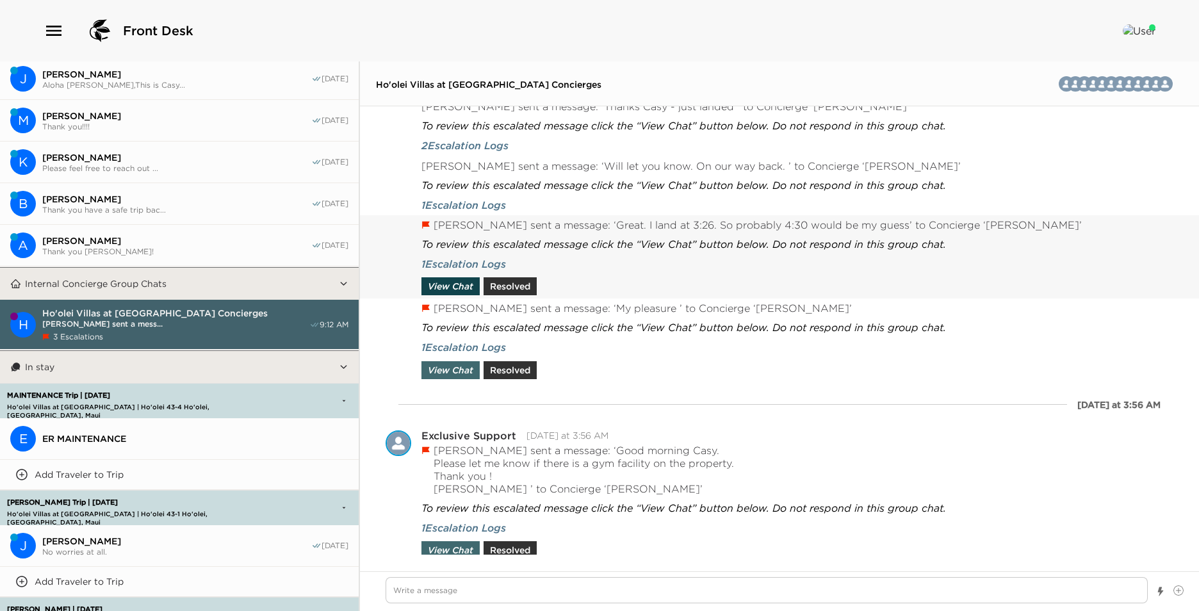
click at [465, 278] on button "View Chat" at bounding box center [450, 286] width 58 height 18
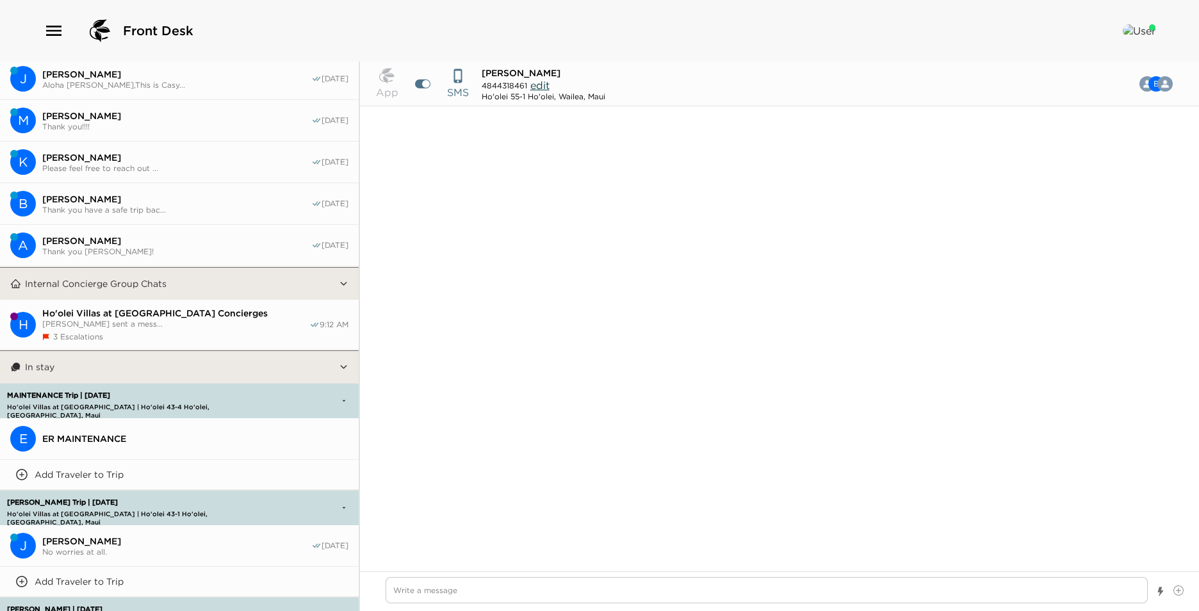
scroll to position [296, 0]
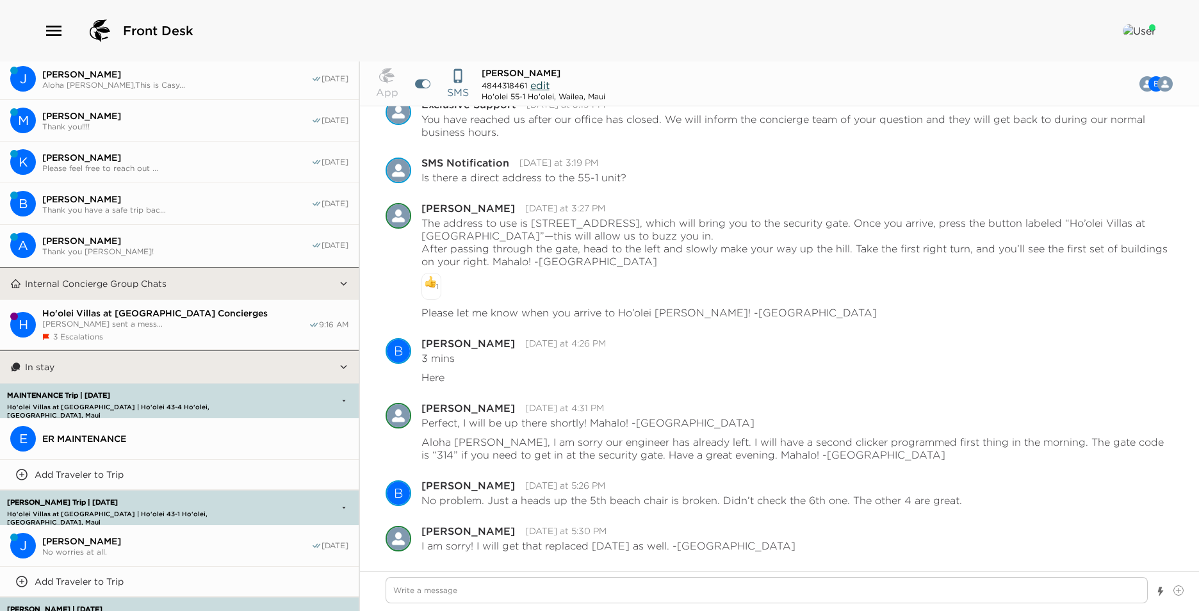
drag, startPoint x: 261, startPoint y: 309, endPoint x: 341, endPoint y: 311, distance: 80.0
click at [261, 310] on span "Ho'olei Villas at [GEOGRAPHIC_DATA] Concierges" at bounding box center [175, 313] width 266 height 12
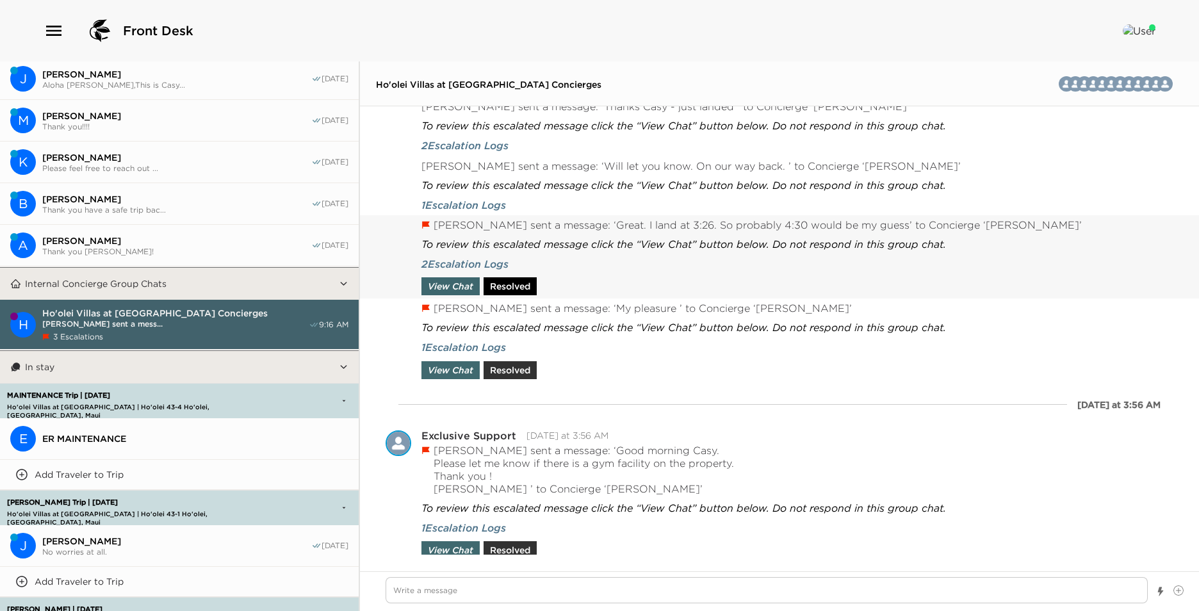
click at [497, 284] on button "Resolved" at bounding box center [509, 286] width 53 height 18
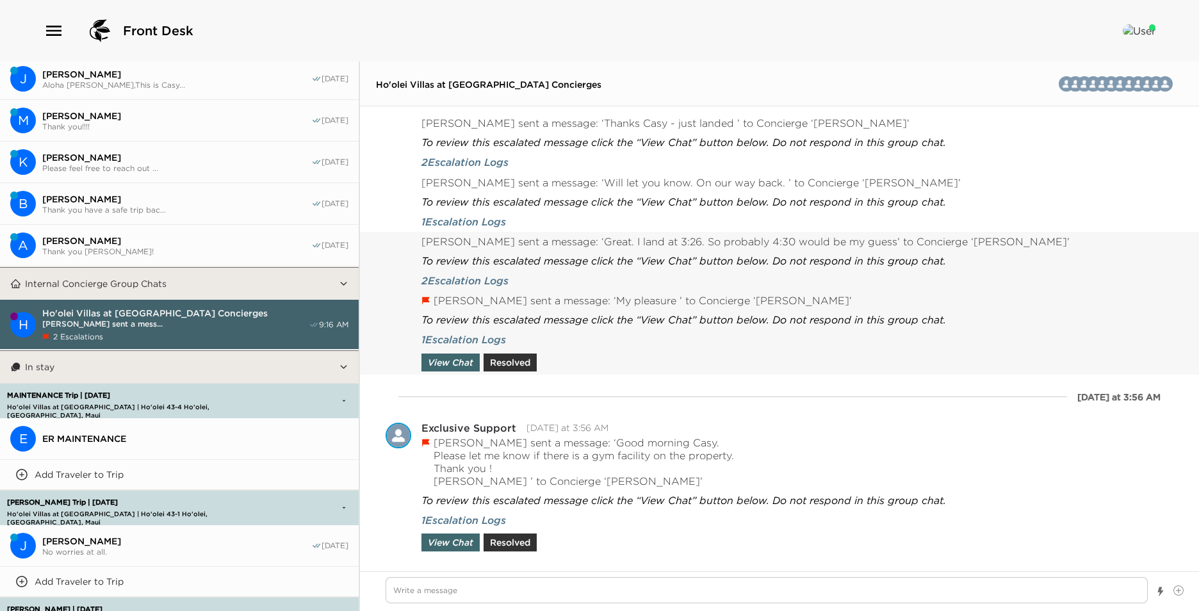
scroll to position [3580, 0]
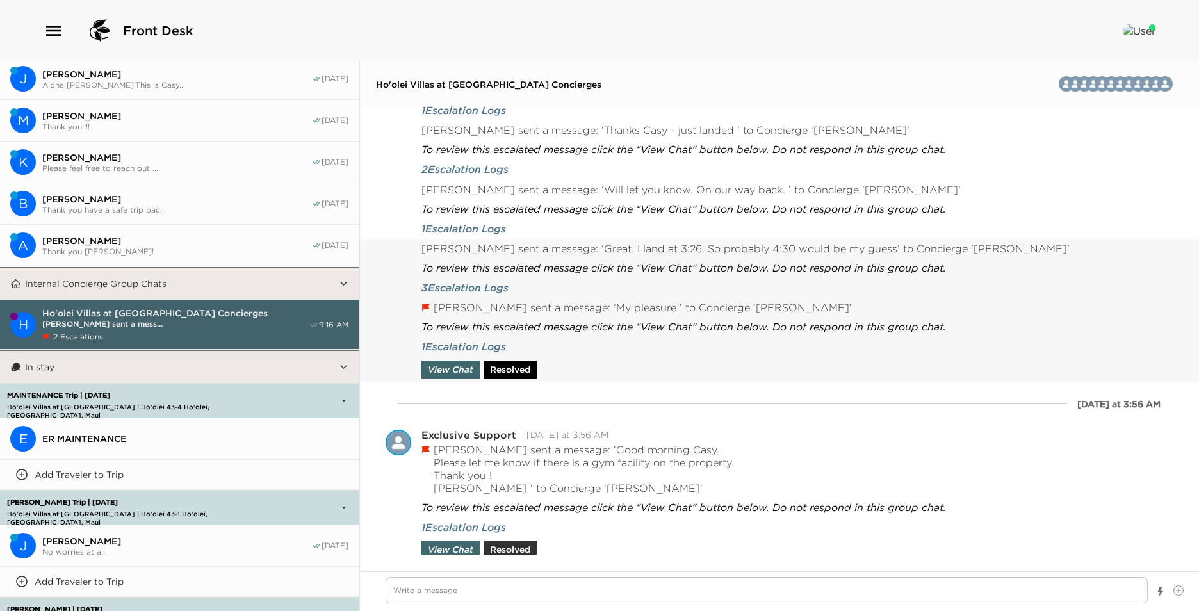
click at [513, 366] on button "Resolved" at bounding box center [509, 369] width 53 height 18
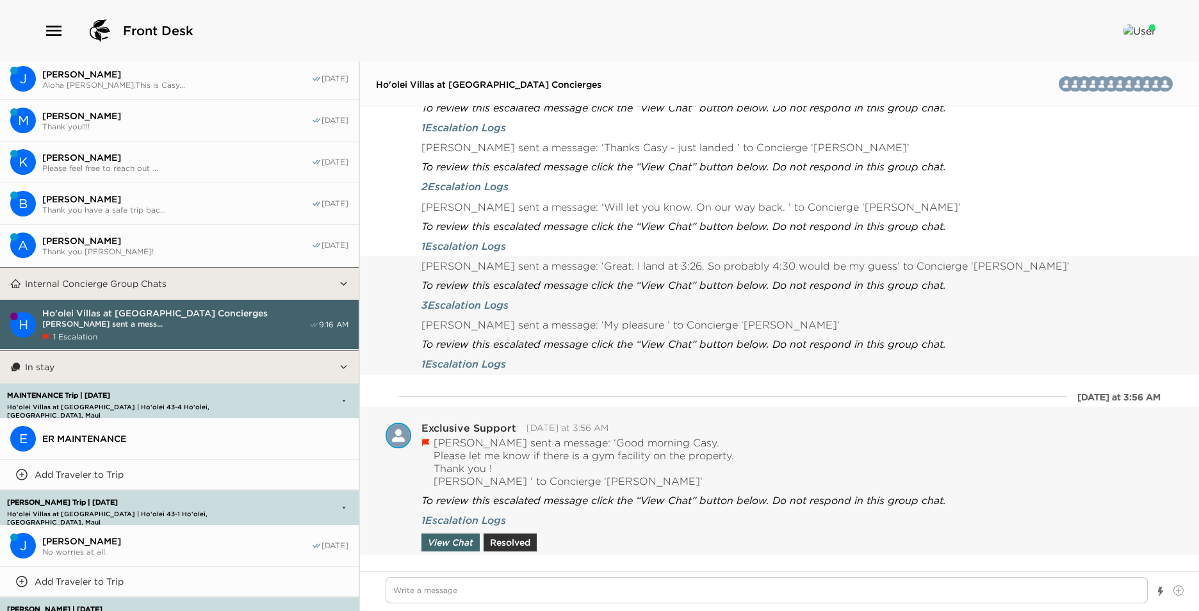
scroll to position [3557, 0]
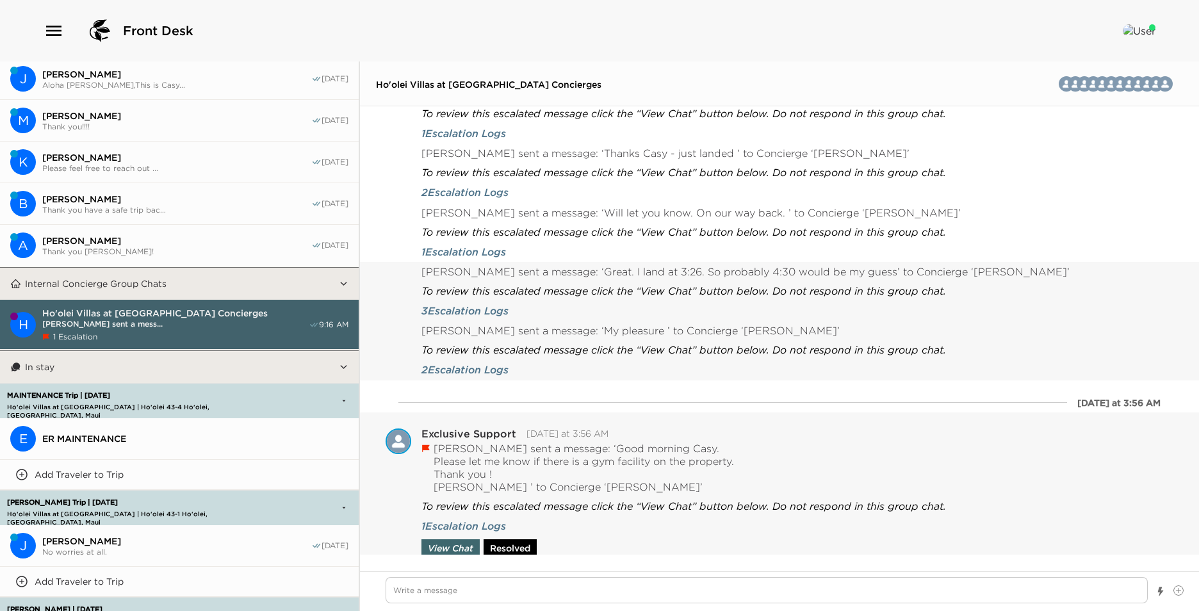
click at [515, 549] on button "Resolved" at bounding box center [509, 548] width 53 height 18
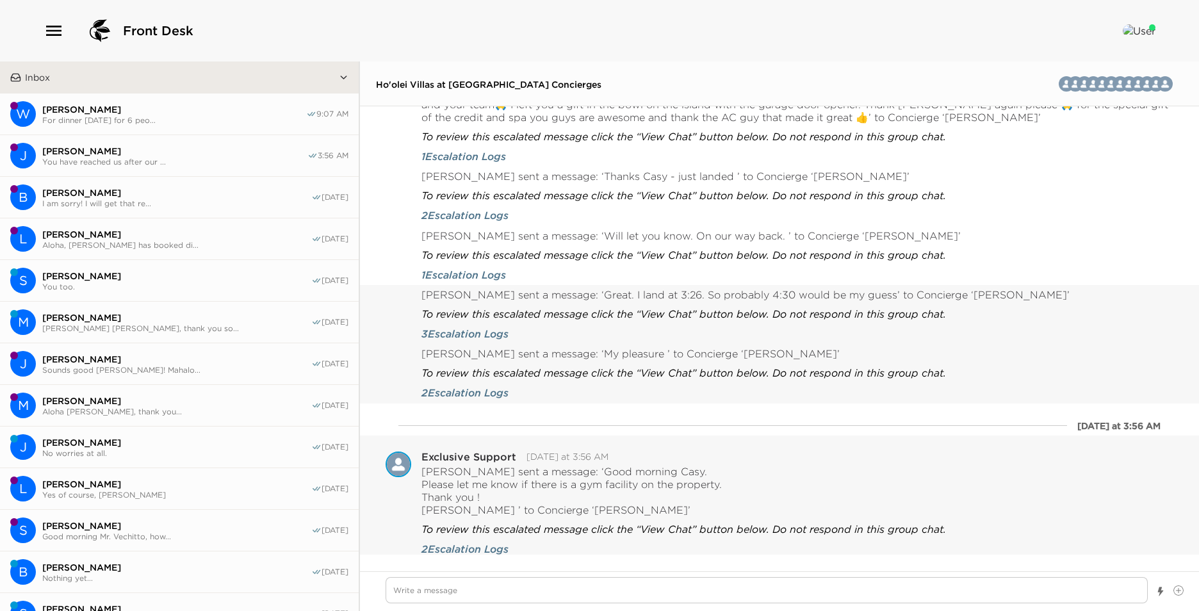
scroll to position [0, 0]
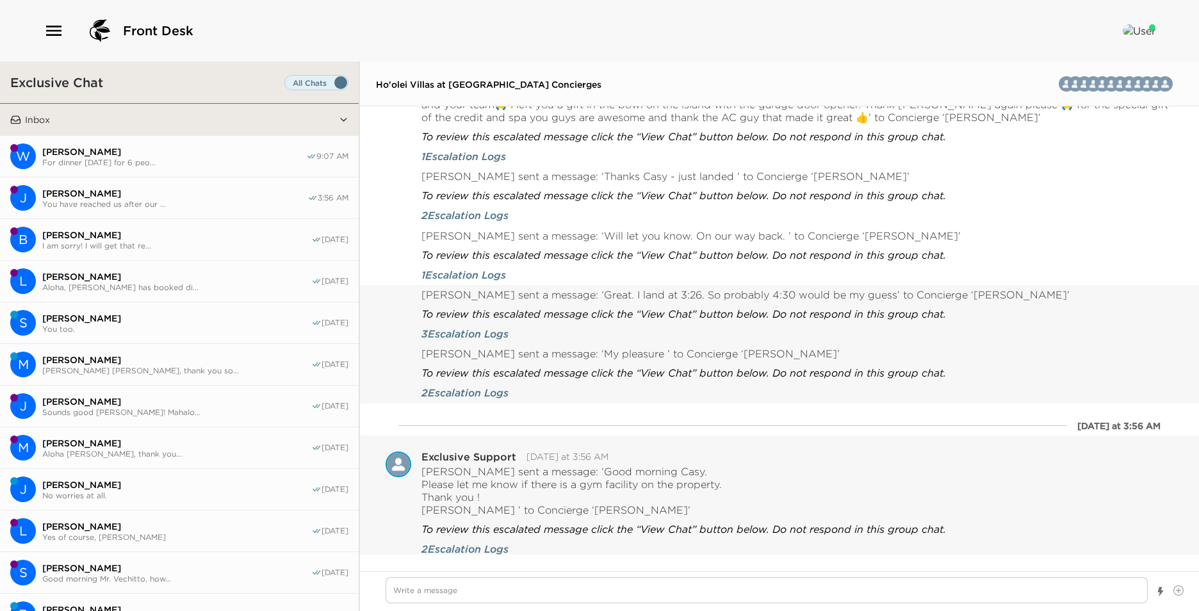
click at [209, 134] on button "Inbox" at bounding box center [180, 120] width 318 height 32
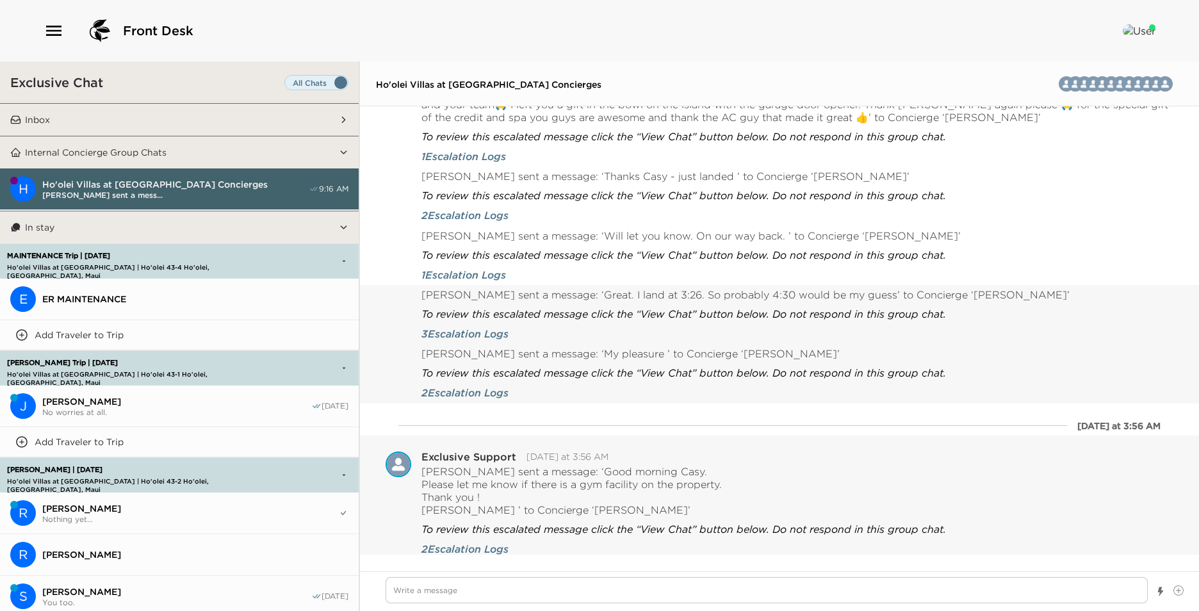
click at [143, 99] on div "Exclusive Chat" at bounding box center [179, 82] width 359 height 42
click at [155, 113] on button "Inbox" at bounding box center [180, 120] width 318 height 32
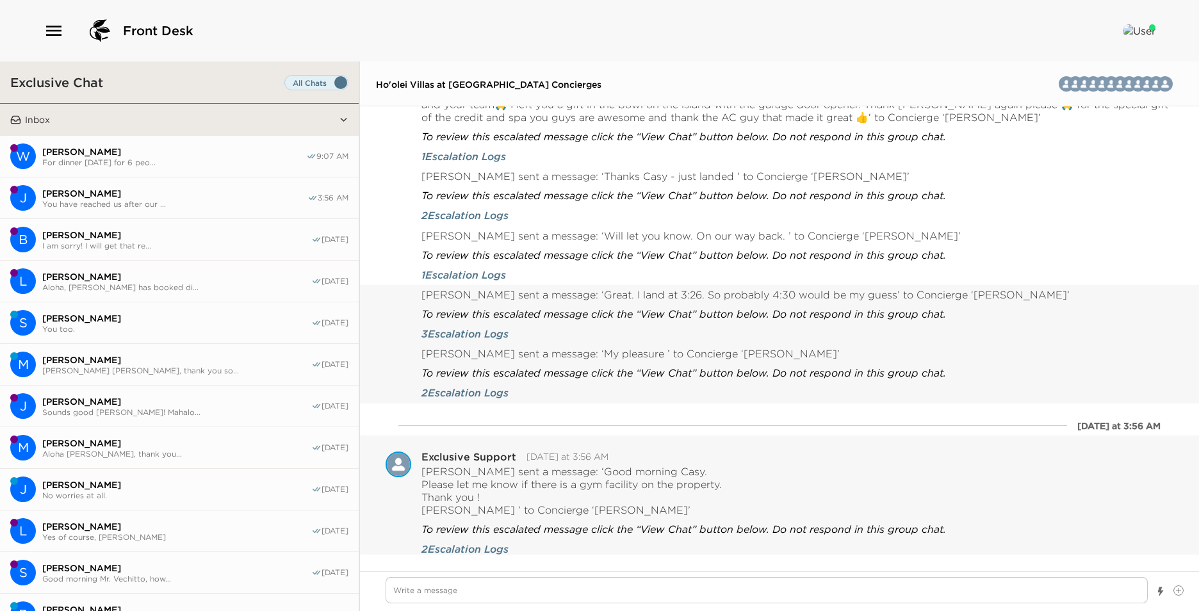
click at [152, 161] on span "For dinner [DATE] for 6 peo..." at bounding box center [174, 163] width 264 height 10
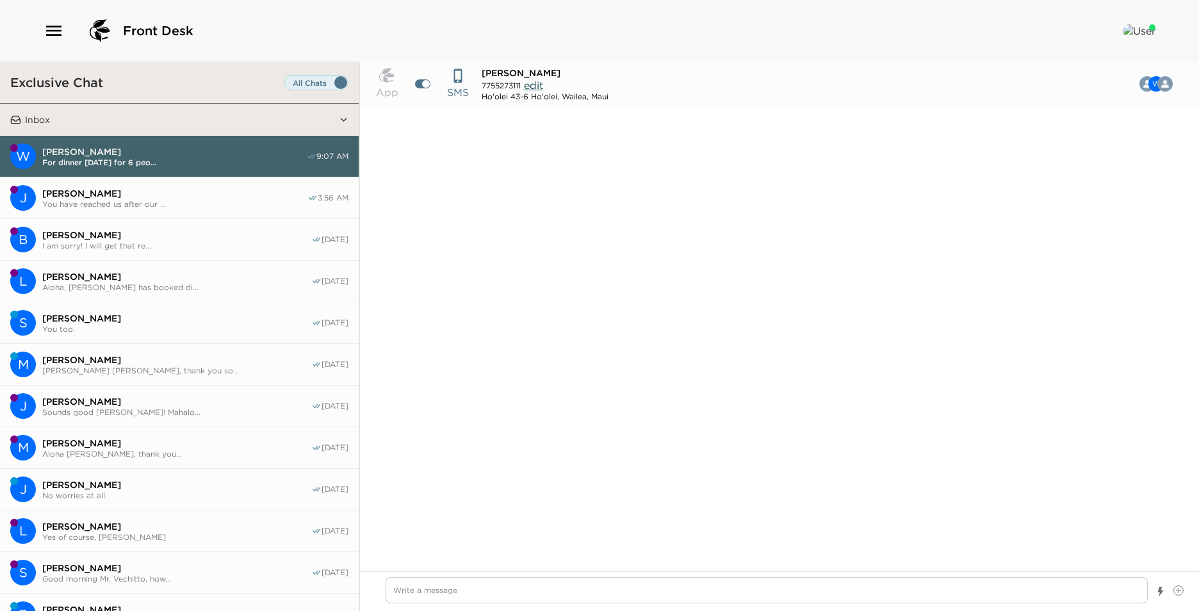
scroll to position [1352, 0]
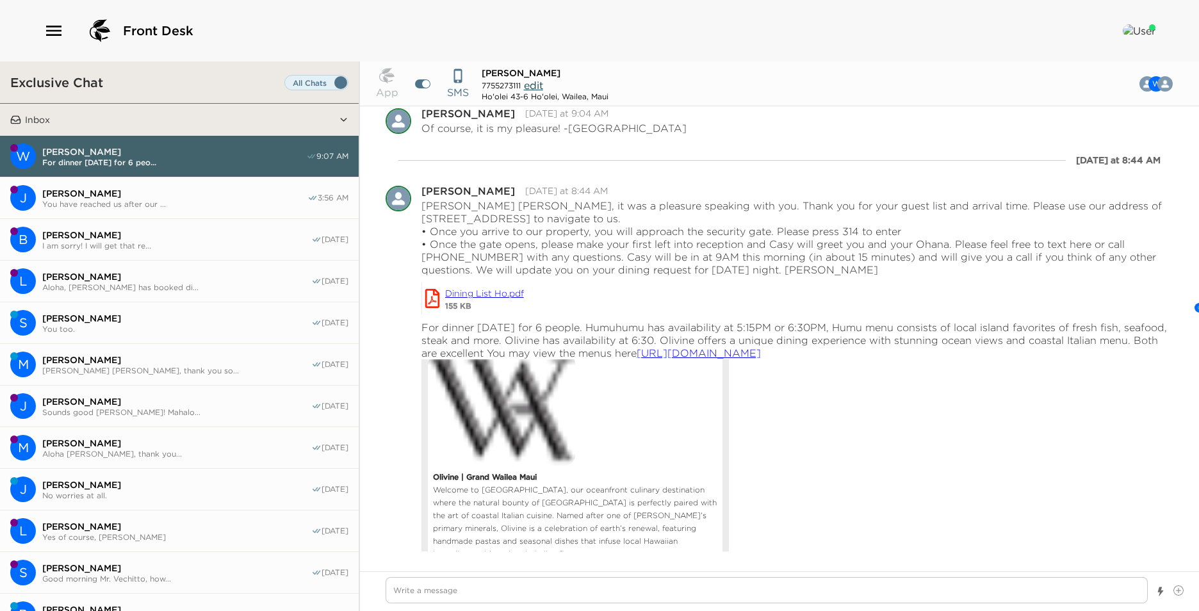
click at [193, 188] on span "[PERSON_NAME]" at bounding box center [174, 194] width 265 height 12
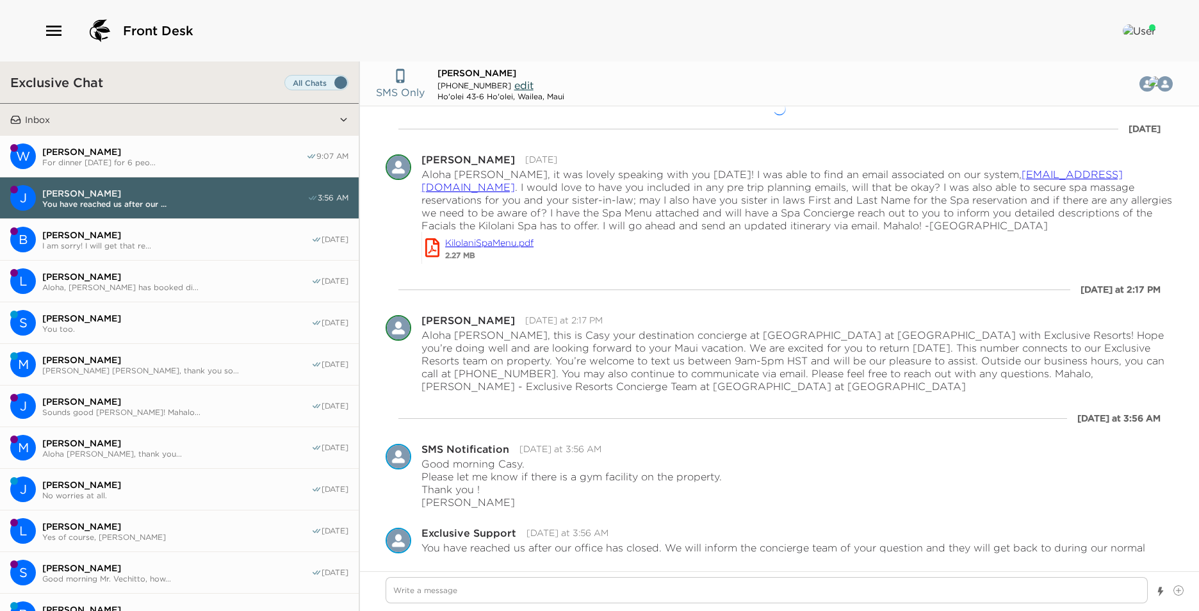
scroll to position [15, 0]
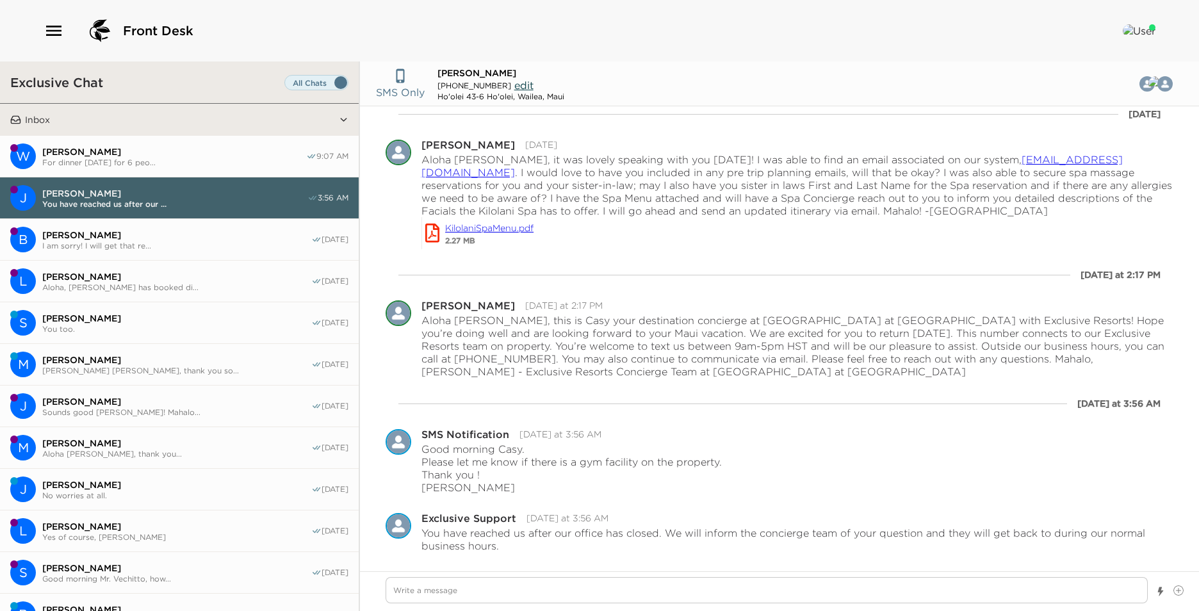
click at [201, 159] on span "For dinner [DATE] for 6 peo..." at bounding box center [174, 163] width 264 height 10
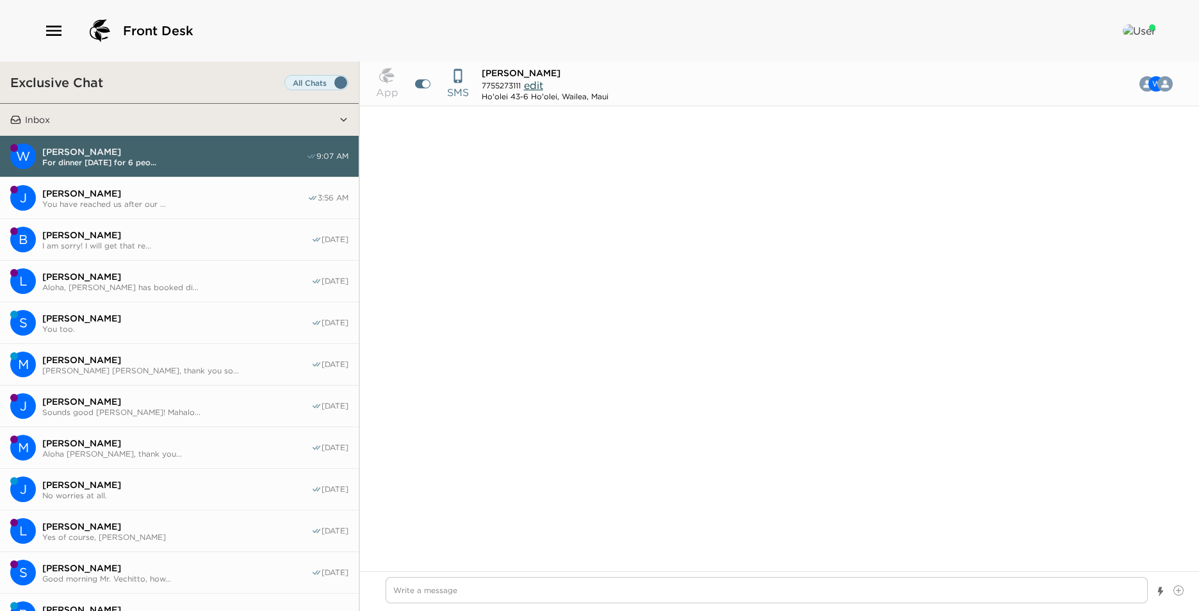
scroll to position [1352, 0]
